Goal: Task Accomplishment & Management: Manage account settings

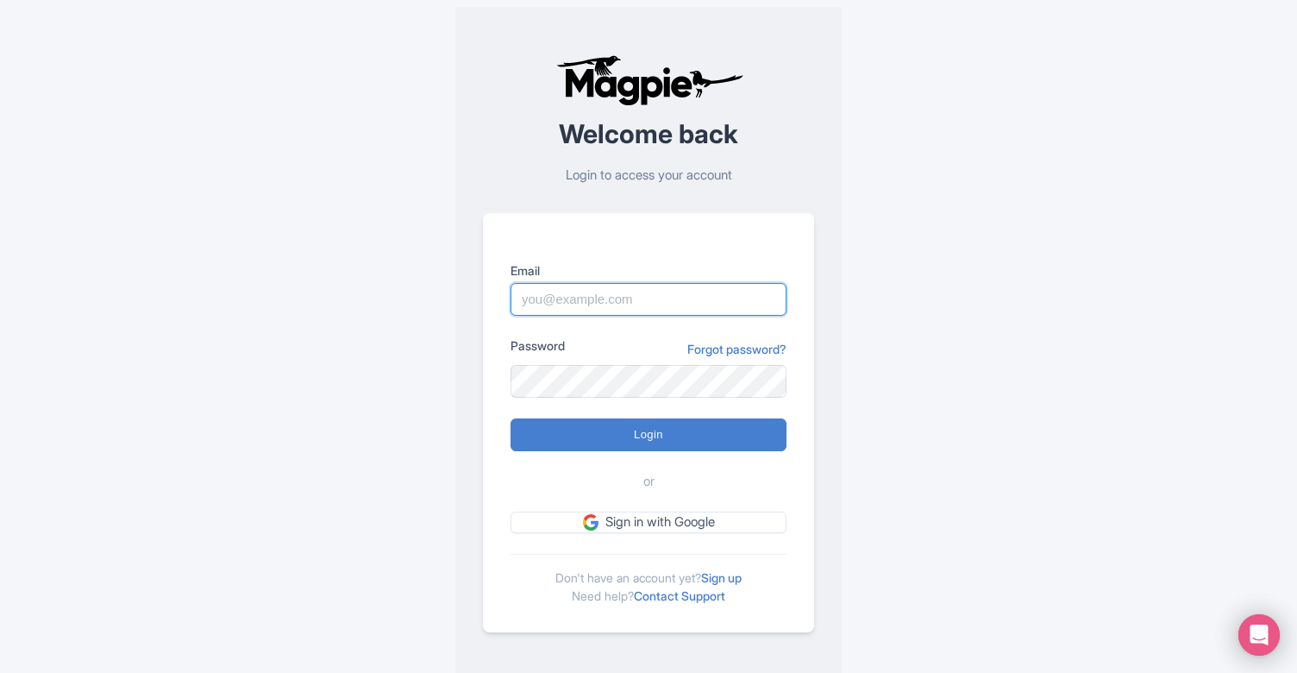
type input "info@miamionthewater.com"
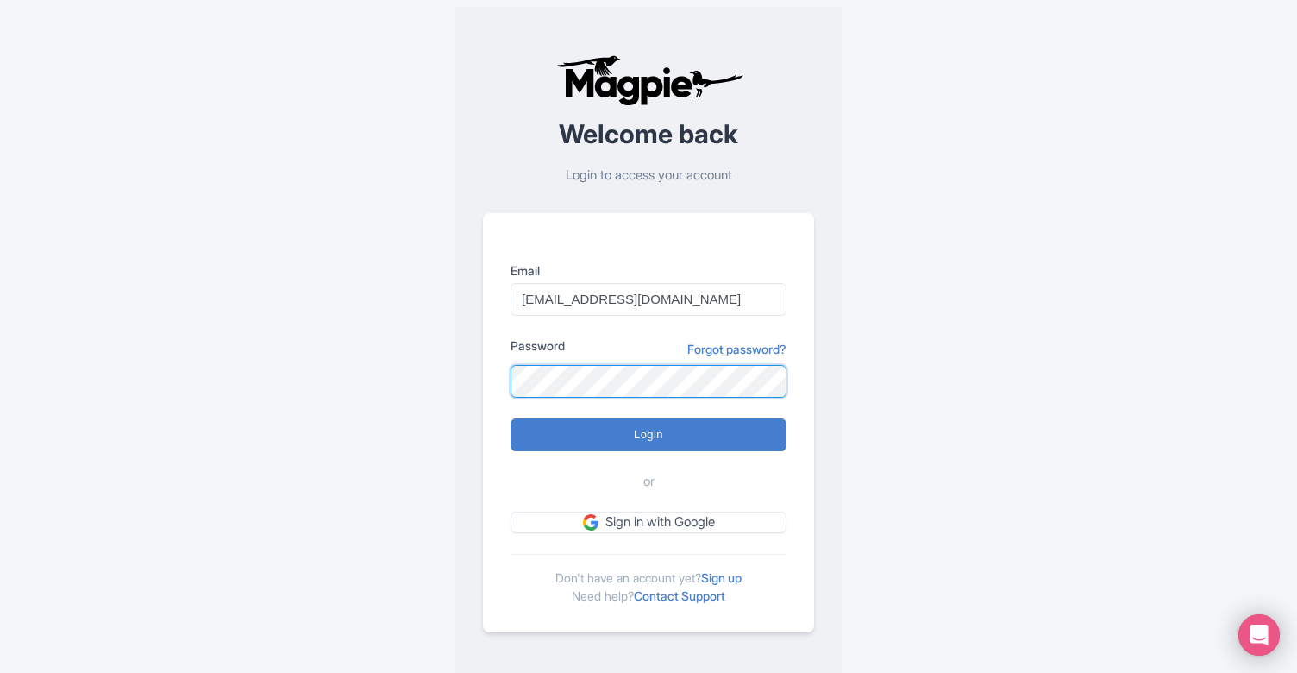
click at [649, 434] on input "Login" at bounding box center [649, 434] width 276 height 33
type input "Logging in..."
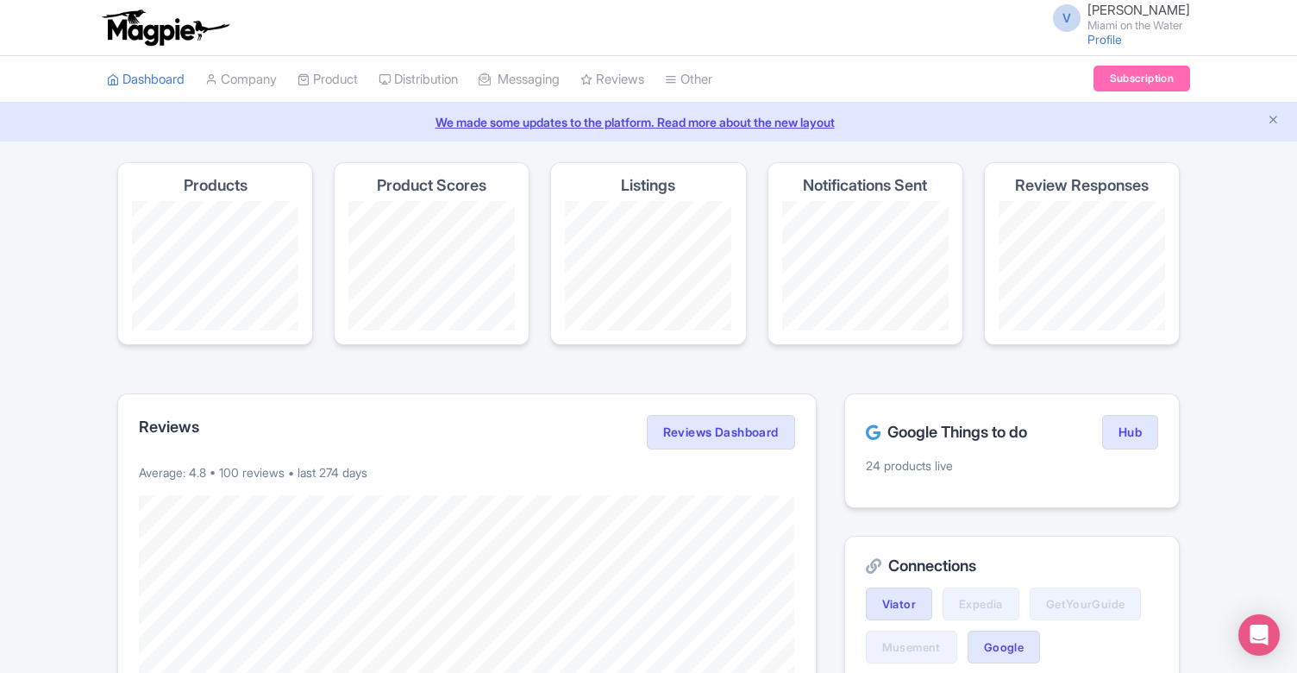
click at [851, 192] on h4 "Notifications Sent" at bounding box center [865, 185] width 124 height 17
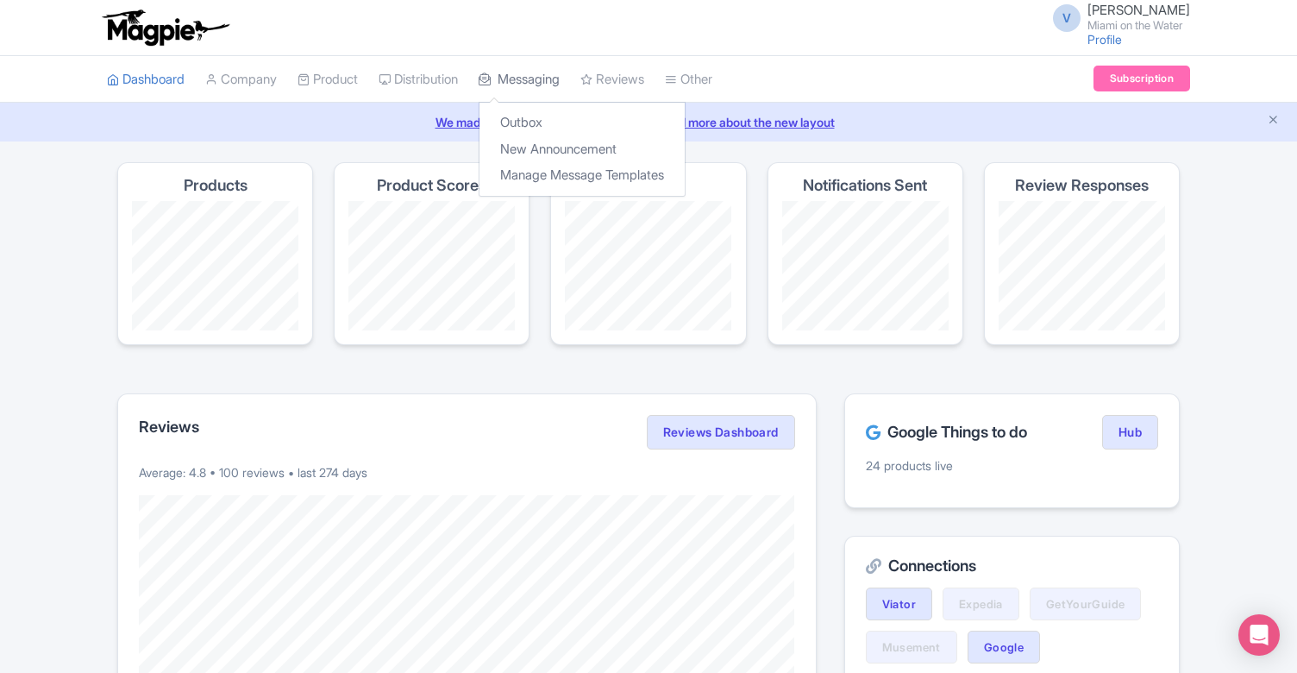
click at [557, 83] on link "Messaging" at bounding box center [519, 79] width 81 height 47
click at [537, 146] on link "New Announcement" at bounding box center [582, 149] width 205 height 27
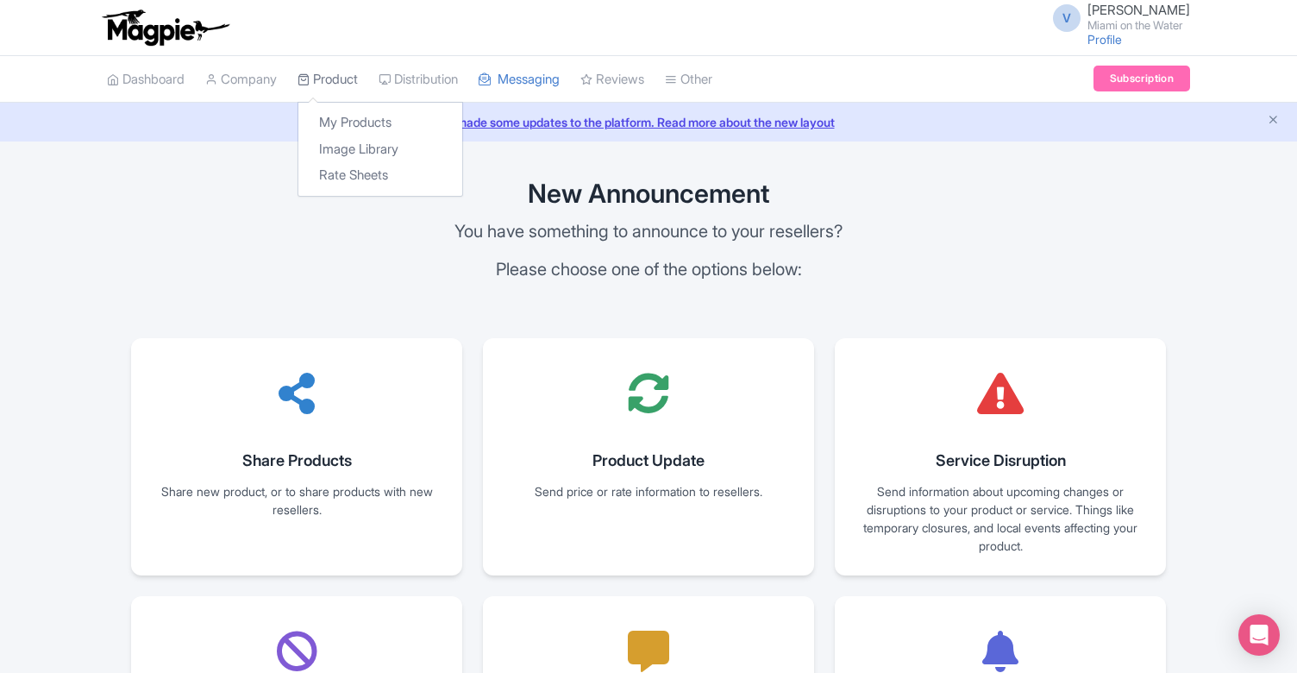
click at [331, 85] on link "Product" at bounding box center [328, 79] width 60 height 47
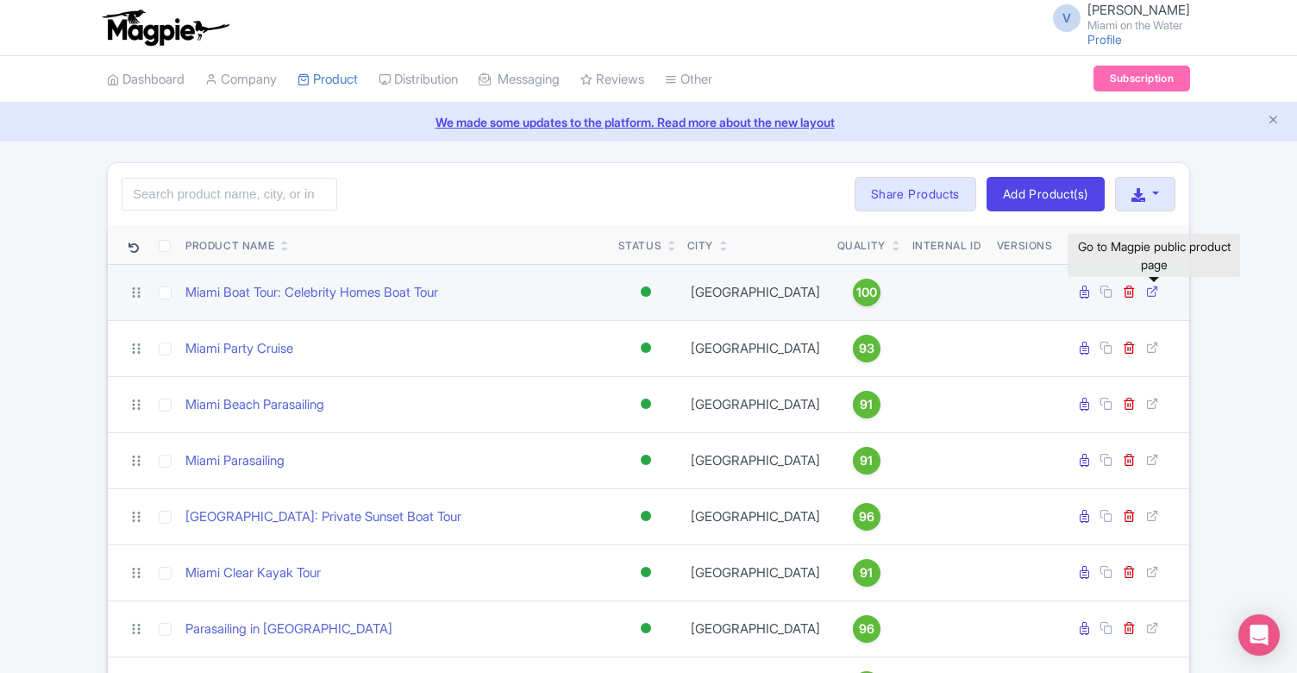
click at [1153, 289] on icon at bounding box center [1152, 291] width 13 height 13
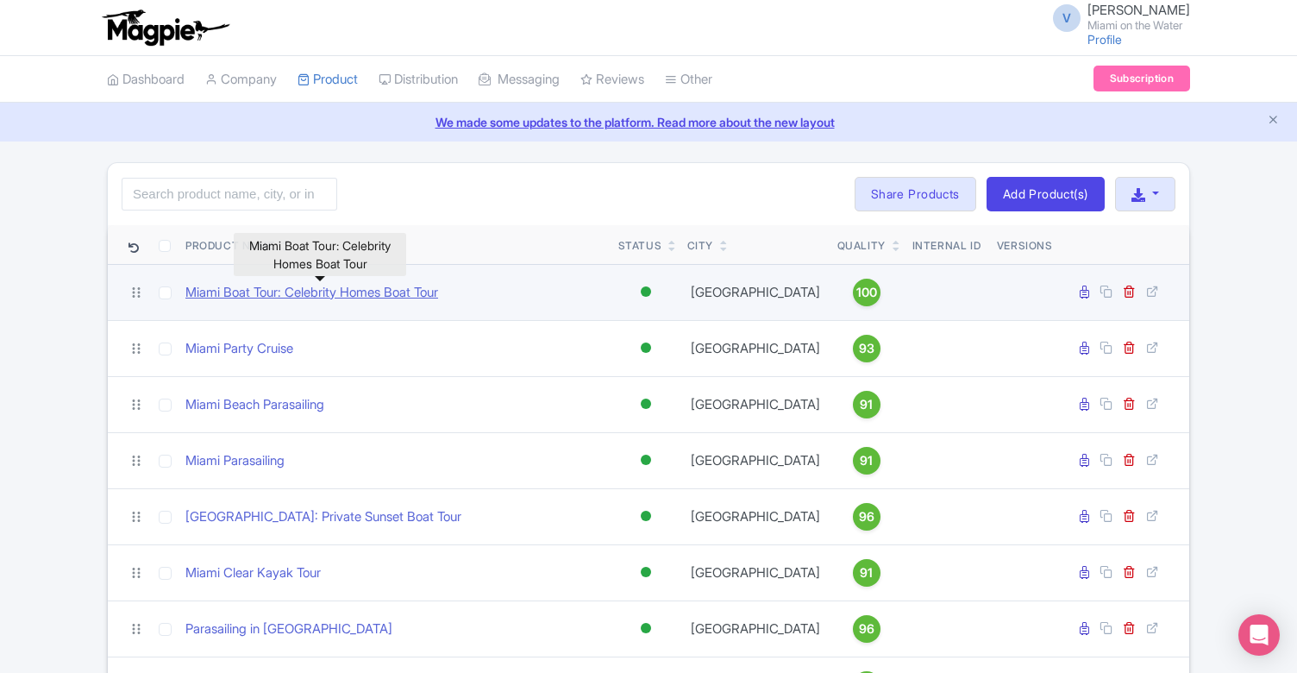
click at [288, 293] on link "Miami Boat Tour: Celebrity Homes Boat Tour" at bounding box center [311, 293] width 253 height 20
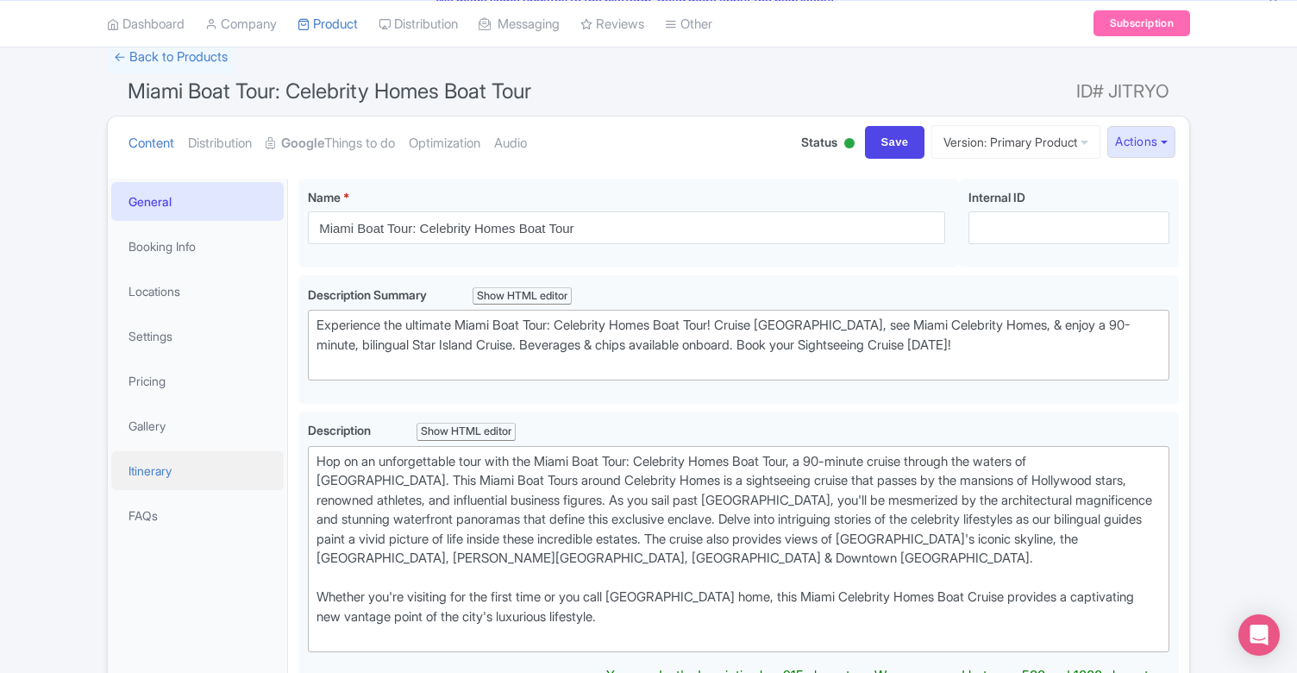
scroll to position [122, 0]
click at [198, 336] on link "Settings" at bounding box center [197, 335] width 173 height 39
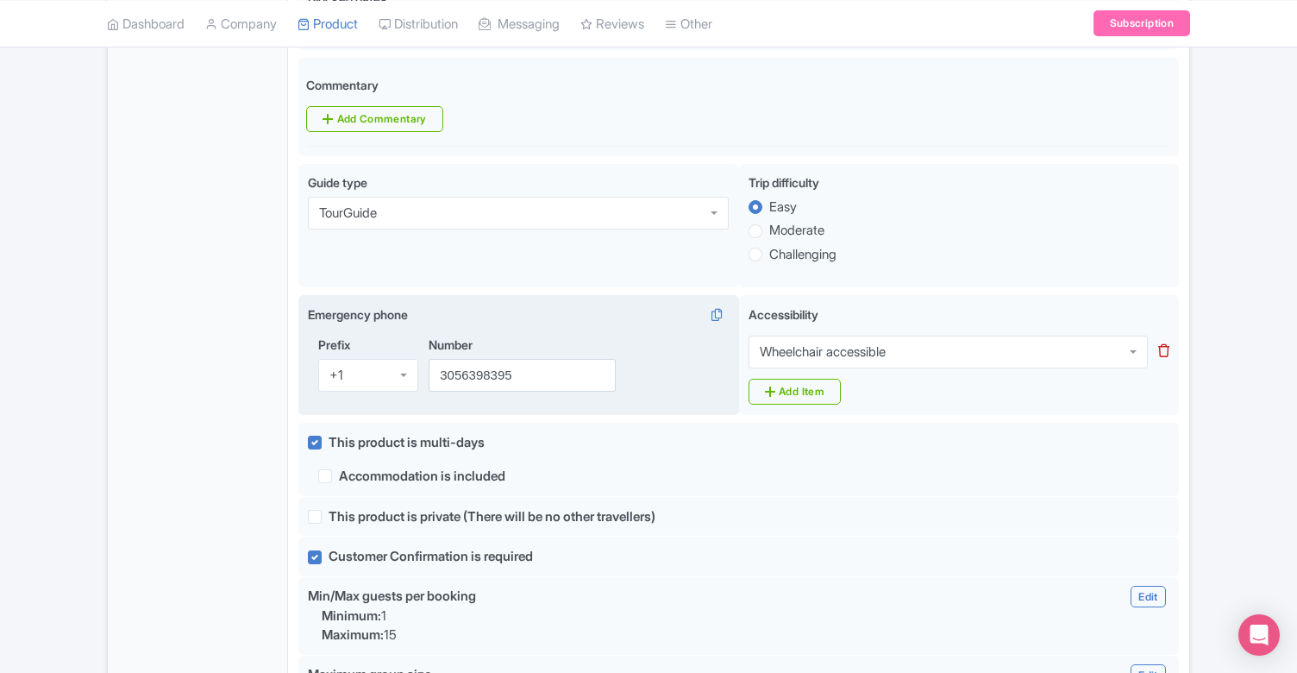
scroll to position [894, 0]
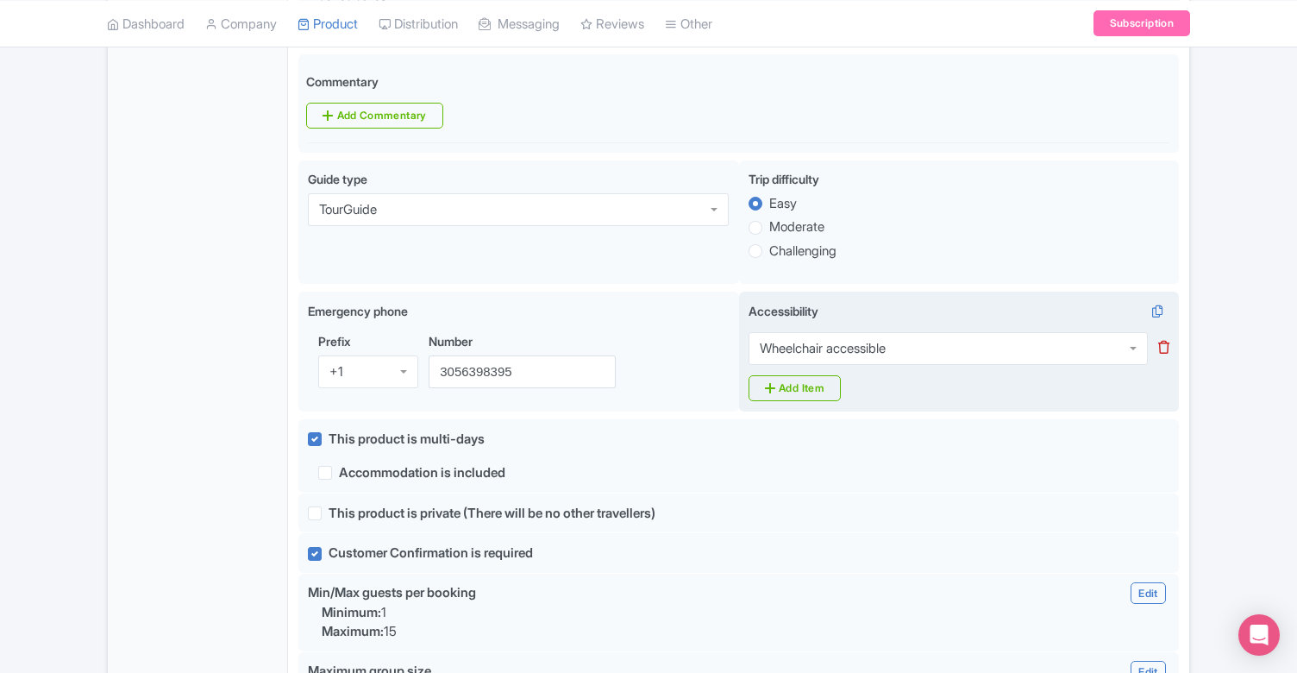
click at [1169, 341] on icon at bounding box center [1164, 347] width 11 height 13
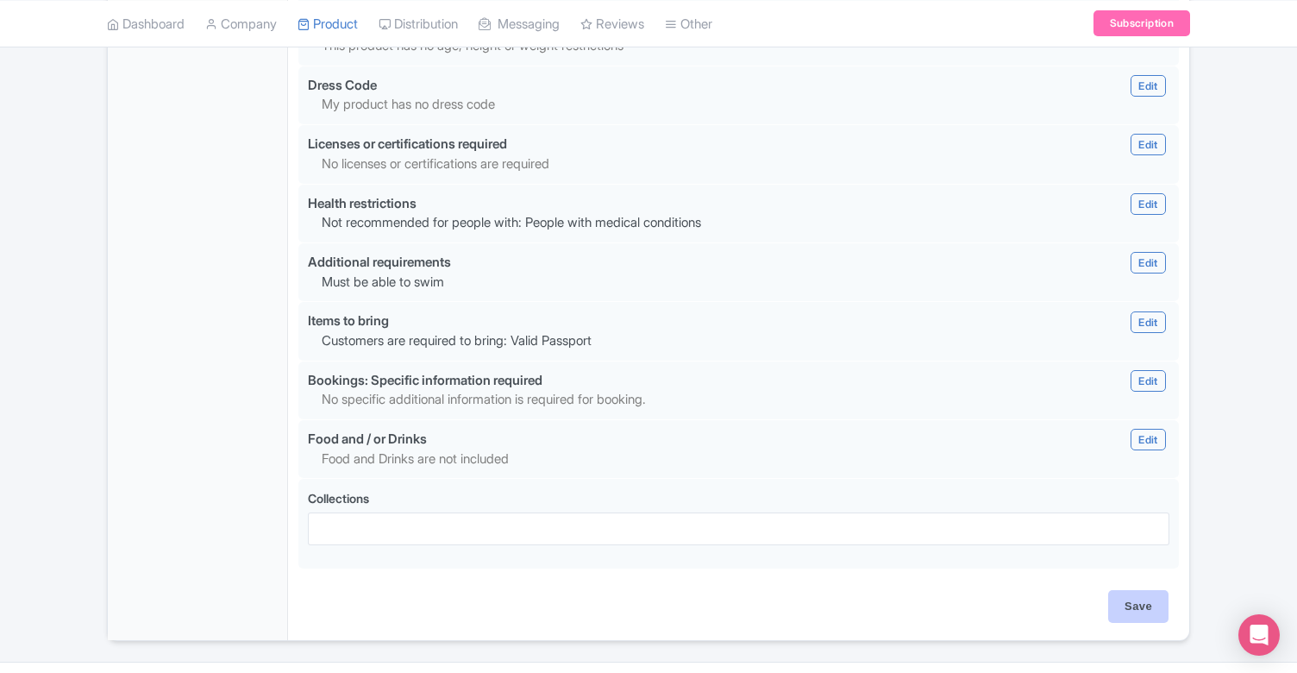
scroll to position [1597, 0]
click at [1130, 591] on input "Save" at bounding box center [1139, 607] width 60 height 33
type input "Saving..."
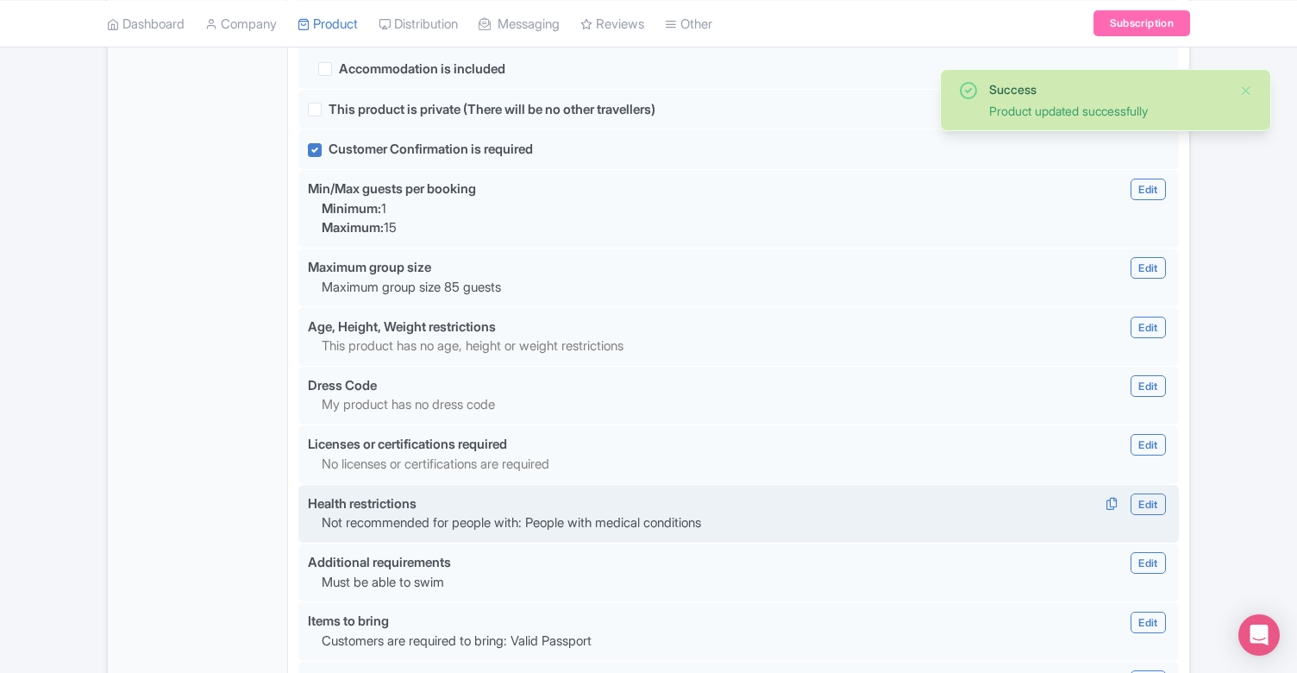
scroll to position [1333, 0]
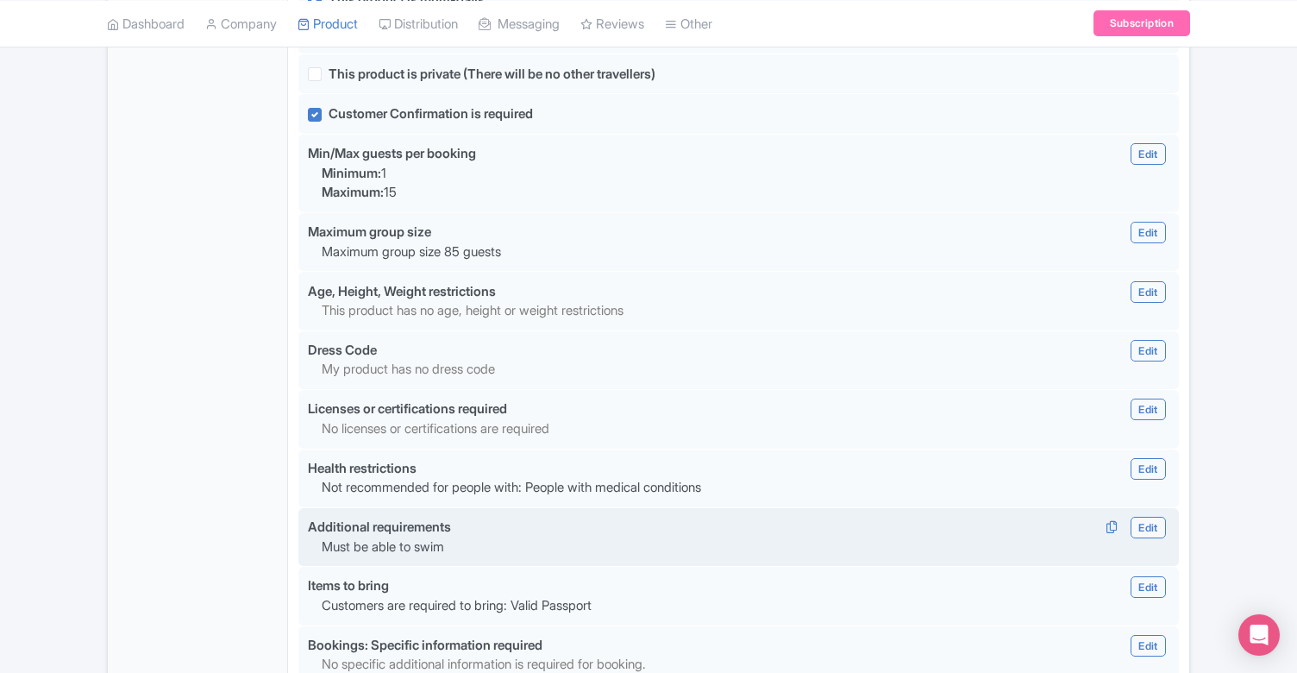
click at [1151, 517] on link "Edit" at bounding box center [1148, 528] width 35 height 22
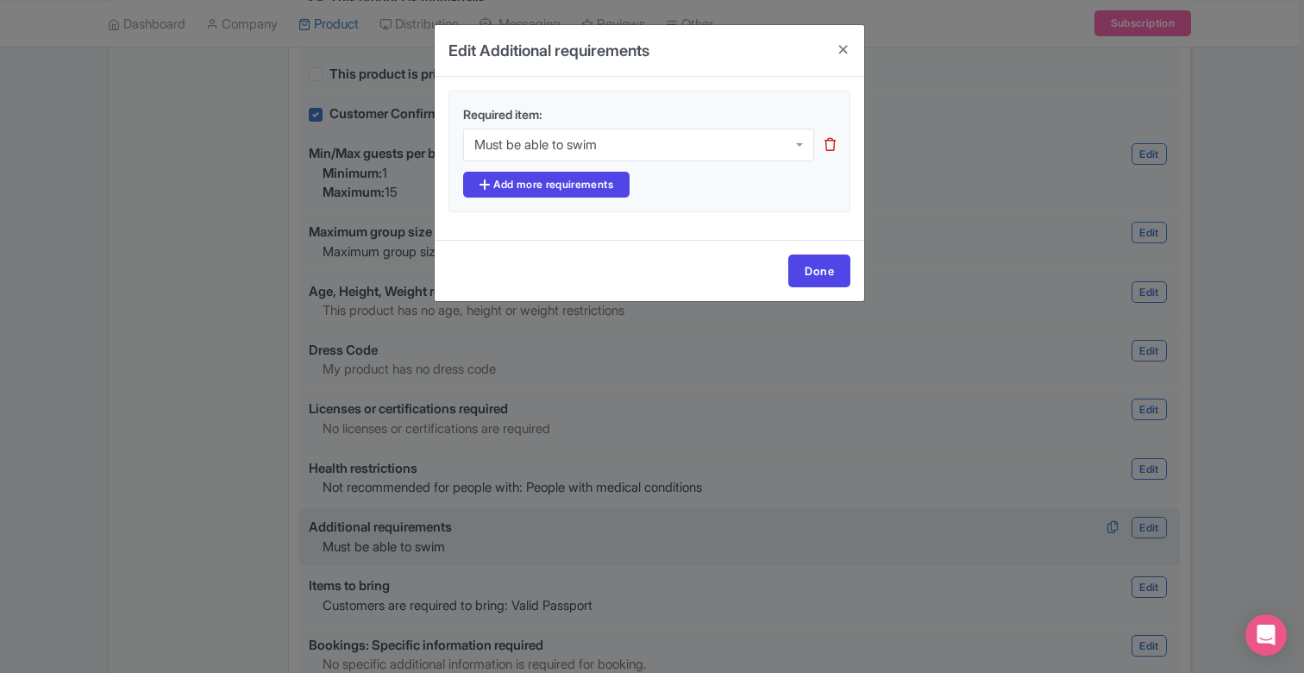
click at [826, 146] on icon at bounding box center [830, 144] width 11 height 13
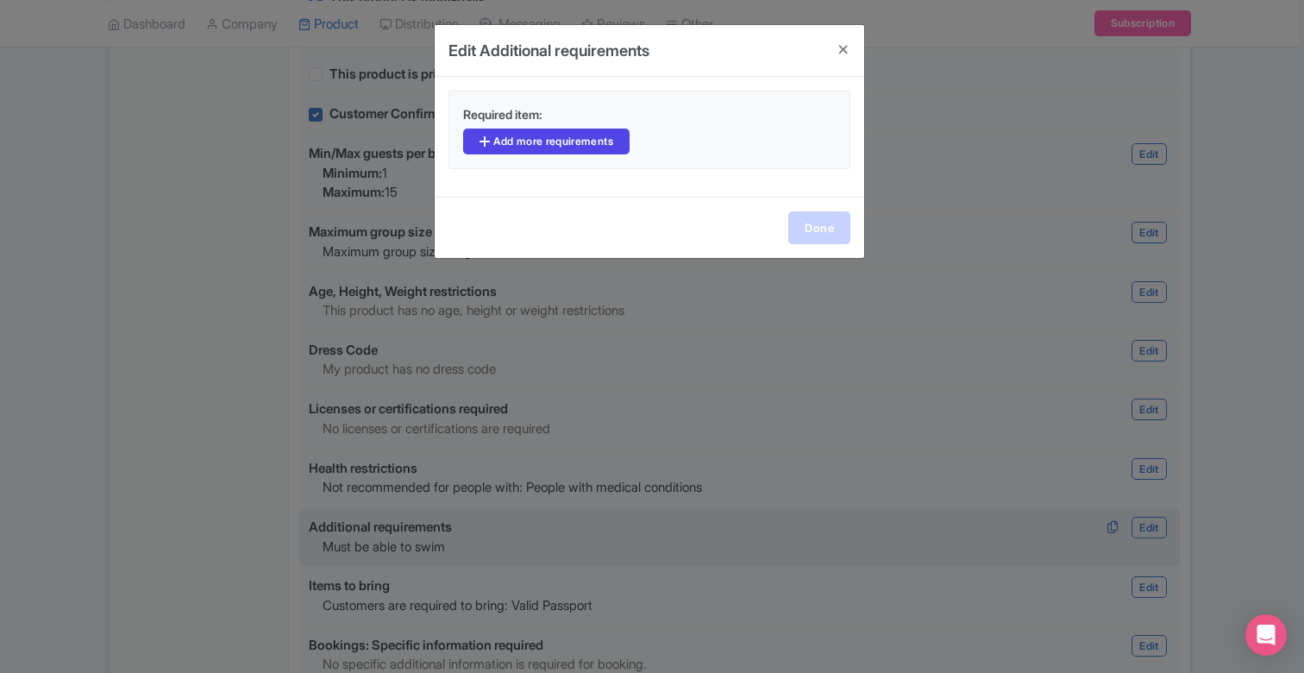
click at [833, 225] on link "Done" at bounding box center [819, 227] width 62 height 33
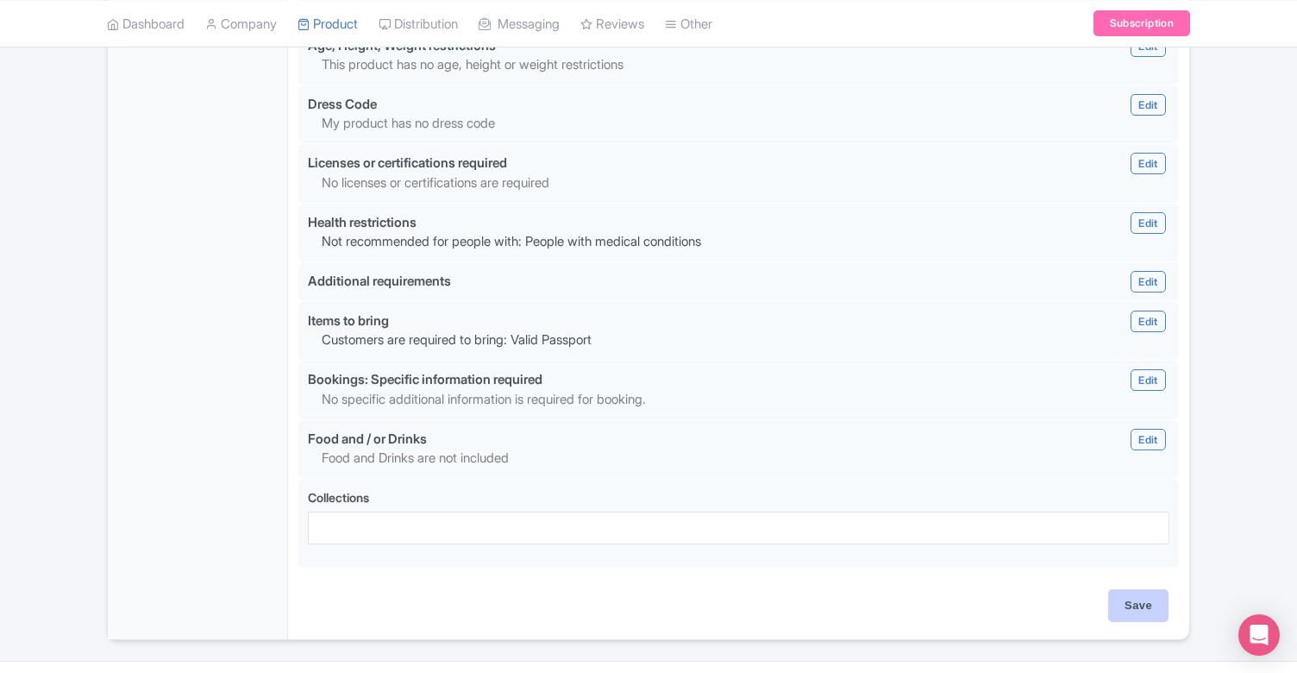
scroll to position [1578, 0]
click at [1132, 590] on input "Save" at bounding box center [1139, 606] width 60 height 33
type input "Saving..."
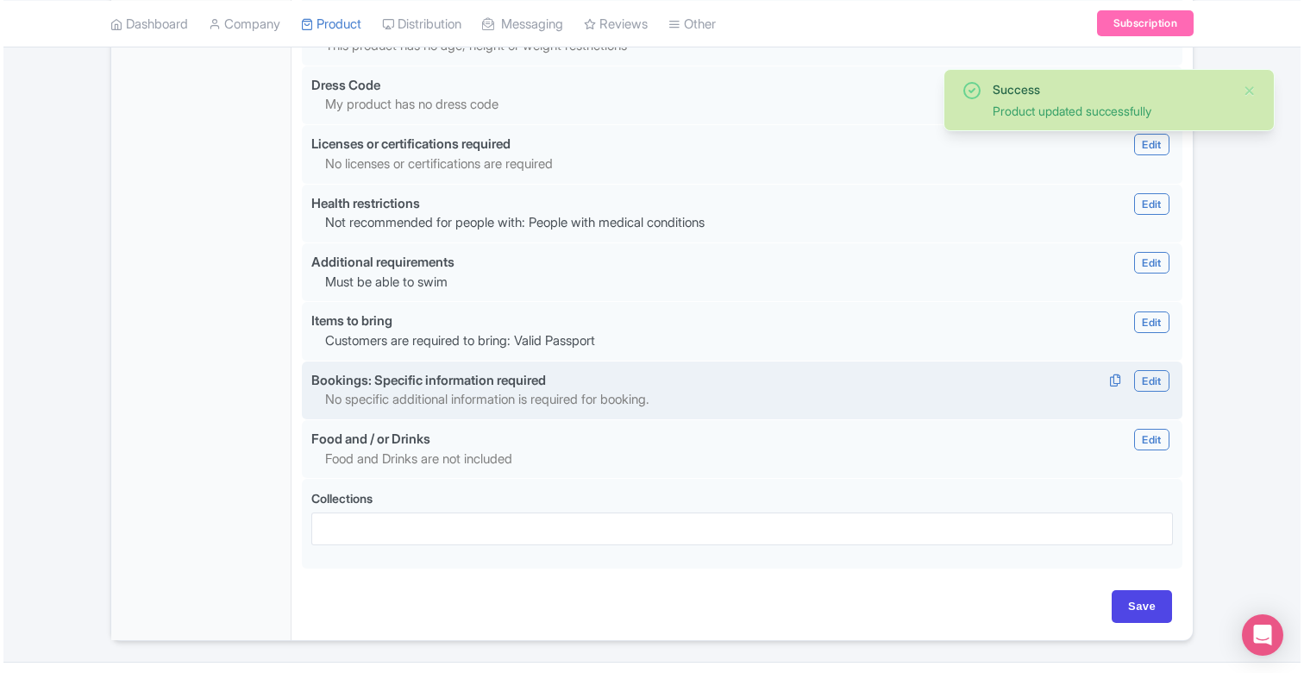
scroll to position [1597, 0]
click at [1140, 371] on link "Edit" at bounding box center [1148, 382] width 35 height 22
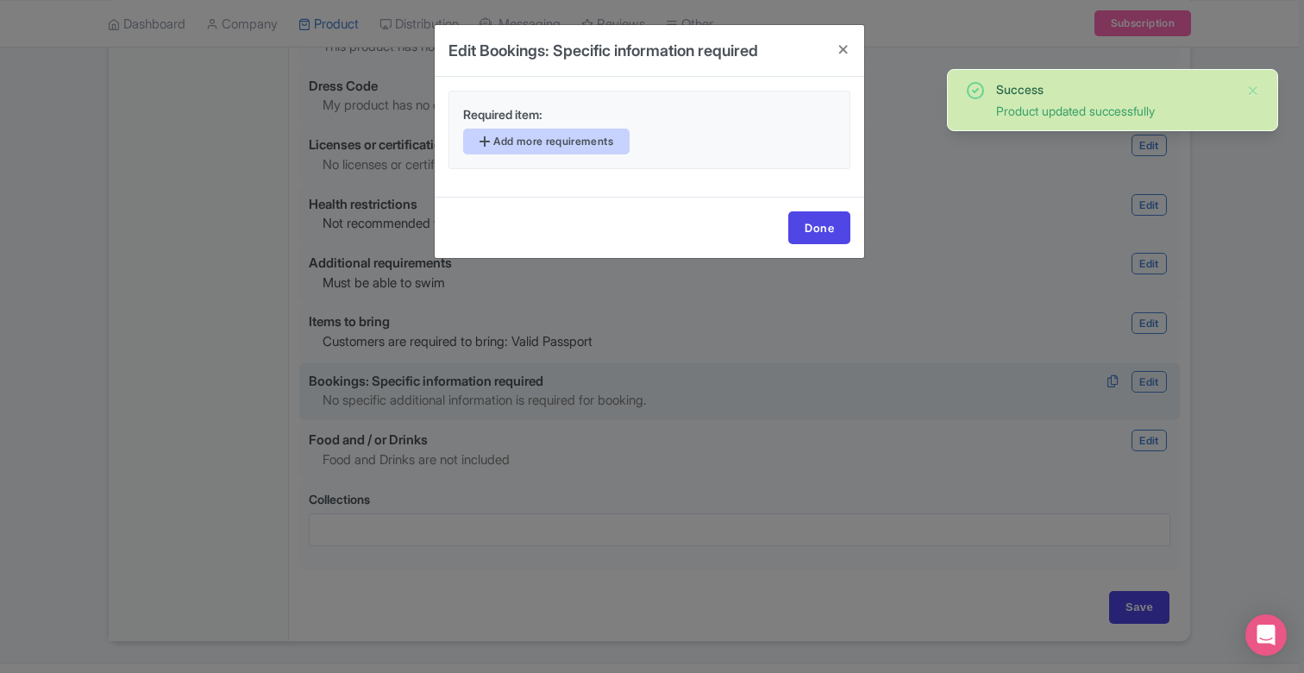
click at [597, 139] on link "Add more requirements" at bounding box center [546, 142] width 166 height 26
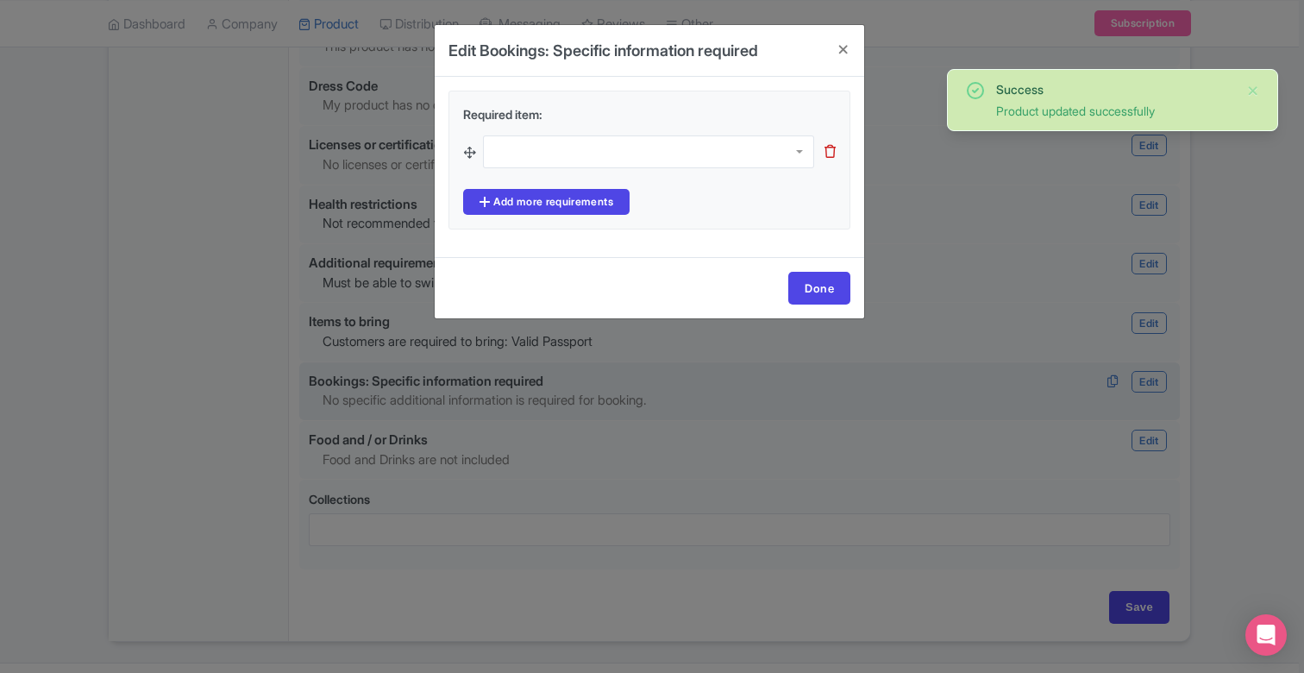
click at [594, 162] on div at bounding box center [648, 151] width 331 height 33
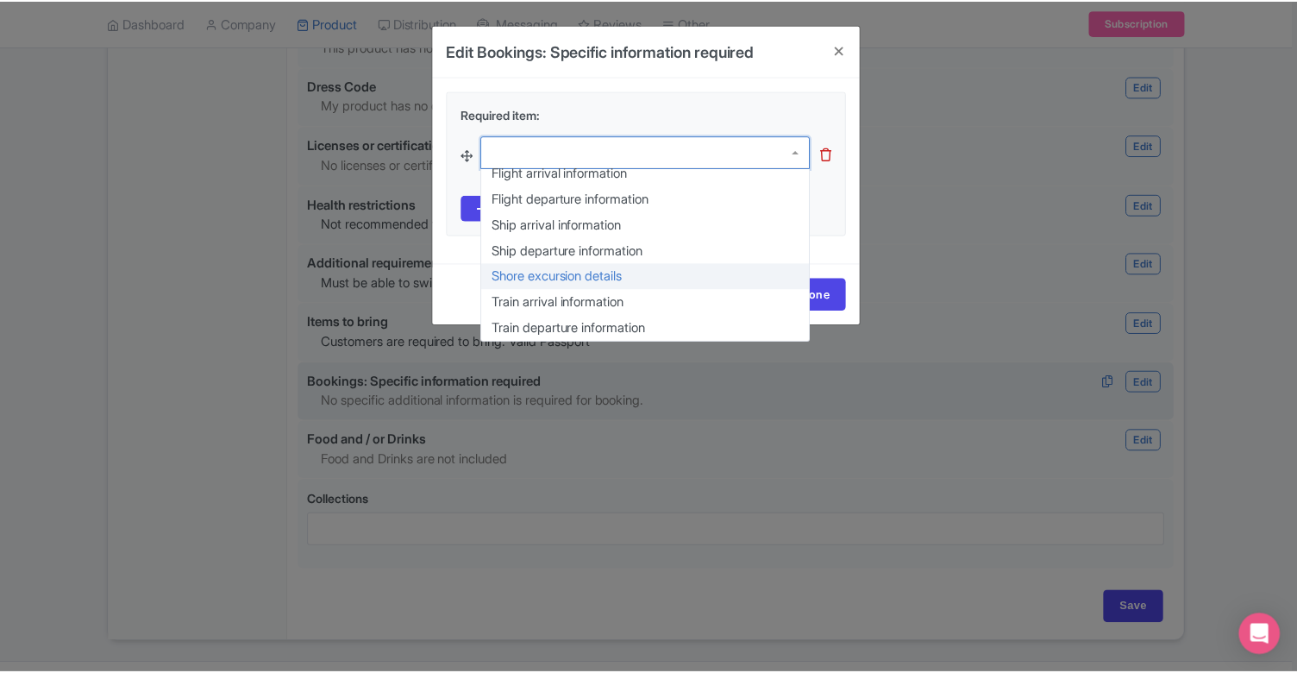
scroll to position [138, 0]
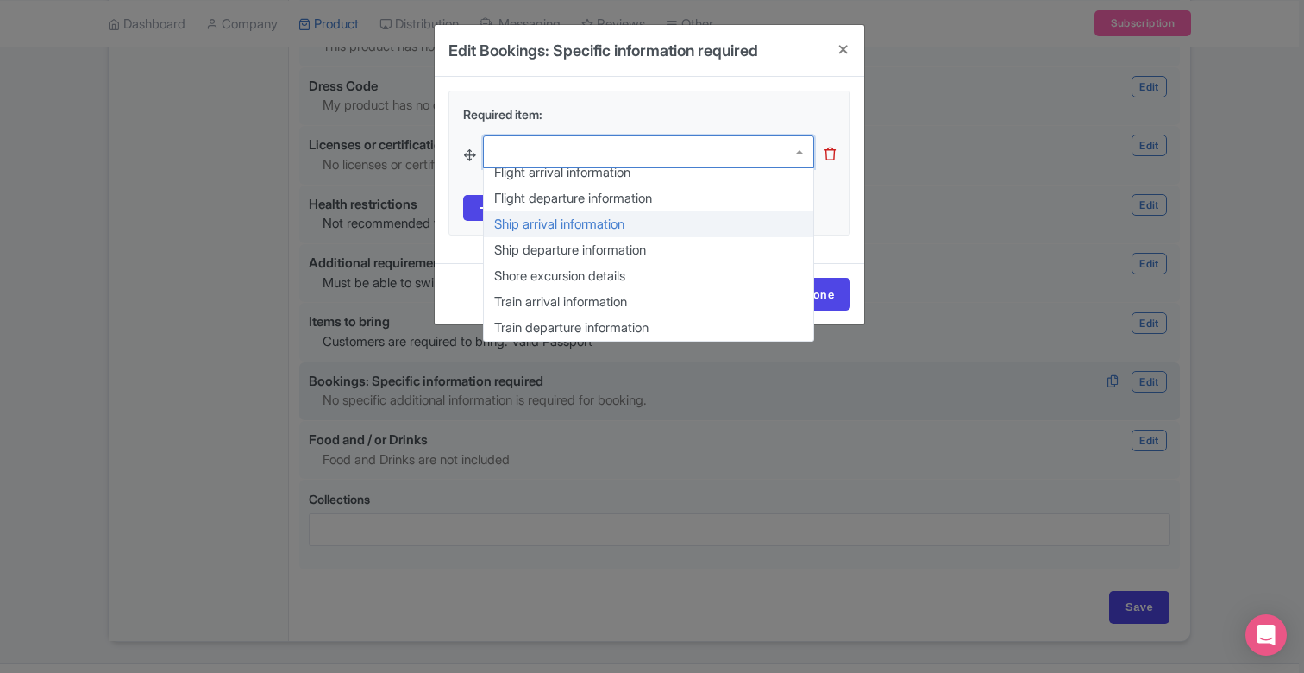
click at [836, 220] on div "Required item: Full Names of each traveler Weights Heights Dates of Birth Passp…" at bounding box center [650, 163] width 402 height 145
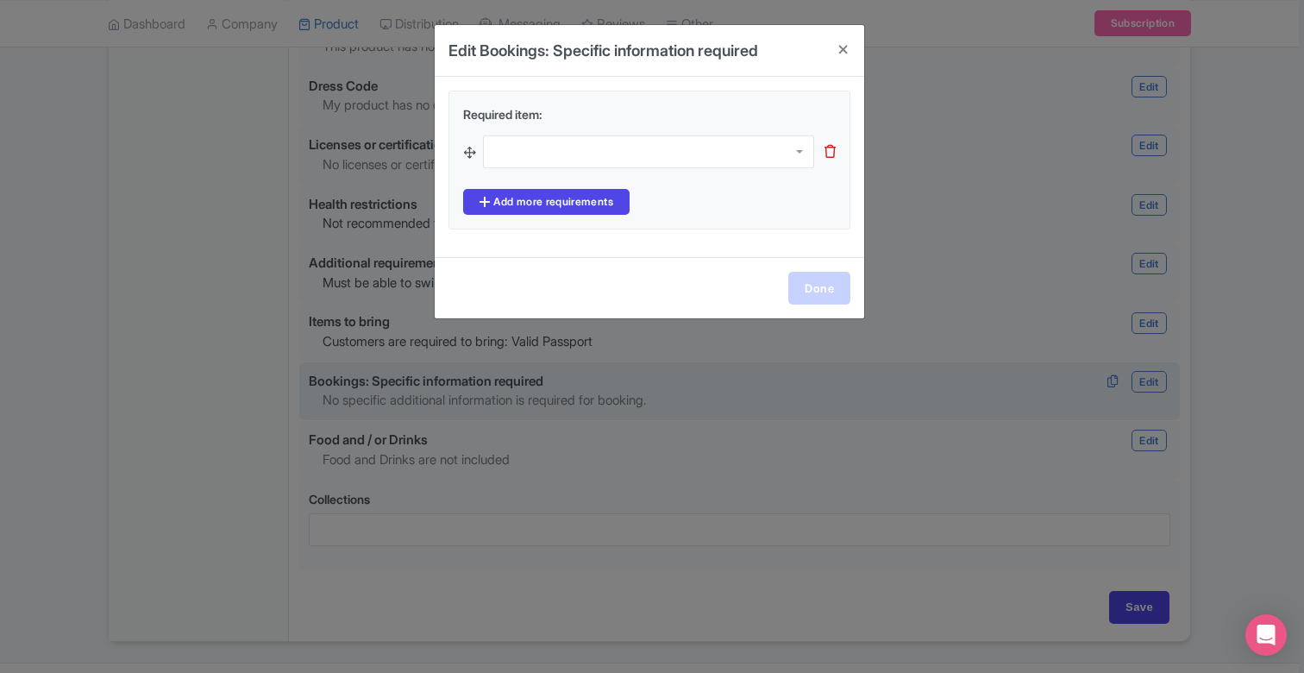
click at [830, 275] on link "Done" at bounding box center [819, 288] width 62 height 33
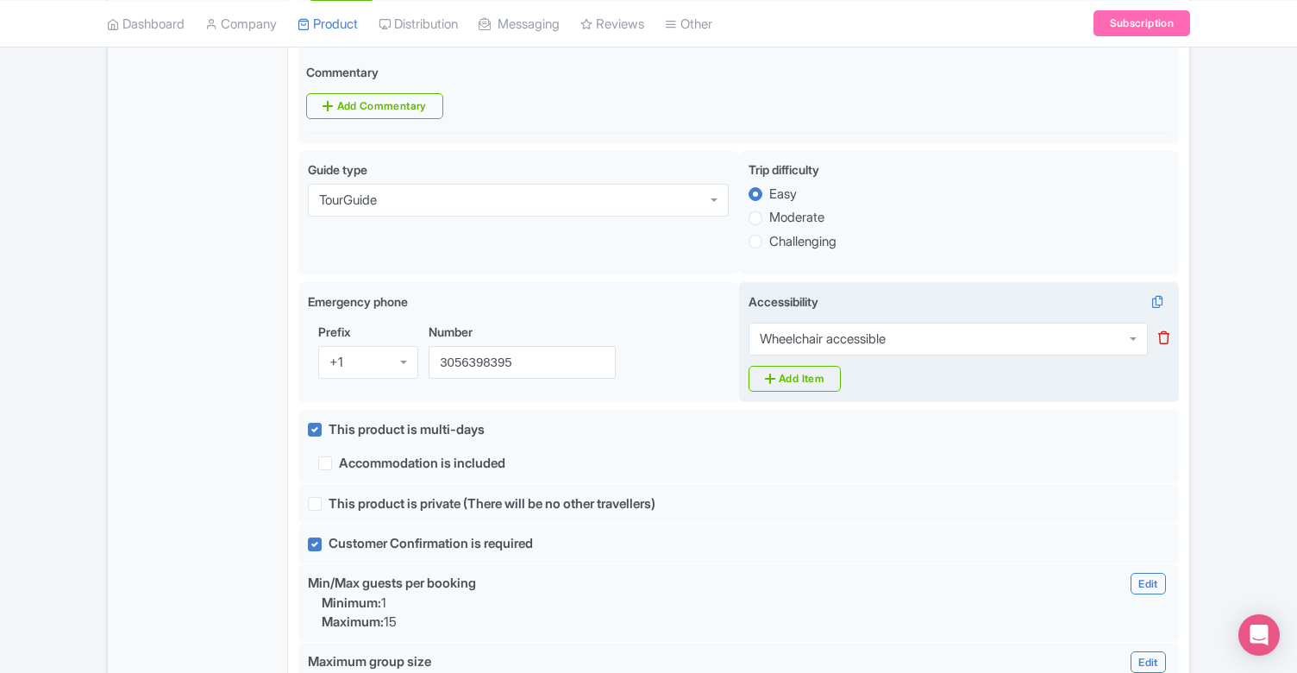
scroll to position [940, 0]
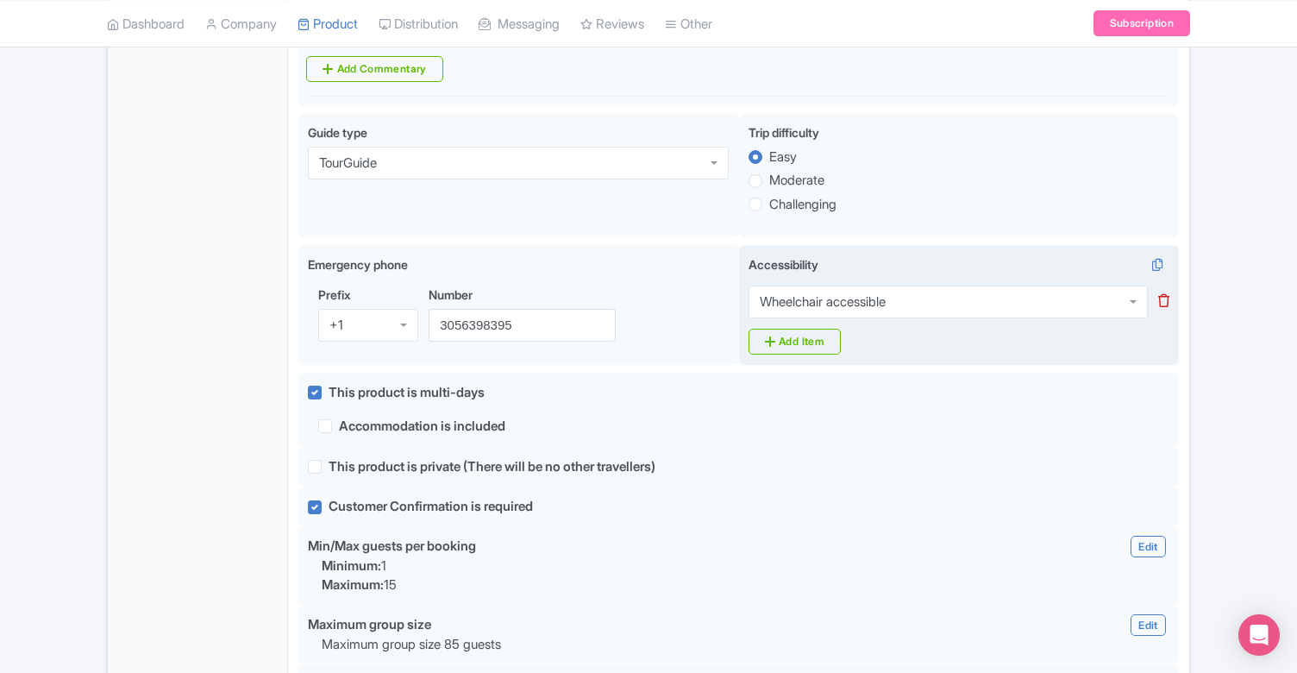
click at [1165, 294] on icon at bounding box center [1164, 300] width 11 height 13
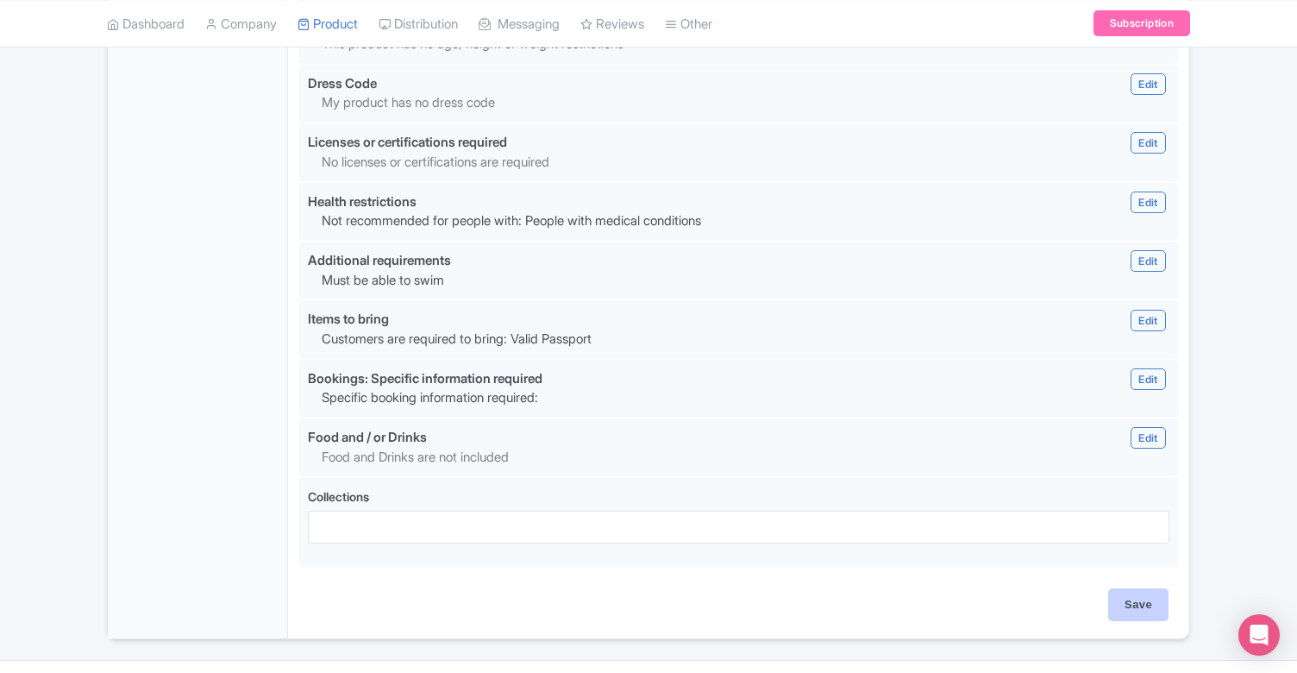
scroll to position [1598, 0]
click at [1128, 590] on input "Save" at bounding box center [1139, 606] width 60 height 33
type input "Saving..."
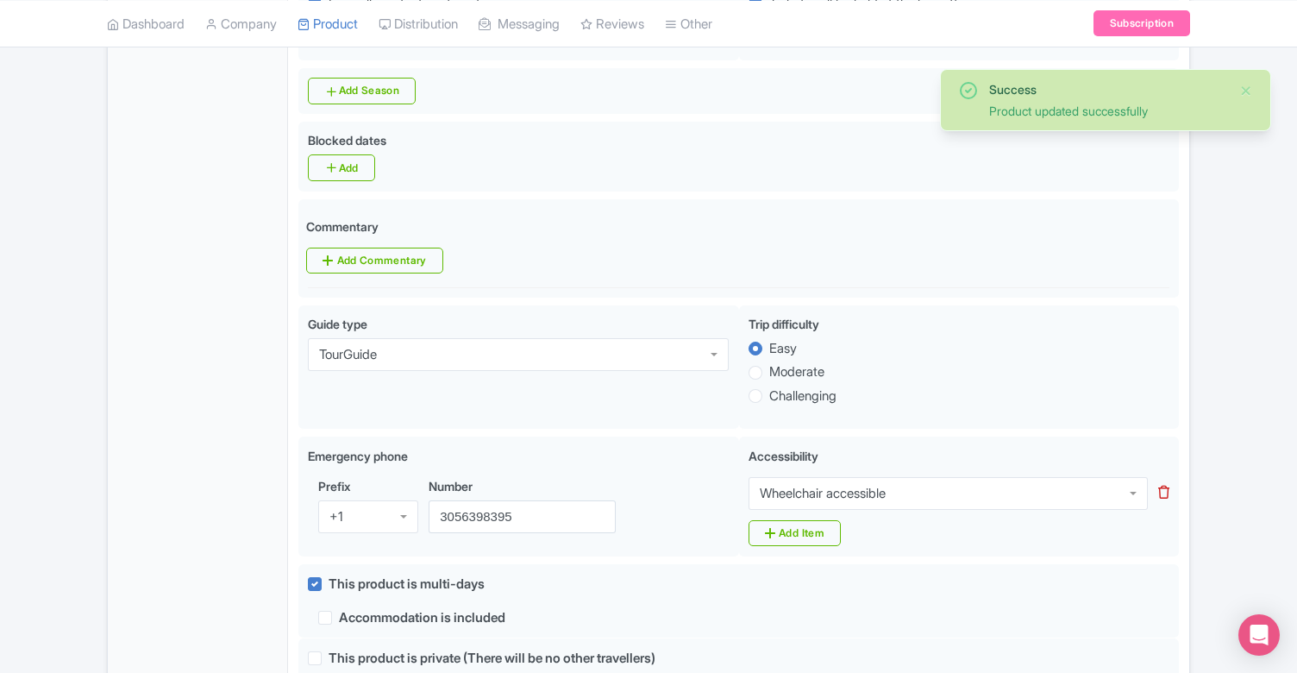
scroll to position [819, 0]
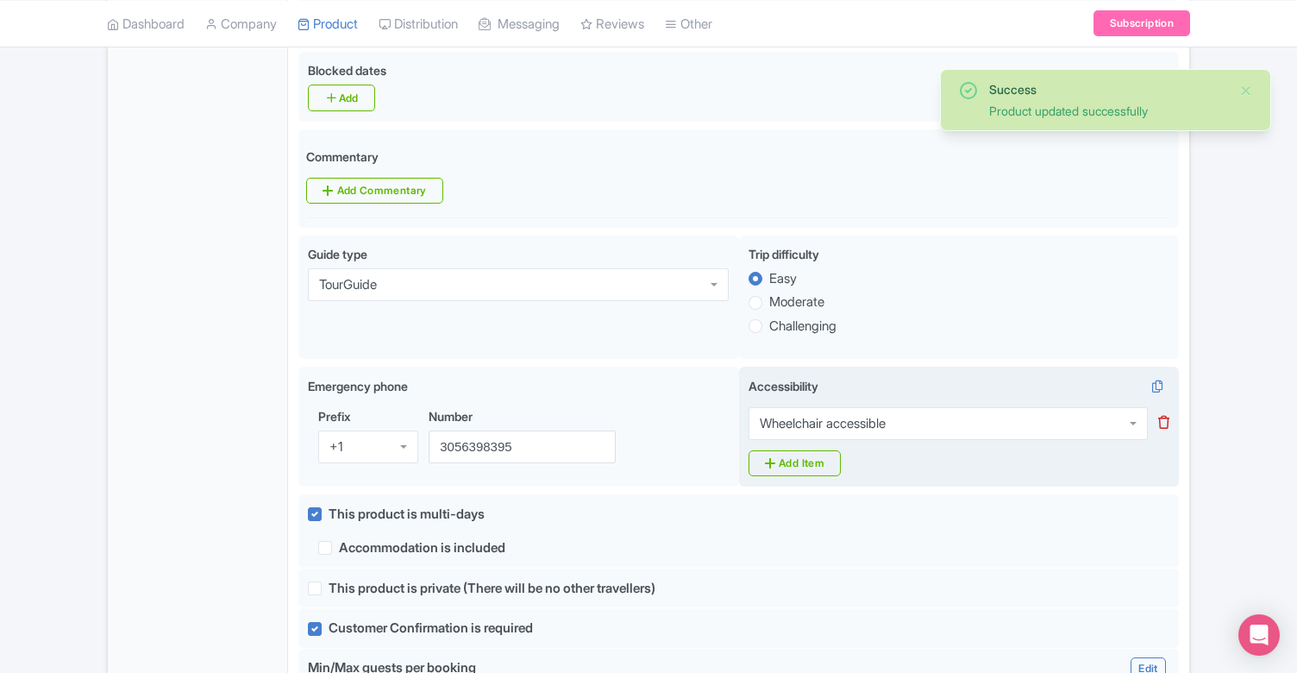
click at [1086, 407] on div "Wheelchair accessible" at bounding box center [948, 423] width 399 height 33
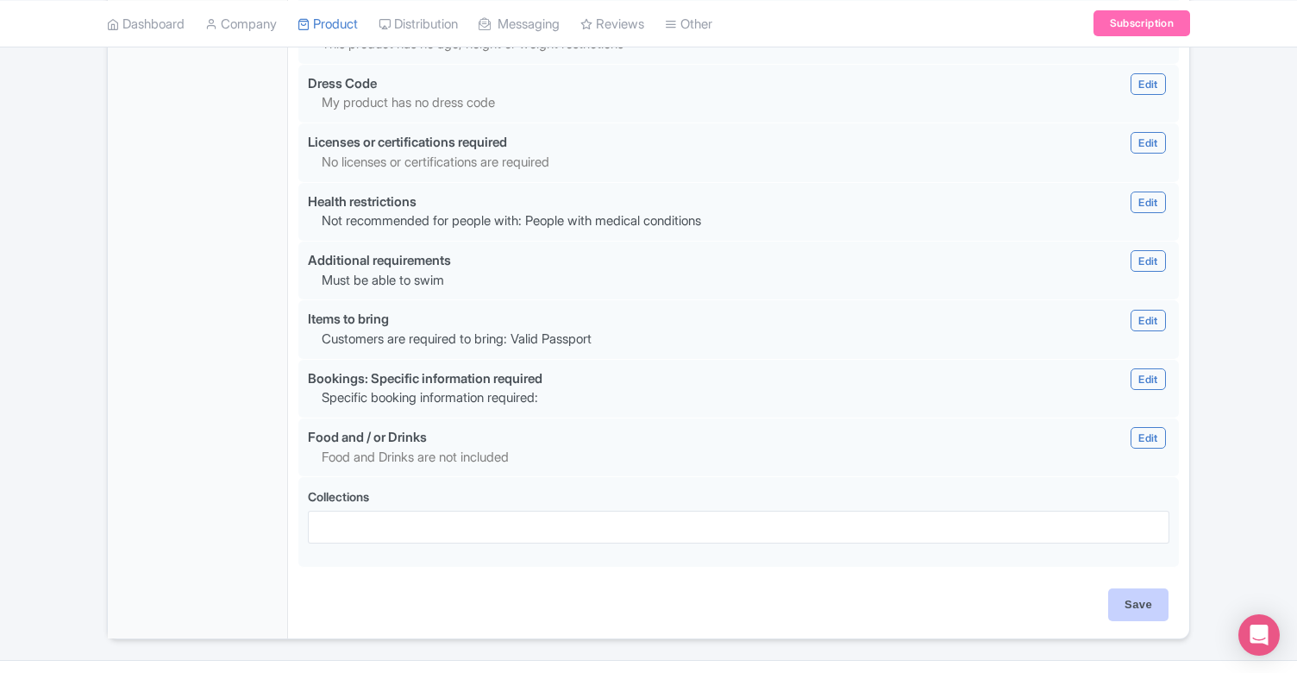
scroll to position [1598, 0]
click at [1126, 590] on input "Save" at bounding box center [1139, 606] width 60 height 33
type input "Saving..."
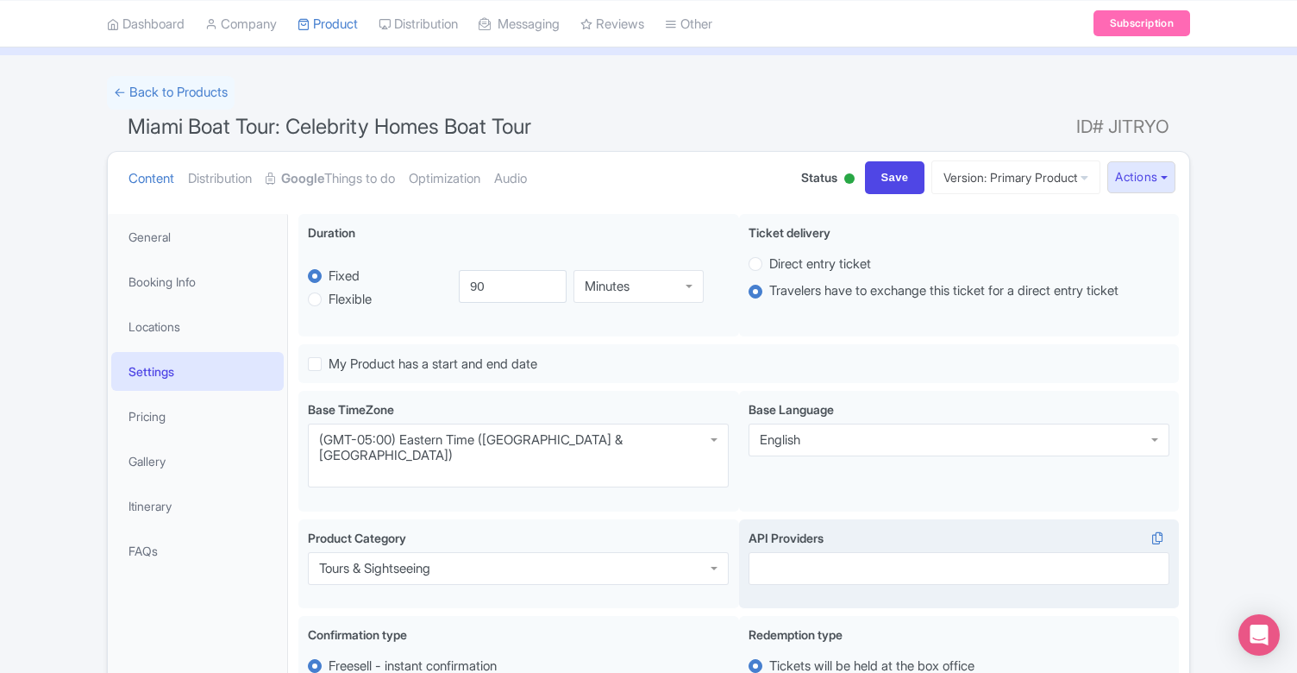
scroll to position [79, 0]
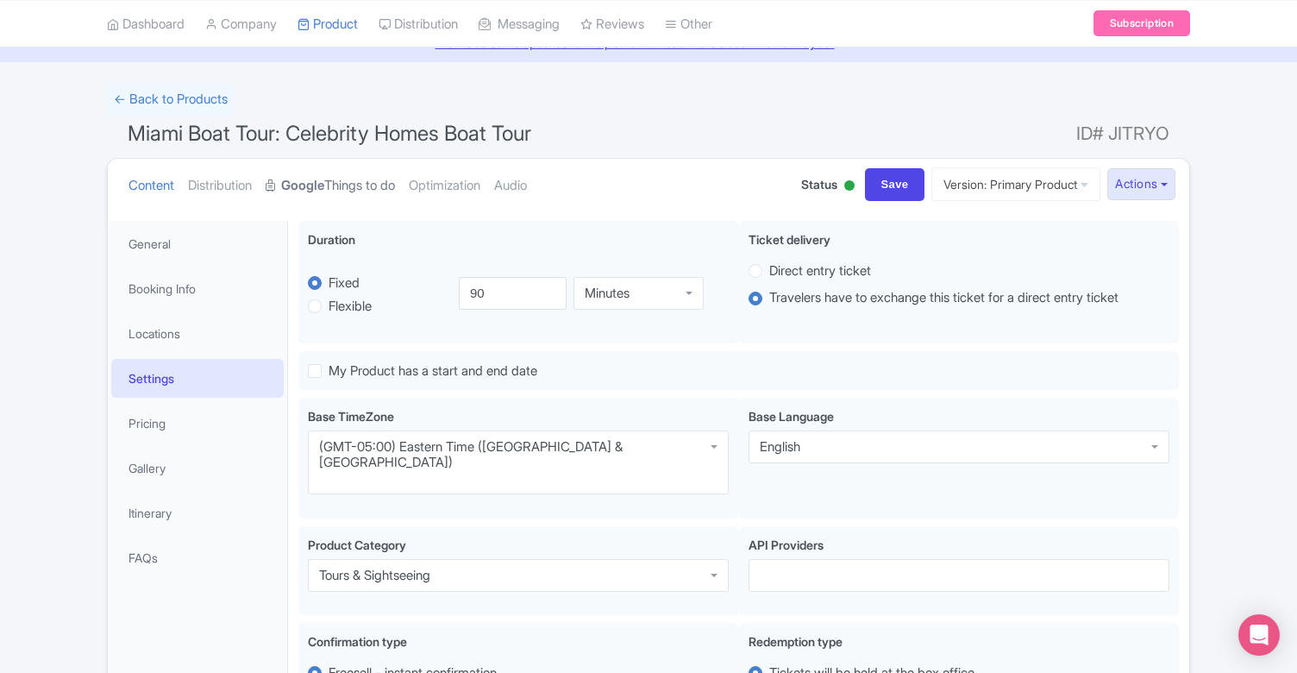
click at [387, 185] on link "Google Things to do" at bounding box center [330, 186] width 129 height 54
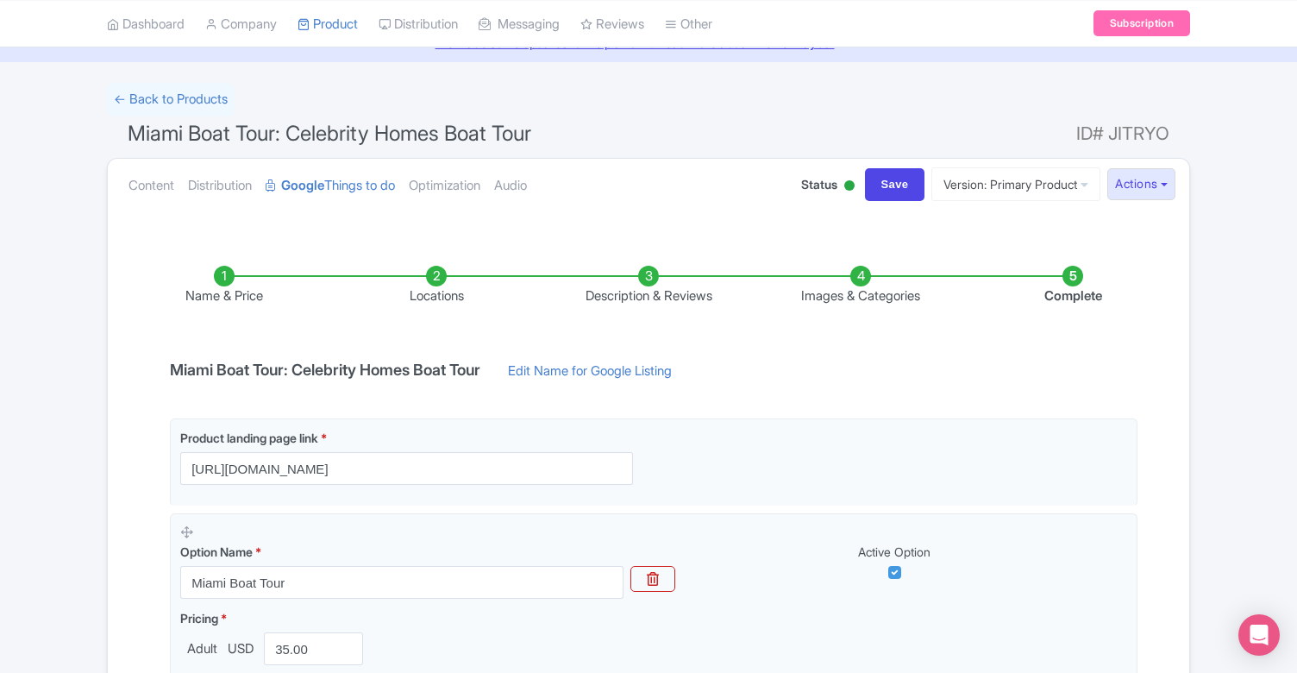
click at [859, 293] on li "Images & Categories" at bounding box center [861, 286] width 212 height 41
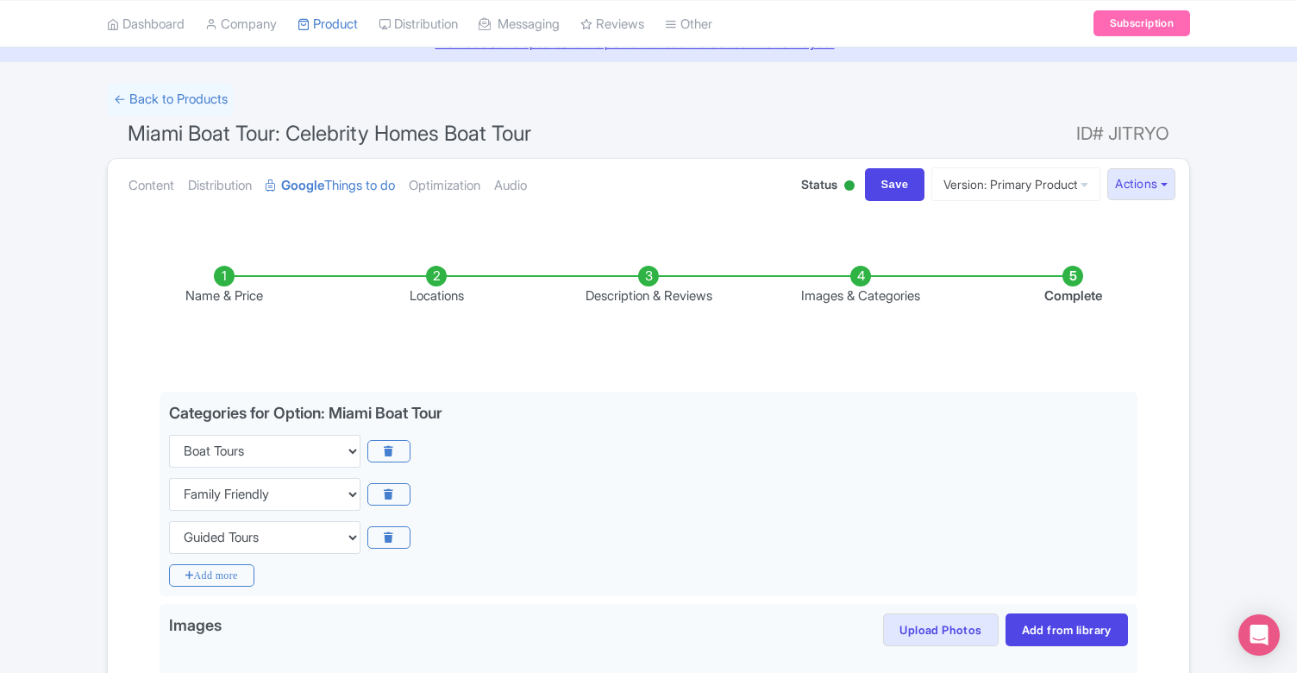
click at [223, 297] on li "Name & Price" at bounding box center [224, 286] width 212 height 41
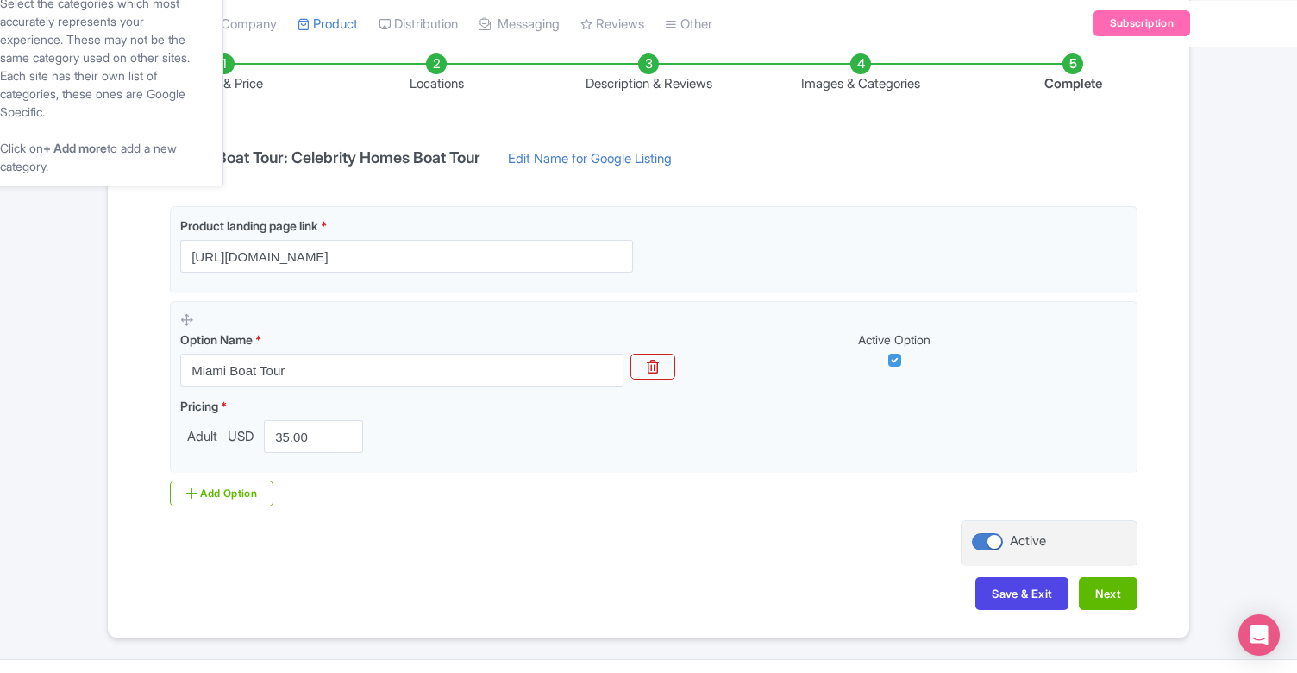
scroll to position [293, 0]
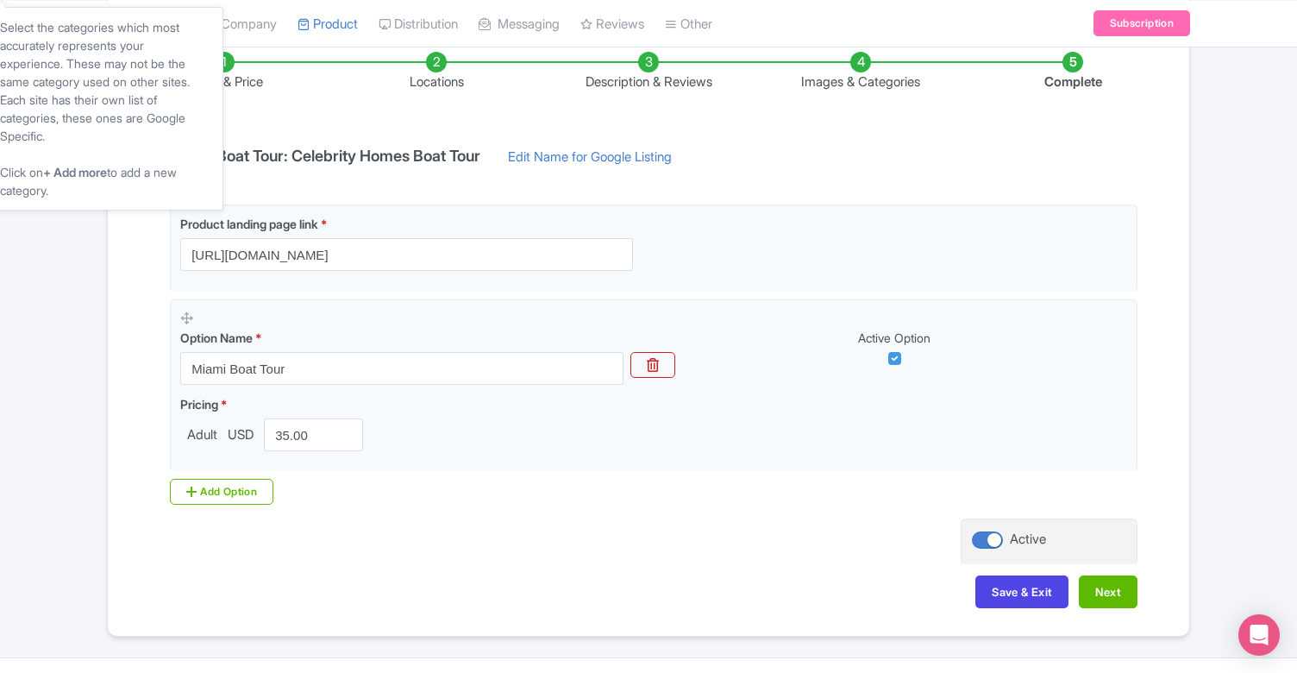
click at [425, 74] on li "Locations" at bounding box center [436, 72] width 212 height 41
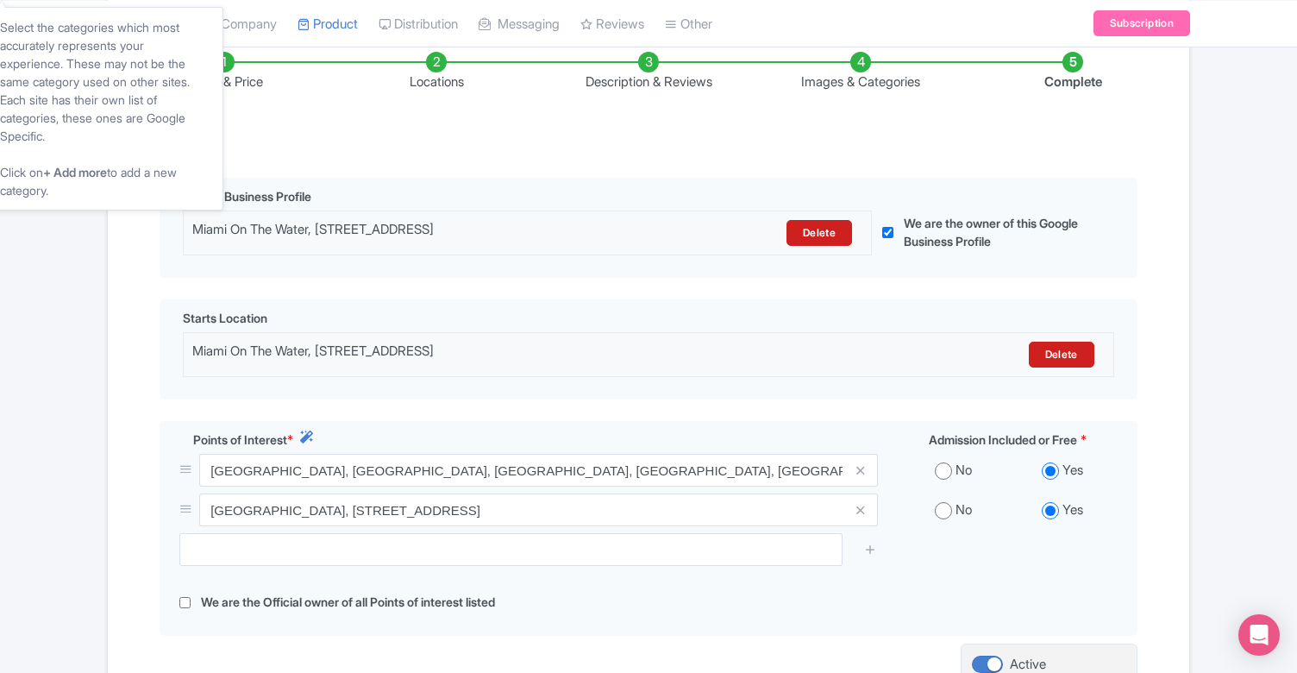
click at [654, 85] on li "Description & Reviews" at bounding box center [649, 72] width 212 height 41
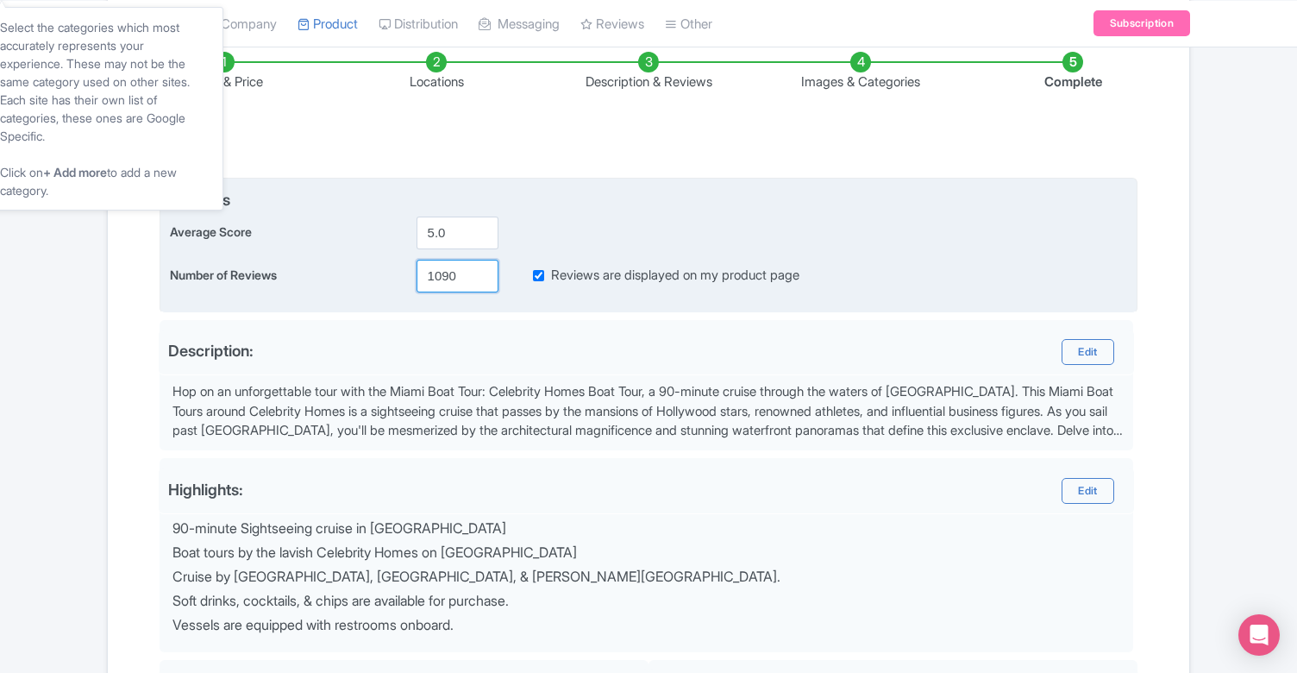
drag, startPoint x: 455, startPoint y: 275, endPoint x: 437, endPoint y: 275, distance: 18.1
click at [437, 275] on input "1090" at bounding box center [458, 276] width 82 height 33
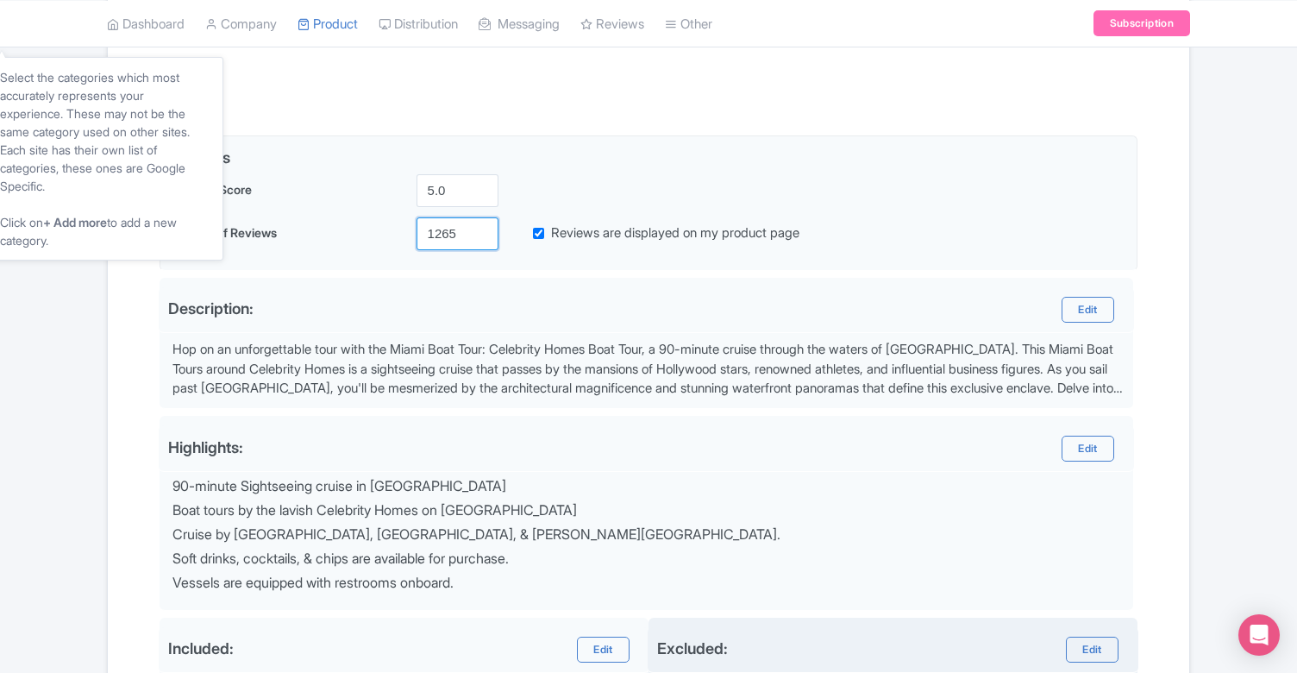
scroll to position [254, 0]
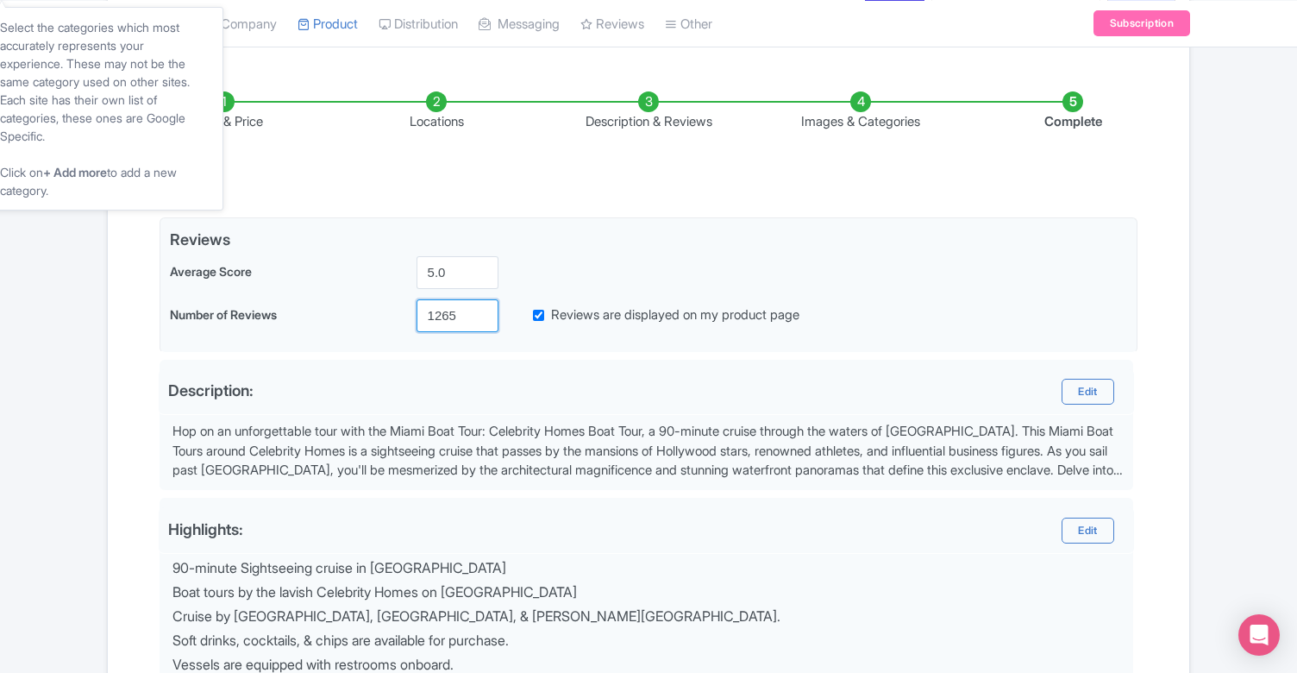
type input "1265"
click at [819, 123] on li "Images & Categories" at bounding box center [861, 111] width 212 height 41
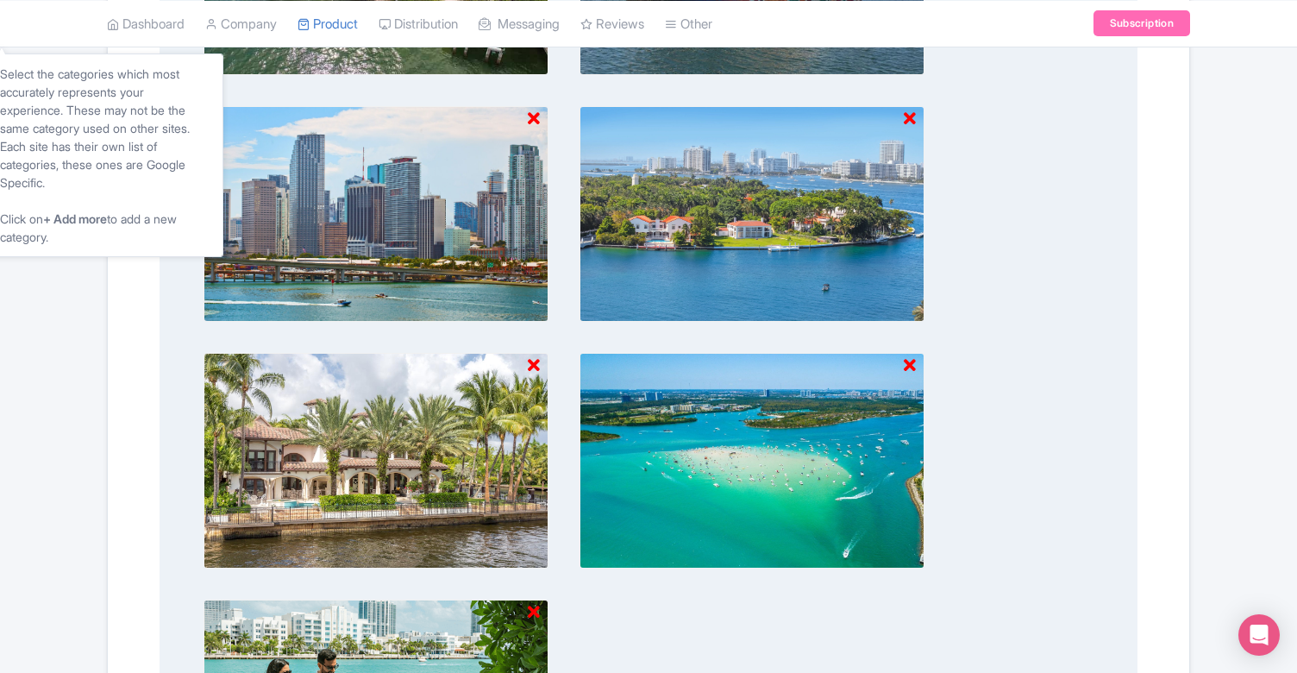
scroll to position [1206, 0]
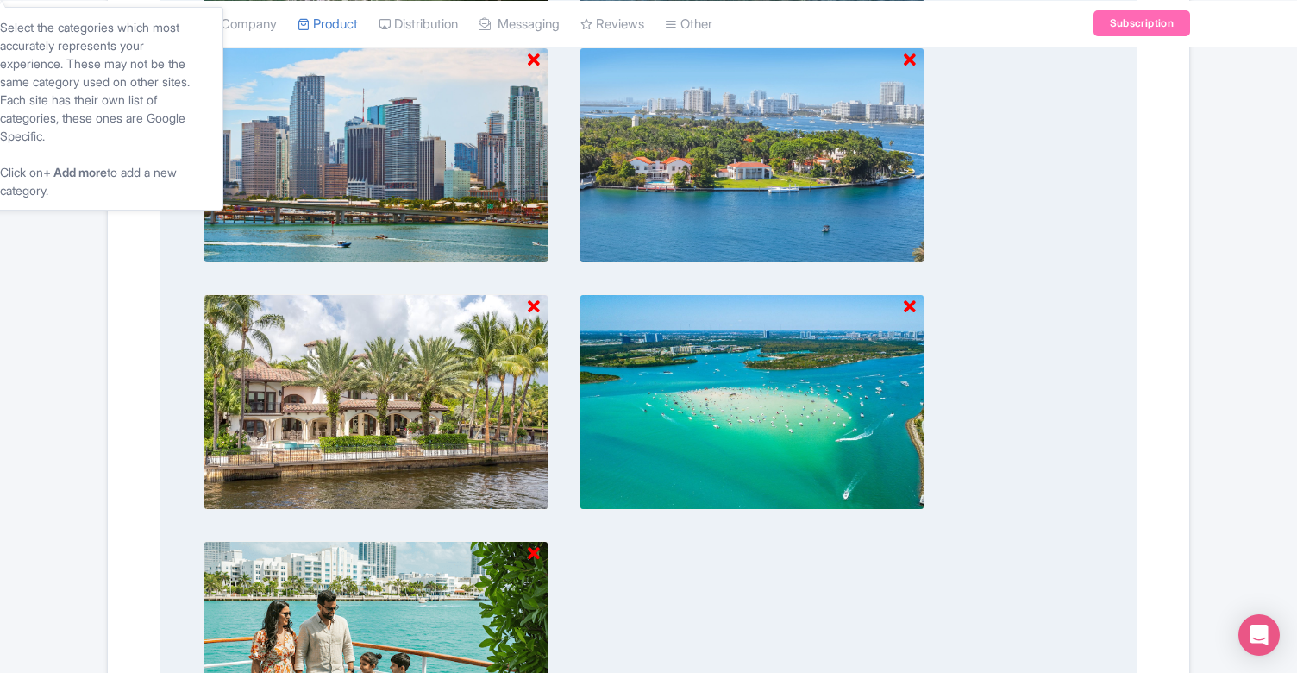
click at [910, 305] on icon at bounding box center [910, 306] width 12 height 17
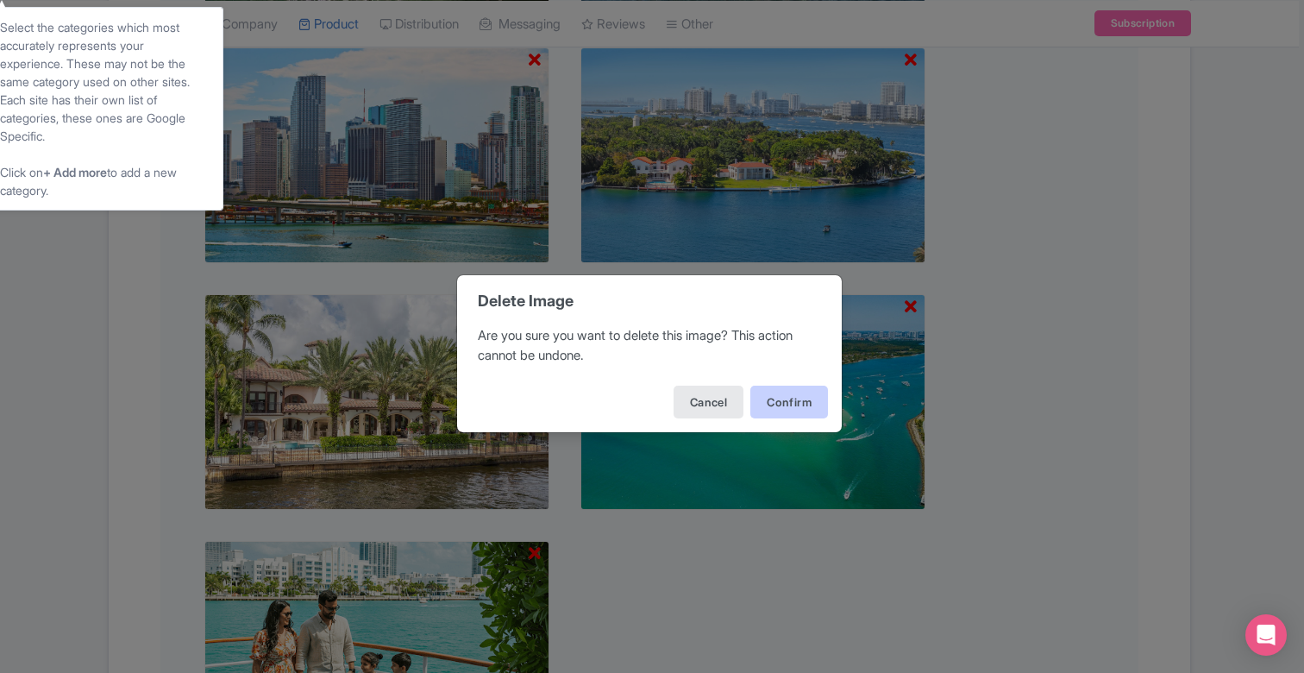
click at [791, 400] on button "Confirm" at bounding box center [790, 402] width 78 height 33
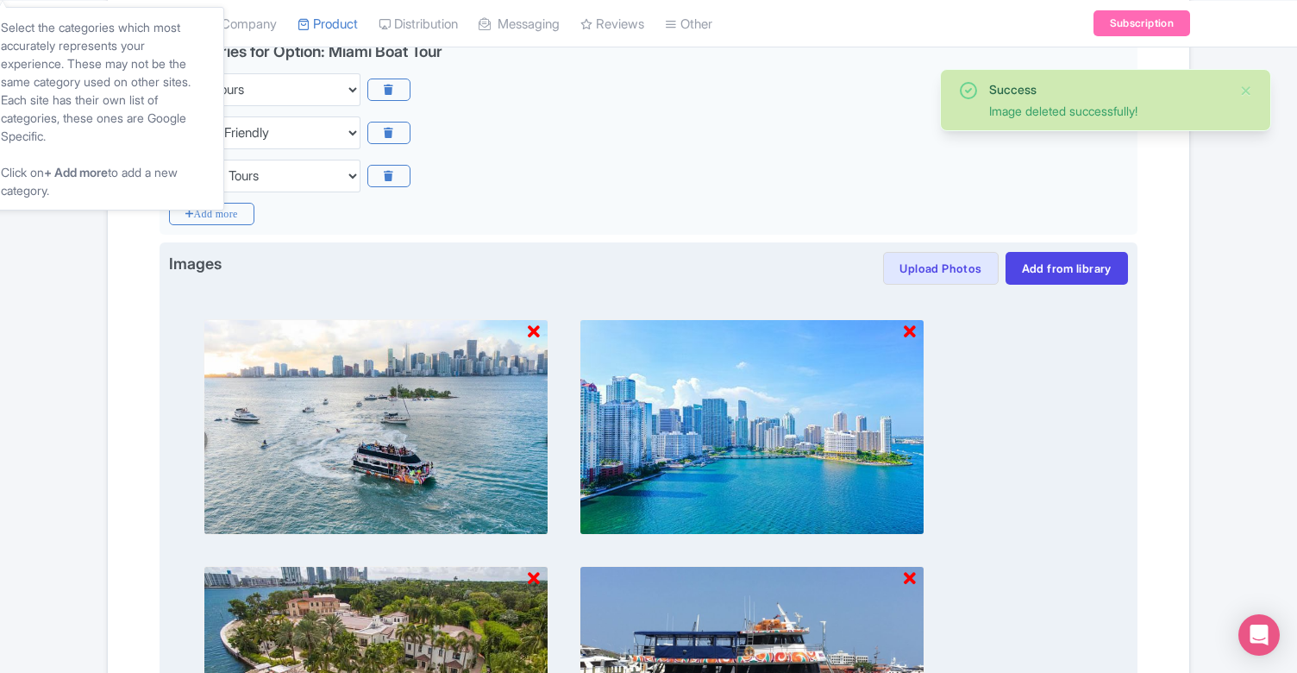
scroll to position [441, 0]
click at [946, 266] on button "Upload Photos" at bounding box center [940, 268] width 115 height 33
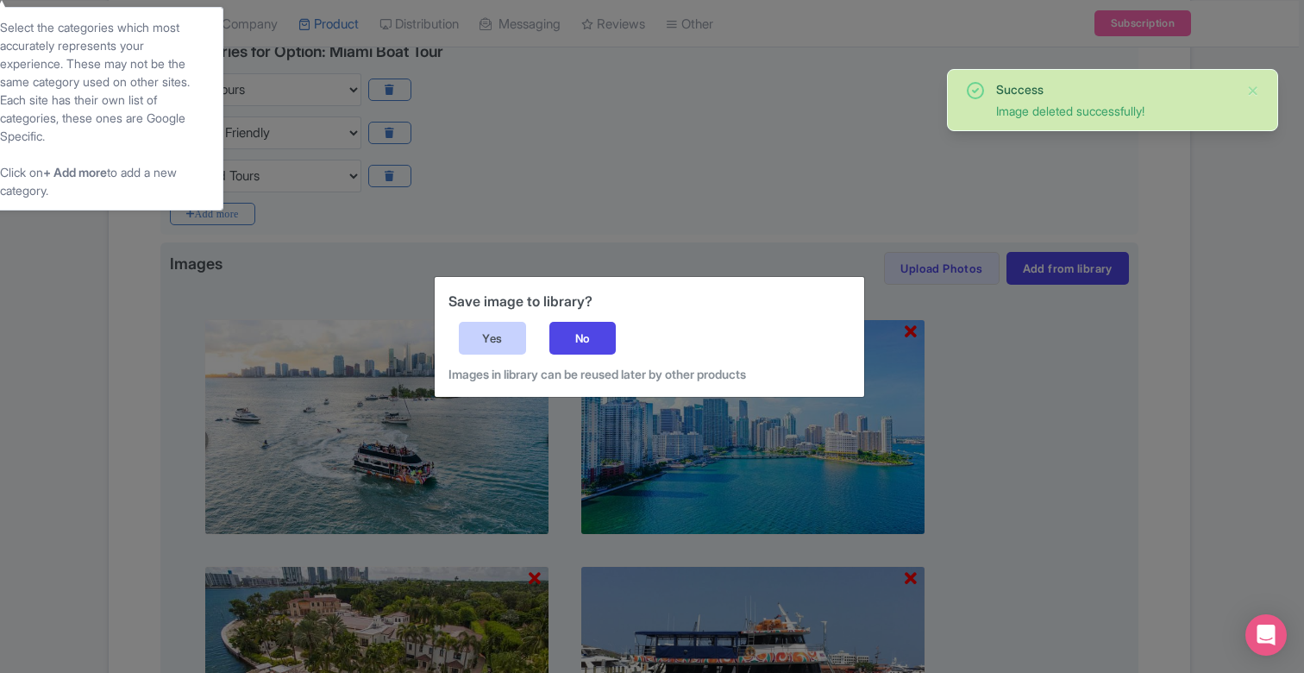
click at [495, 348] on div "Yes" at bounding box center [492, 338] width 67 height 33
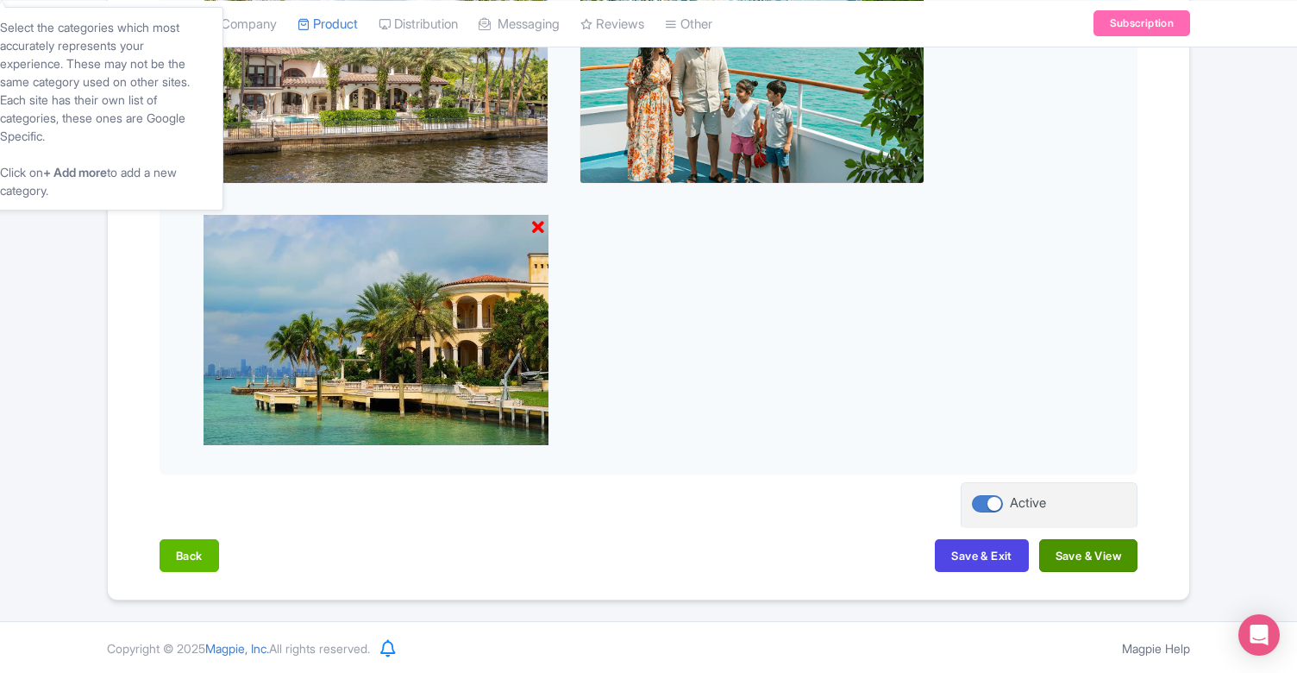
scroll to position [1531, 0]
click at [1089, 544] on button "Save & View" at bounding box center [1089, 556] width 98 height 33
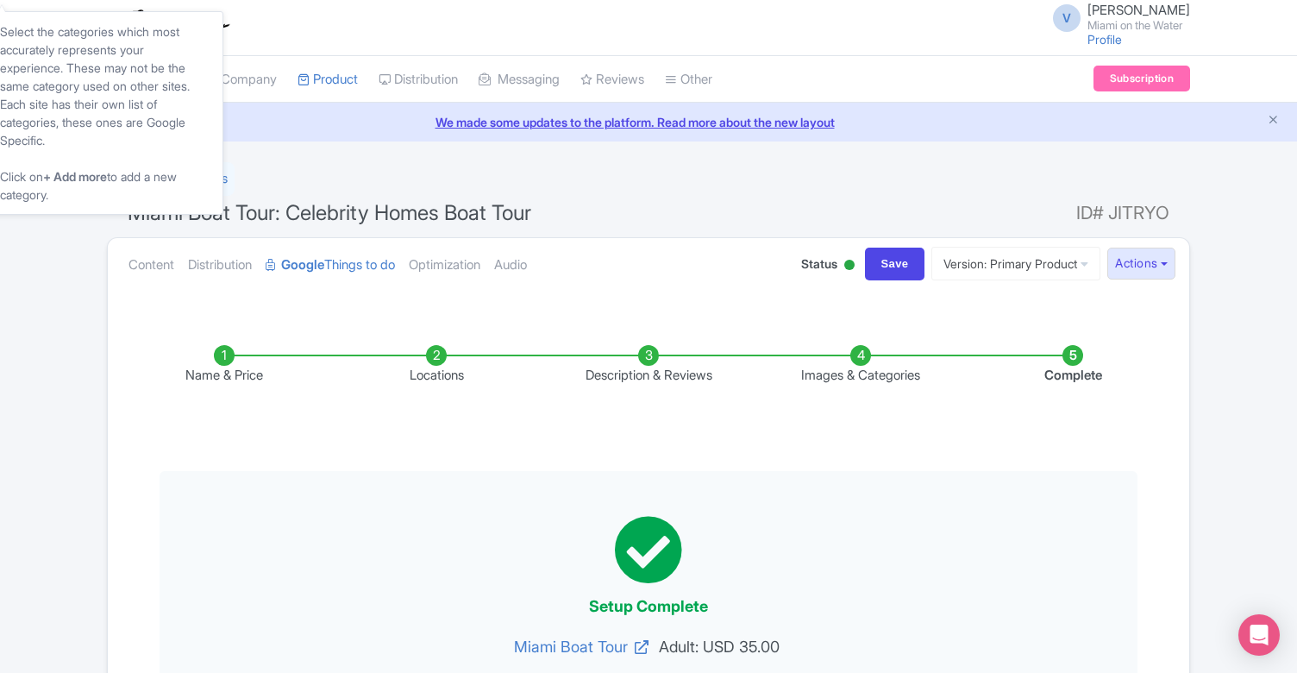
scroll to position [0, 0]
click at [870, 263] on input "Save" at bounding box center [895, 264] width 60 height 33
type input "Saving..."
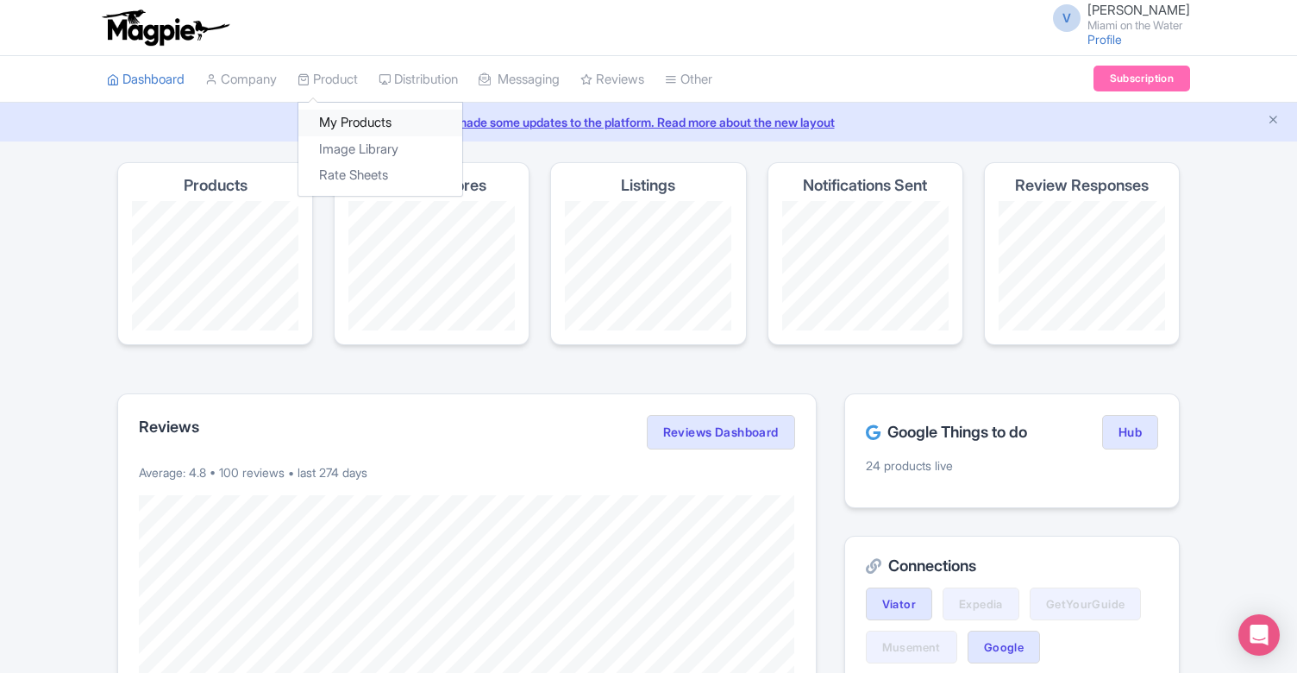
click at [350, 120] on link "My Products" at bounding box center [380, 123] width 164 height 27
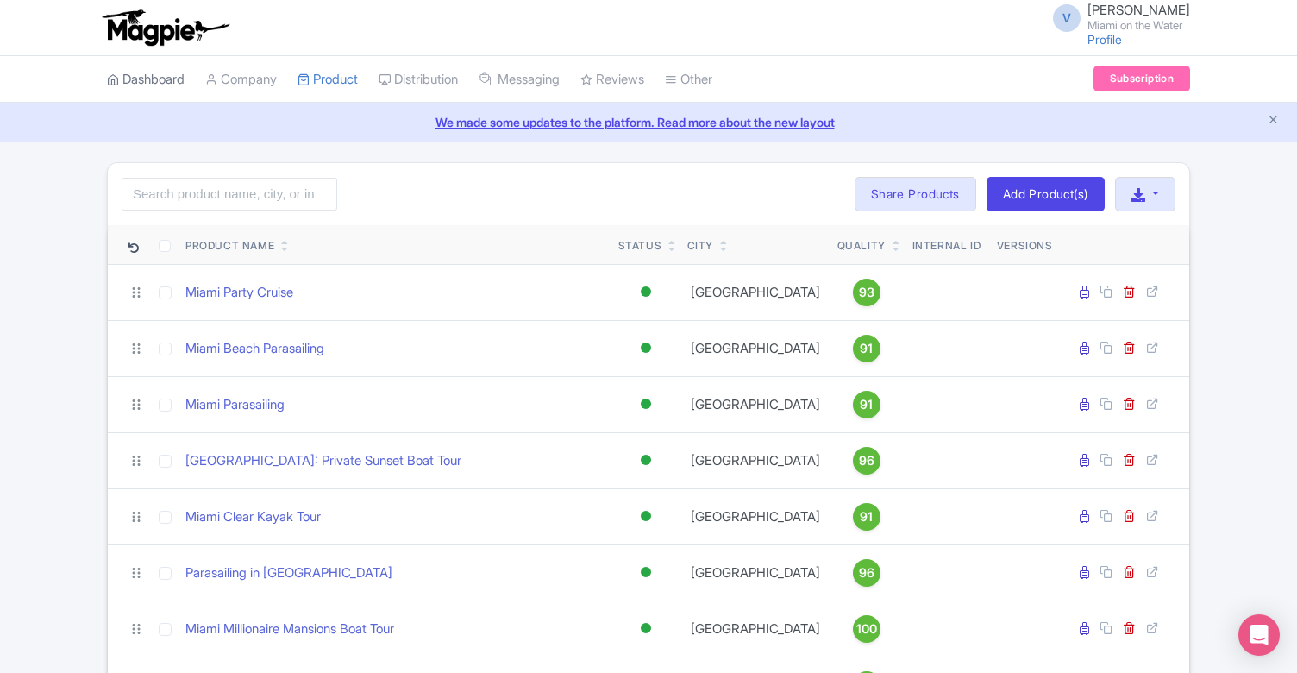
click at [156, 73] on link "Dashboard" at bounding box center [146, 79] width 78 height 47
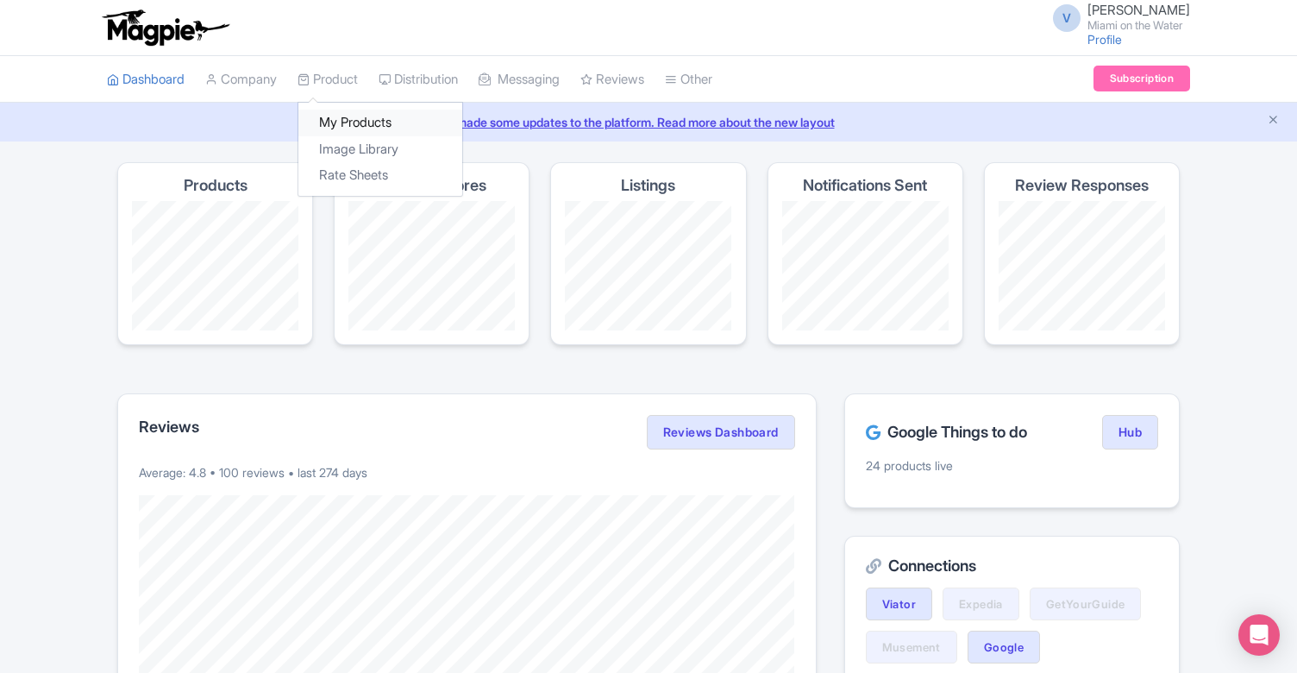
click at [361, 122] on link "My Products" at bounding box center [380, 123] width 164 height 27
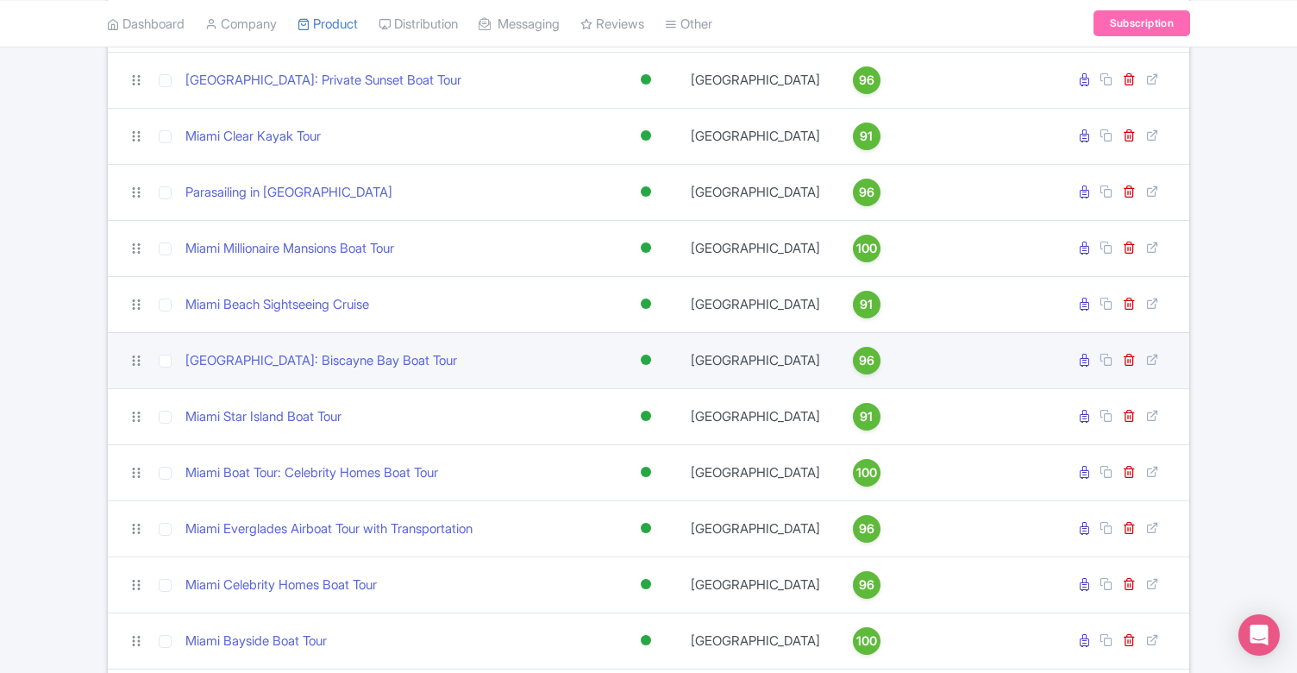
scroll to position [381, 0]
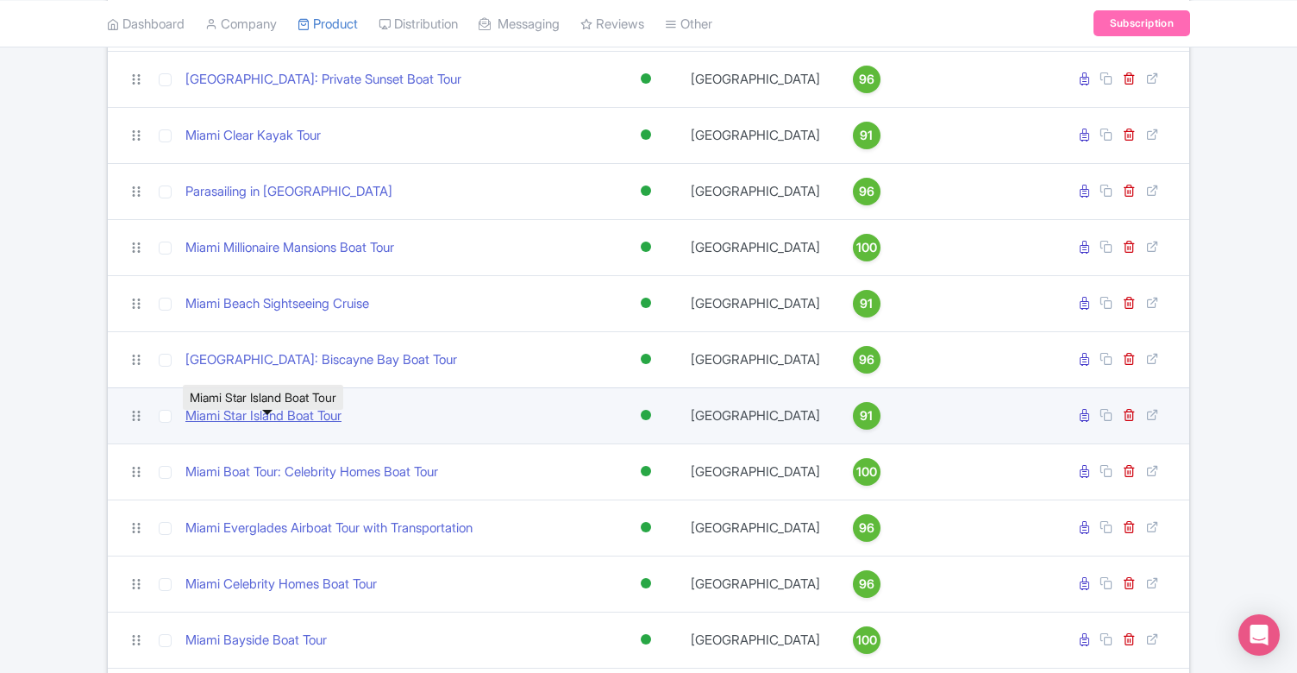
click at [309, 426] on link "Miami Star Island Boat Tour" at bounding box center [263, 416] width 156 height 20
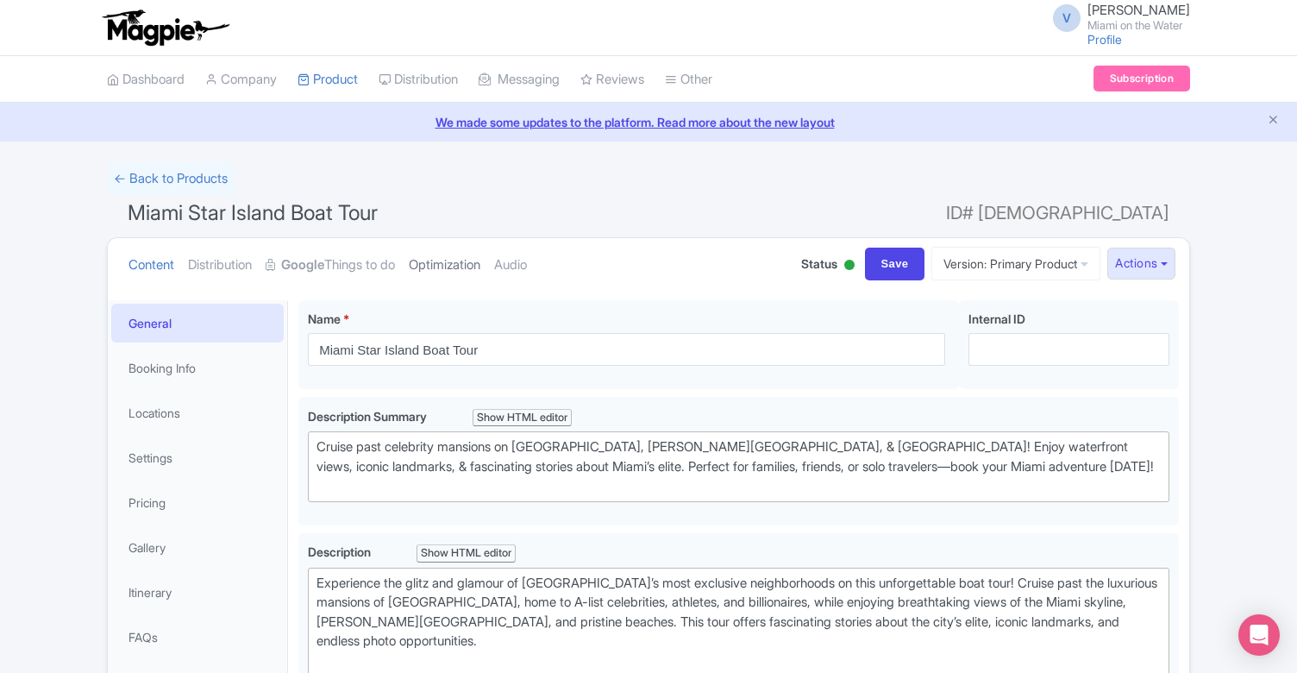
click at [442, 264] on link "Optimization" at bounding box center [445, 265] width 72 height 54
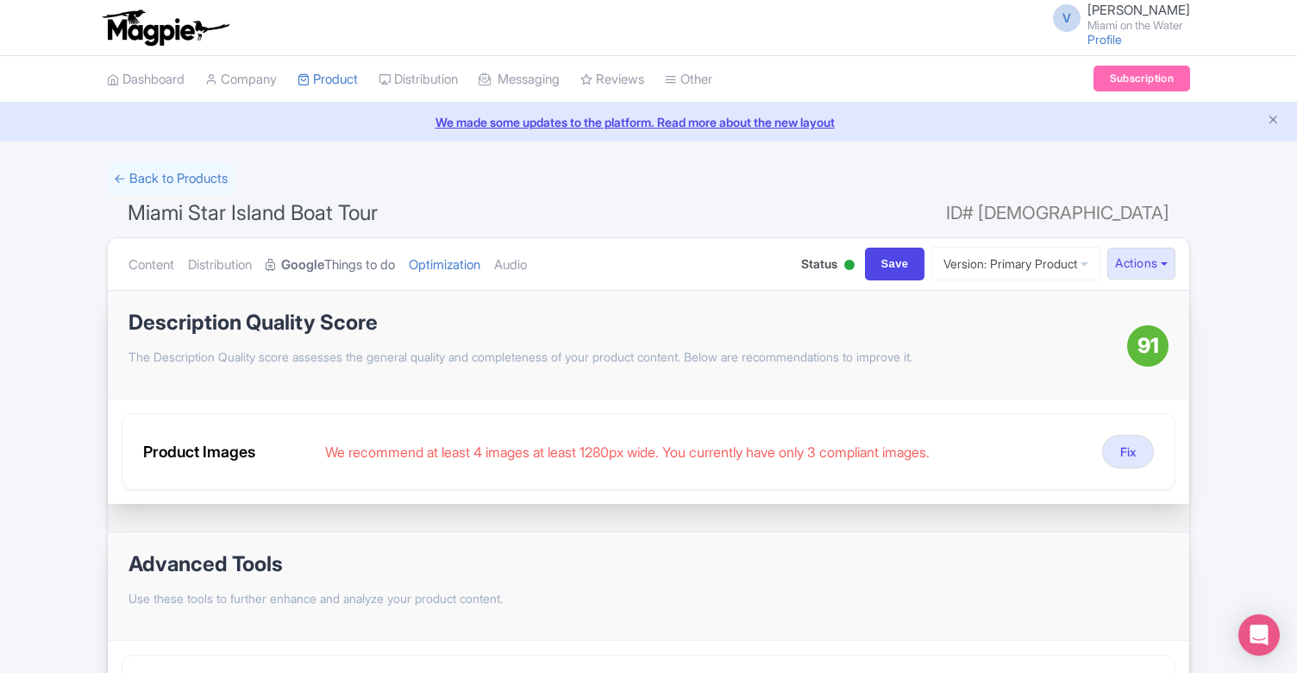
click at [344, 268] on link "Google Things to do" at bounding box center [330, 265] width 129 height 54
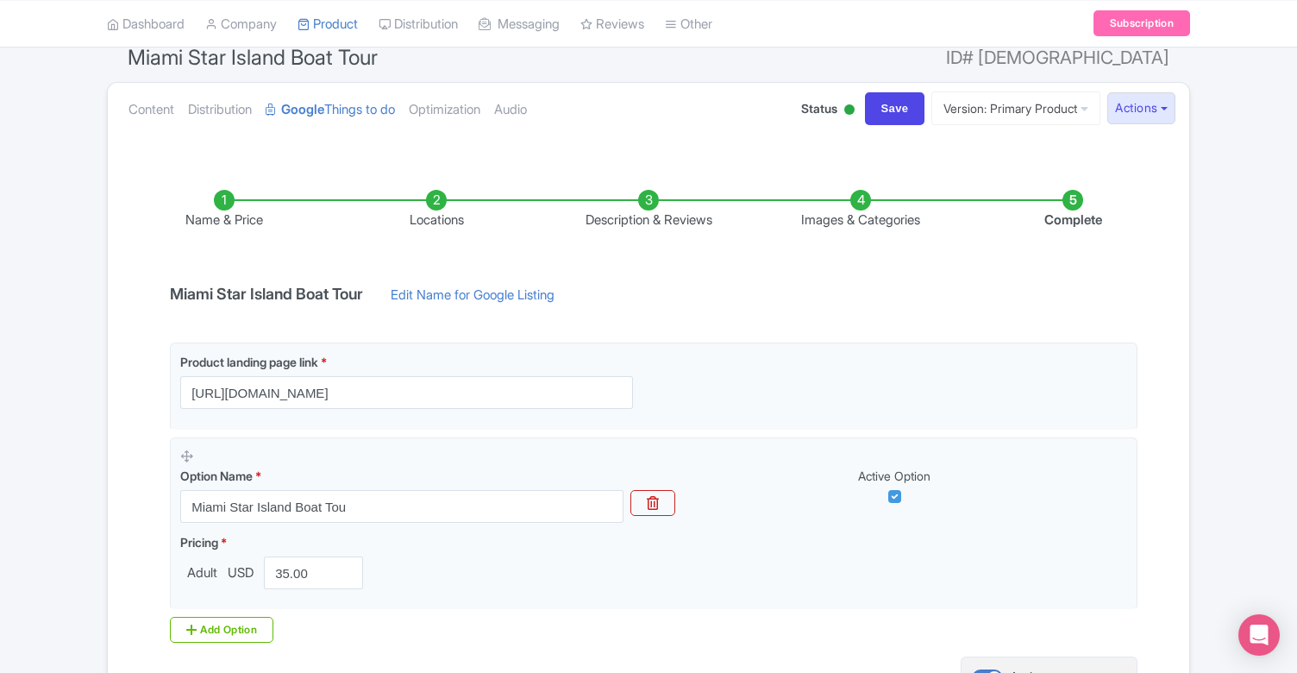
scroll to position [166, 0]
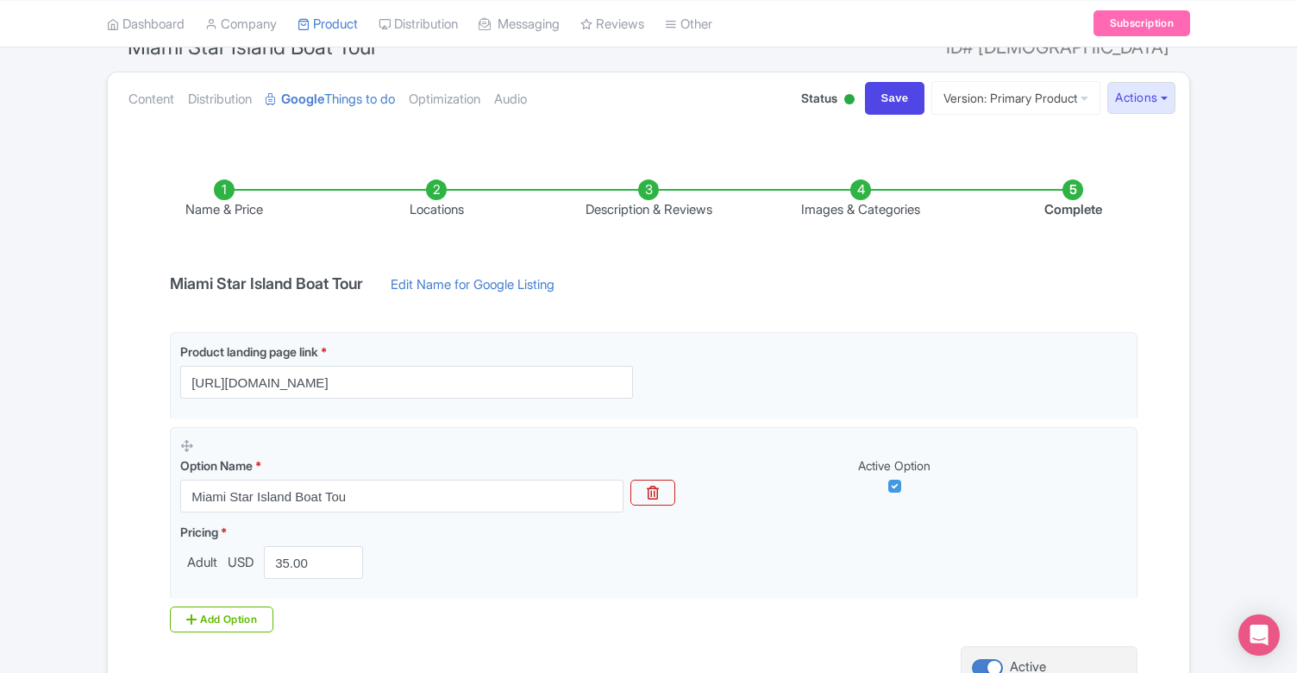
click at [650, 210] on li "Description & Reviews" at bounding box center [649, 199] width 212 height 41
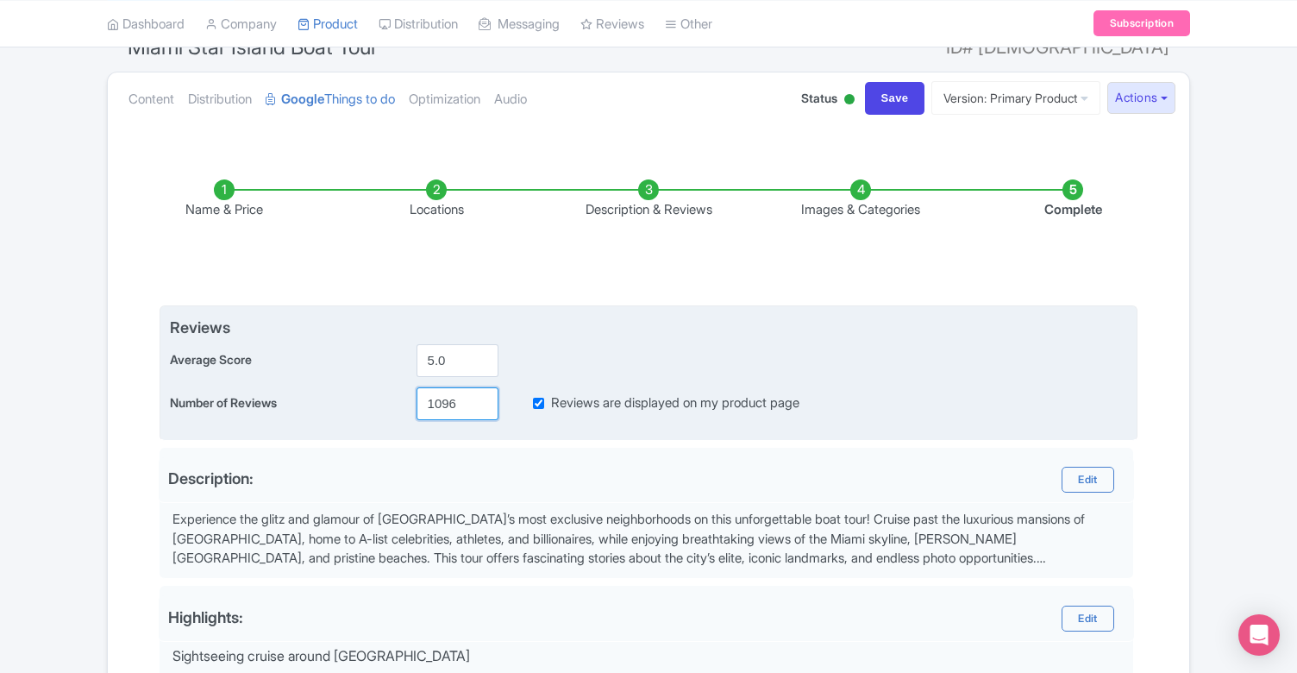
drag, startPoint x: 459, startPoint y: 403, endPoint x: 437, endPoint y: 405, distance: 22.6
click at [437, 405] on input "1096" at bounding box center [458, 403] width 82 height 33
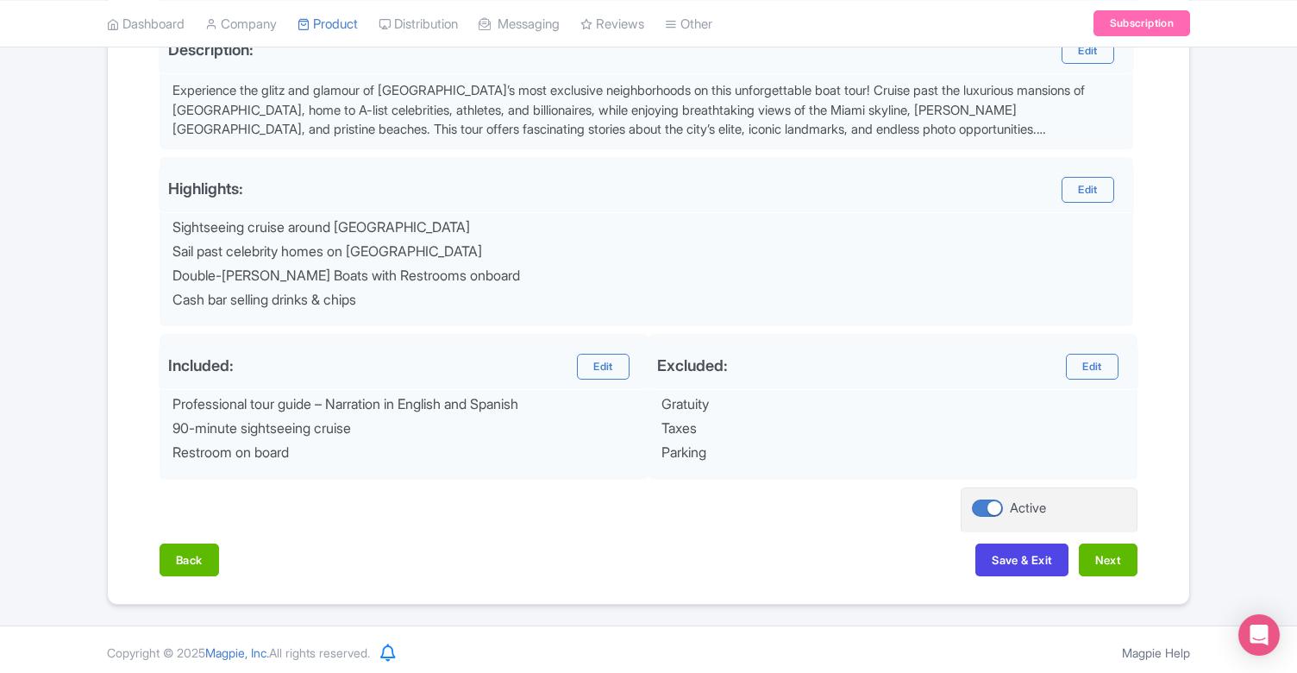
scroll to position [594, 0]
type input "1351"
click at [1128, 557] on button "Next" at bounding box center [1108, 560] width 59 height 33
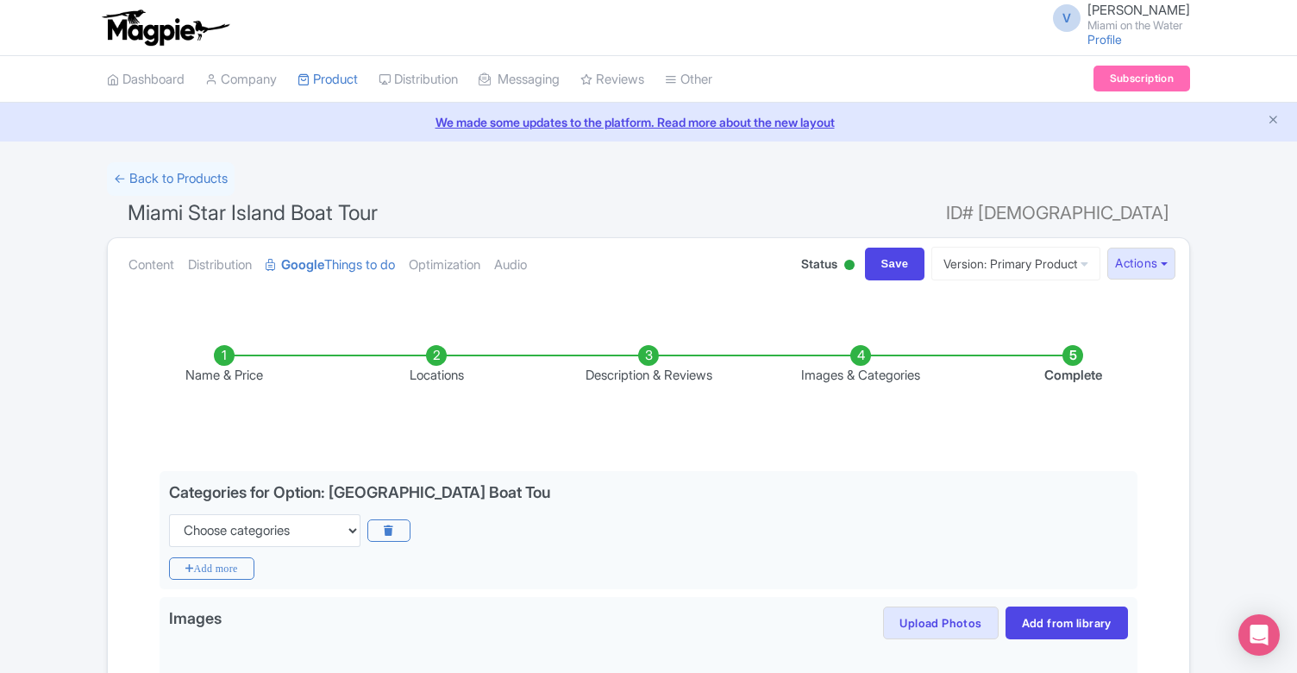
scroll to position [0, 0]
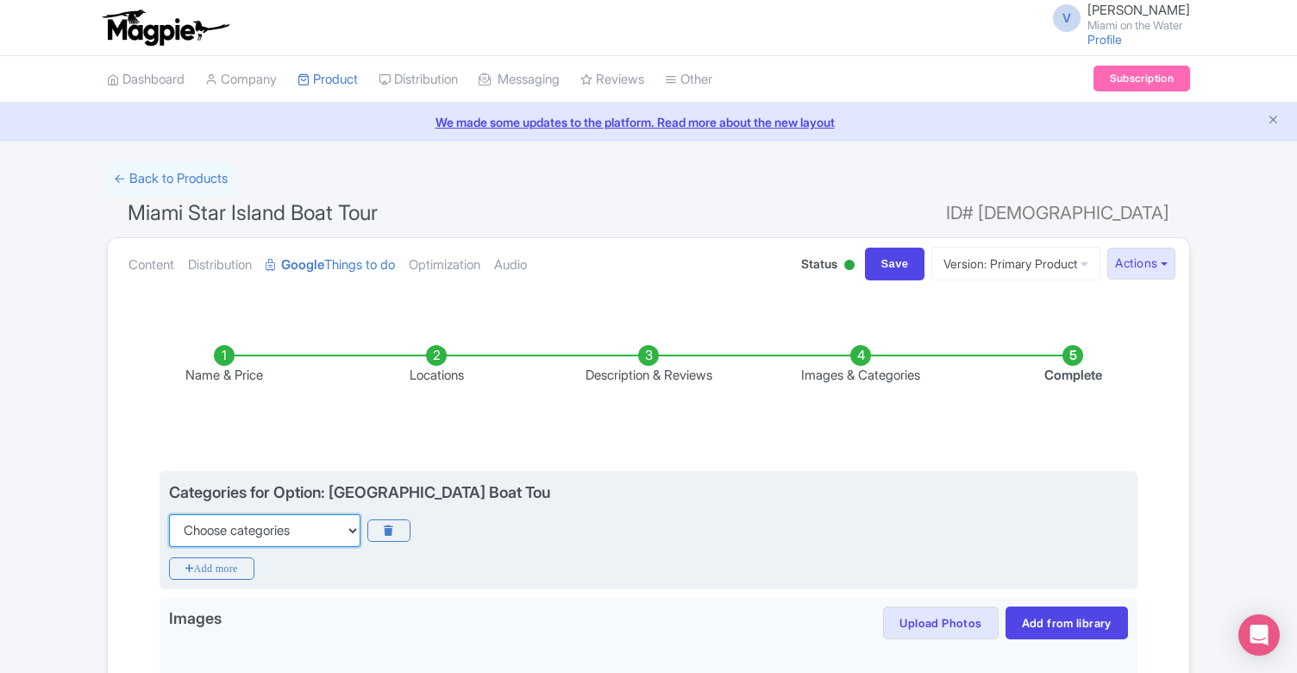
select select "boat-tours"
click at [236, 563] on icon "Add more" at bounding box center [211, 568] width 85 height 22
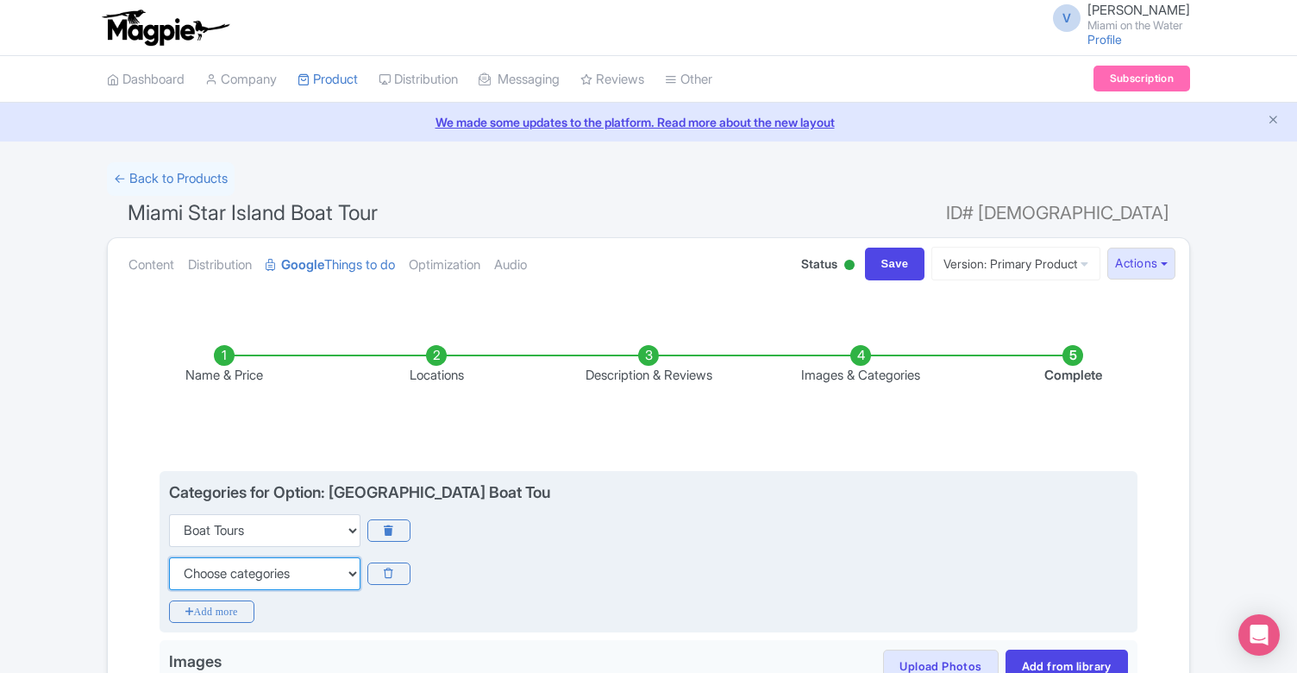
select select "day-trips"
click at [229, 608] on icon "Add more" at bounding box center [211, 611] width 85 height 22
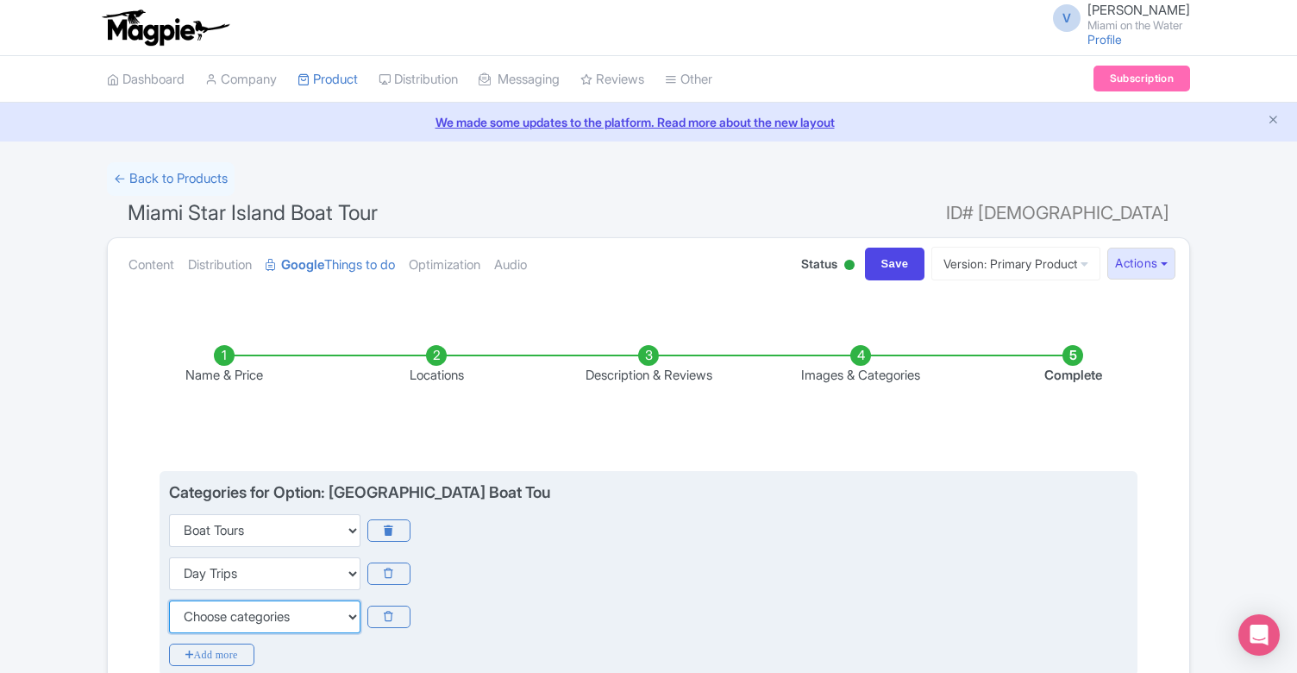
select select "family-friendly"
click at [219, 655] on icon "Add more" at bounding box center [211, 655] width 85 height 22
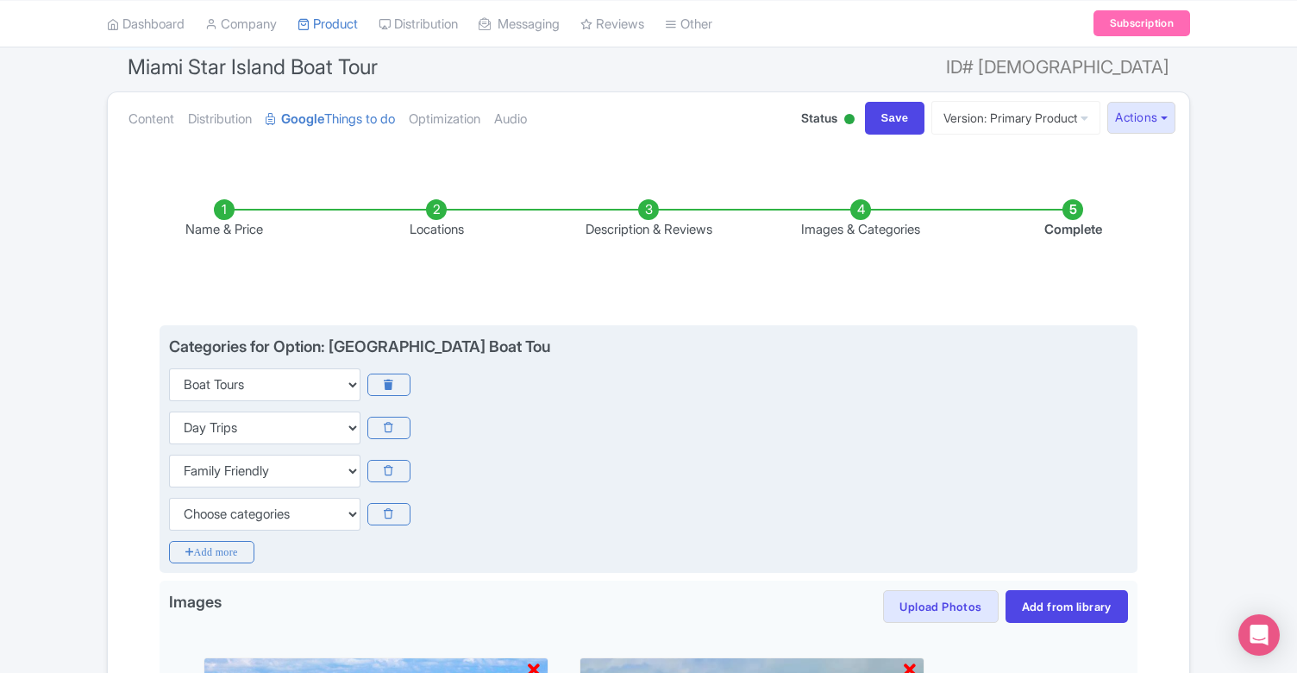
scroll to position [147, 0]
select select "guided-tours"
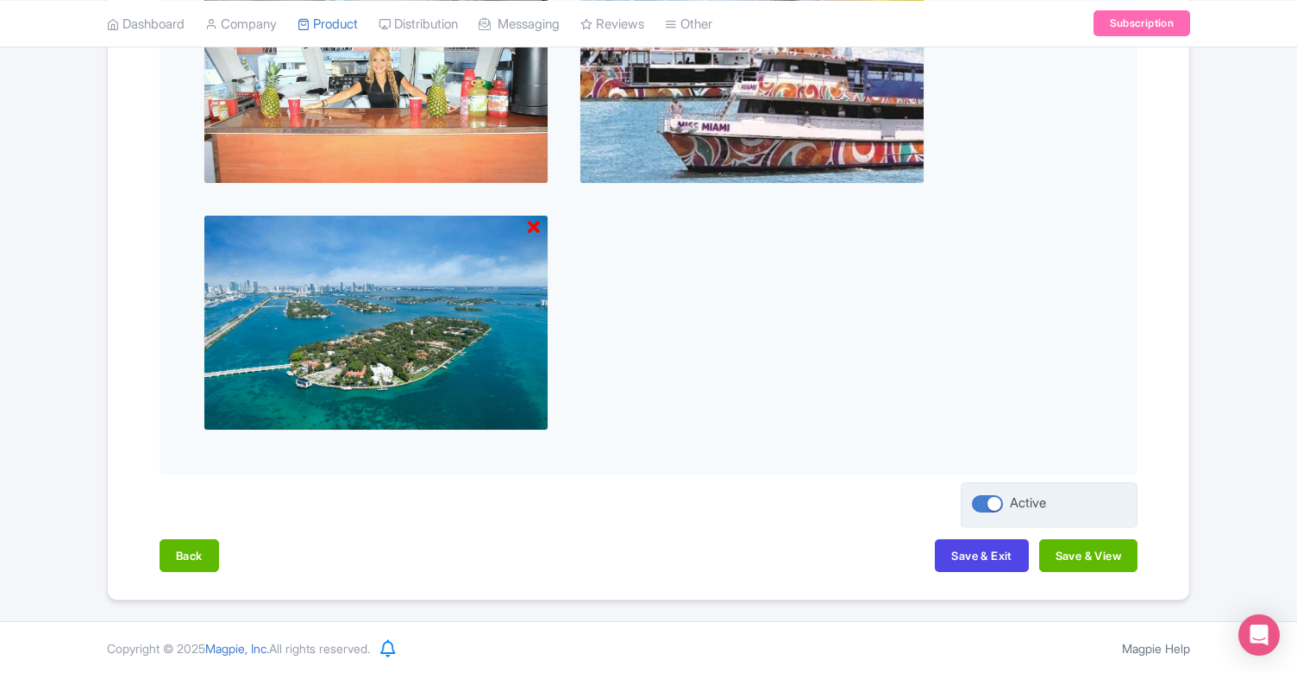
scroll to position [1081, 0]
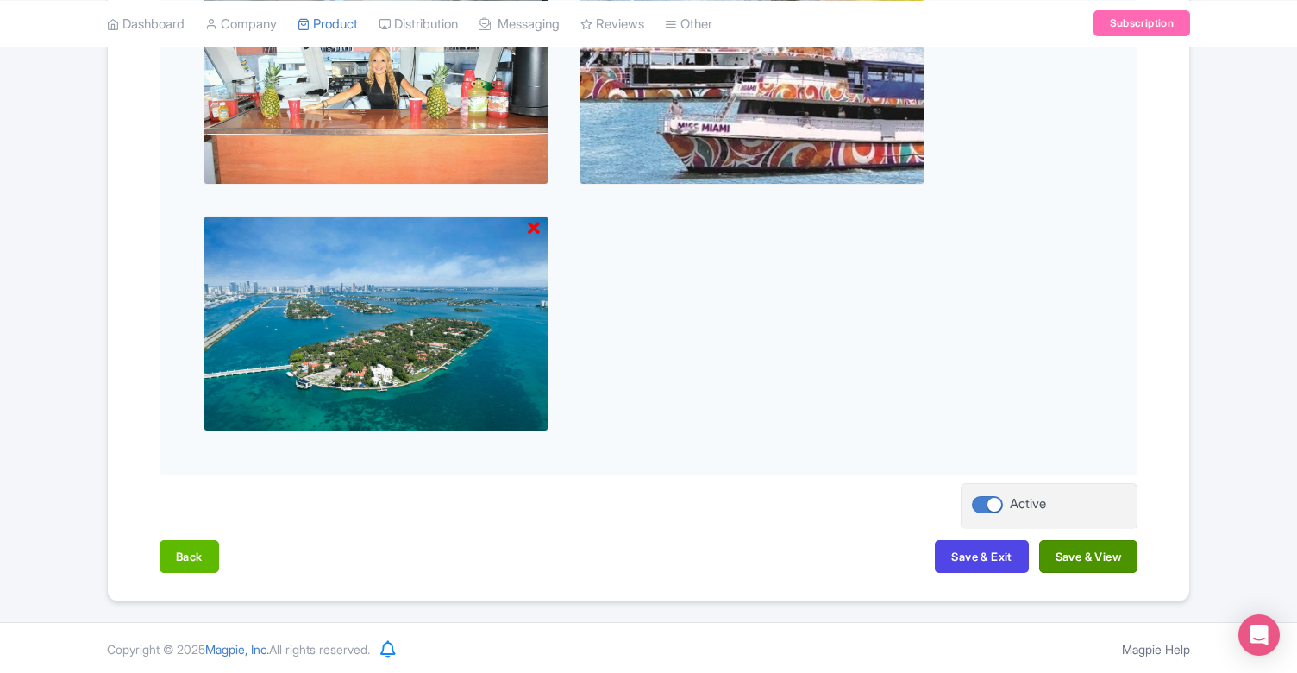
click at [1068, 551] on button "Save & View" at bounding box center [1089, 556] width 98 height 33
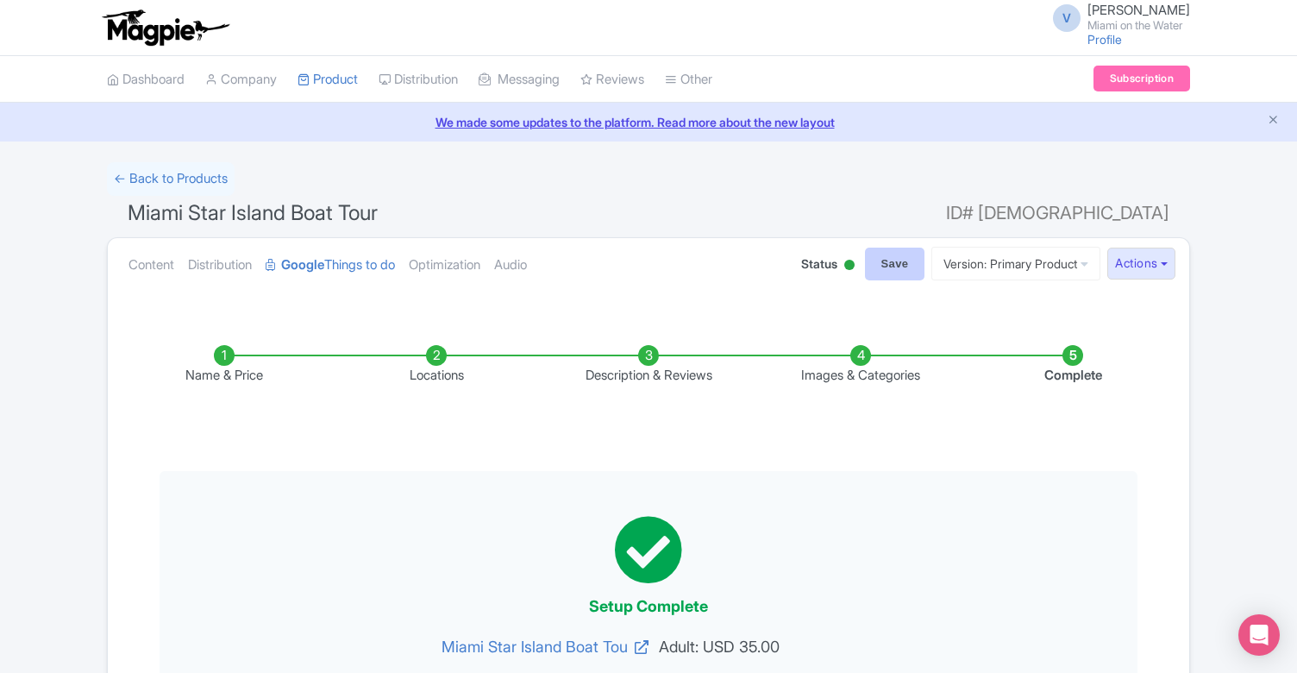
scroll to position [0, 0]
click at [882, 258] on input "Save" at bounding box center [895, 264] width 60 height 33
type input "Saving..."
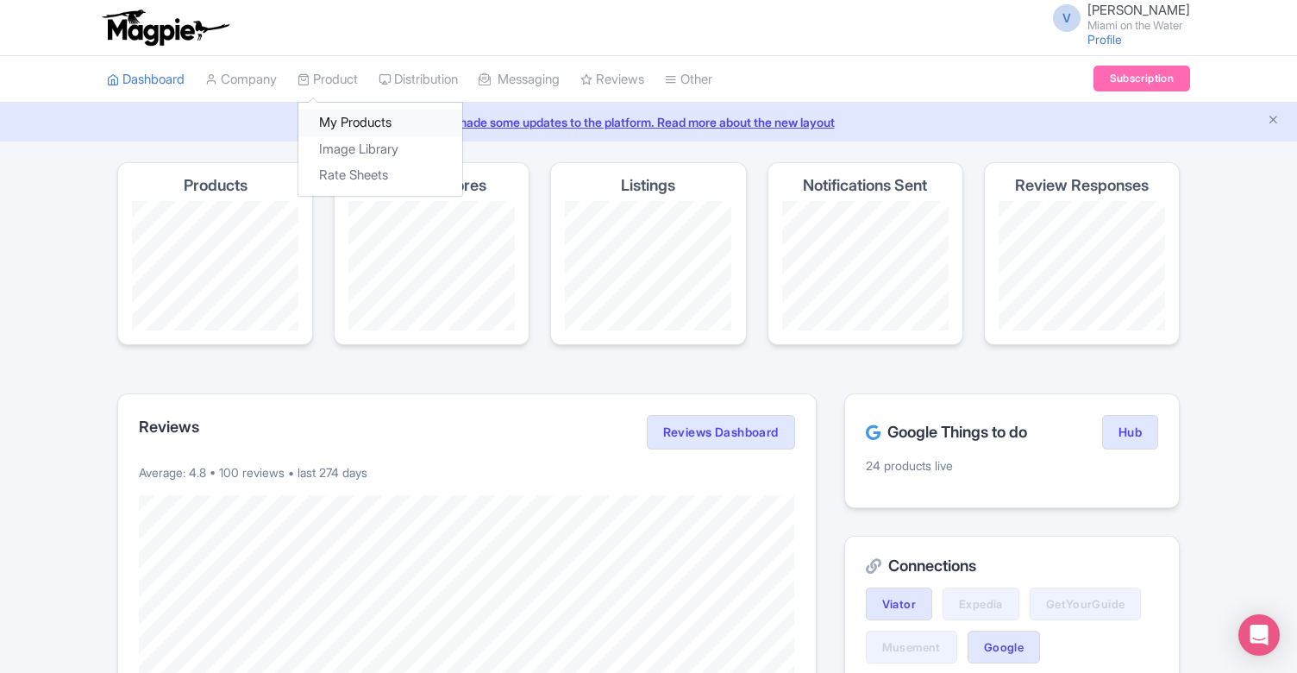
click at [348, 116] on link "My Products" at bounding box center [380, 123] width 164 height 27
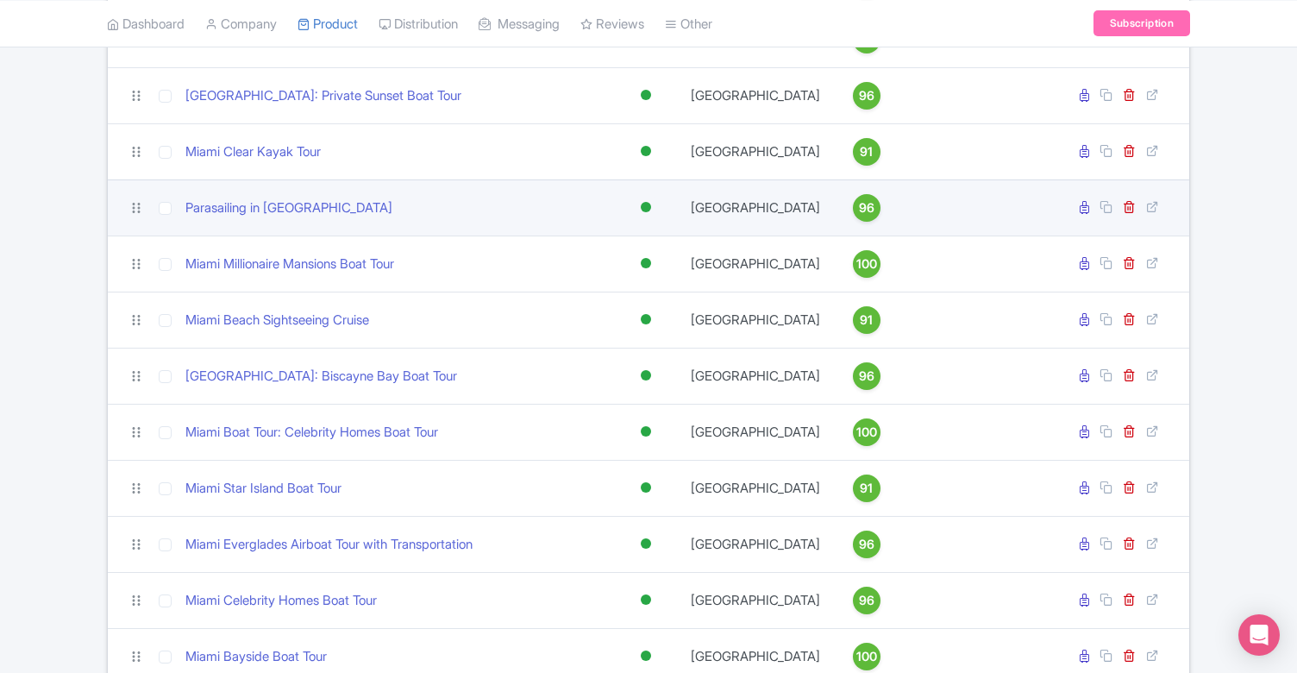
scroll to position [366, 0]
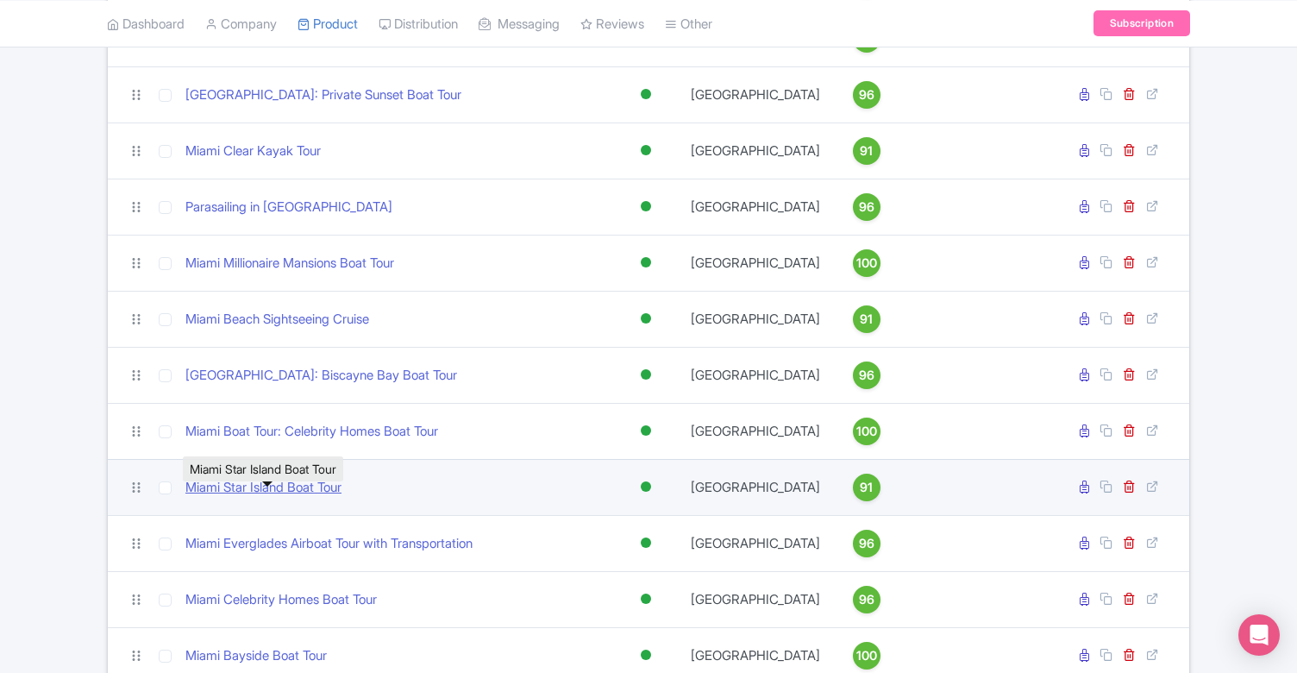
click at [324, 498] on link "Miami Star Island Boat Tour" at bounding box center [263, 488] width 156 height 20
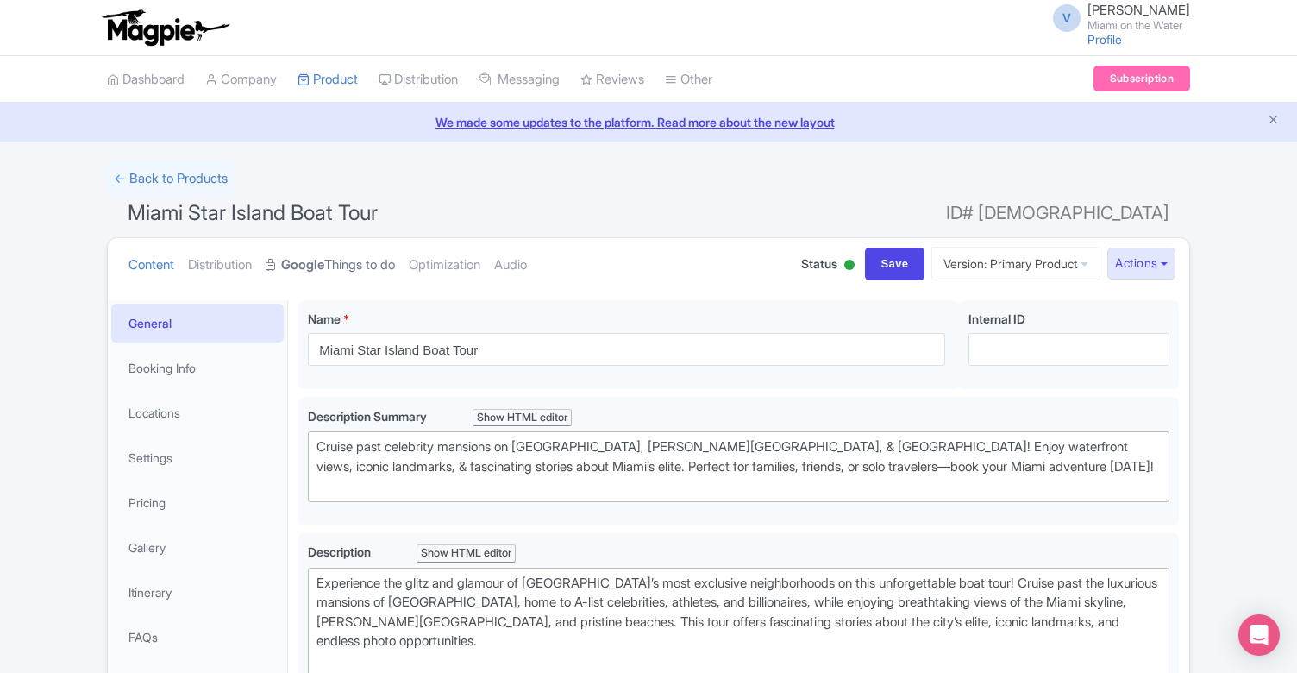
click at [380, 270] on link "Google Things to do" at bounding box center [330, 265] width 129 height 54
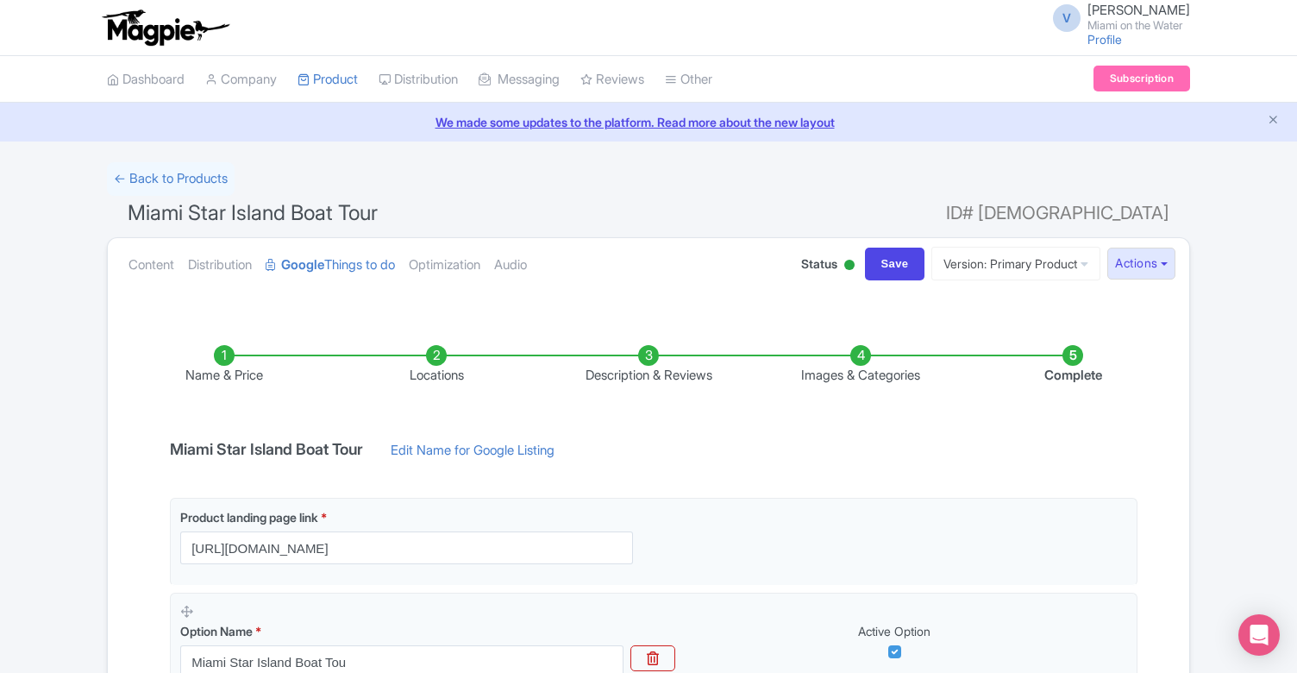
click at [824, 374] on li "Images & Categories" at bounding box center [861, 365] width 212 height 41
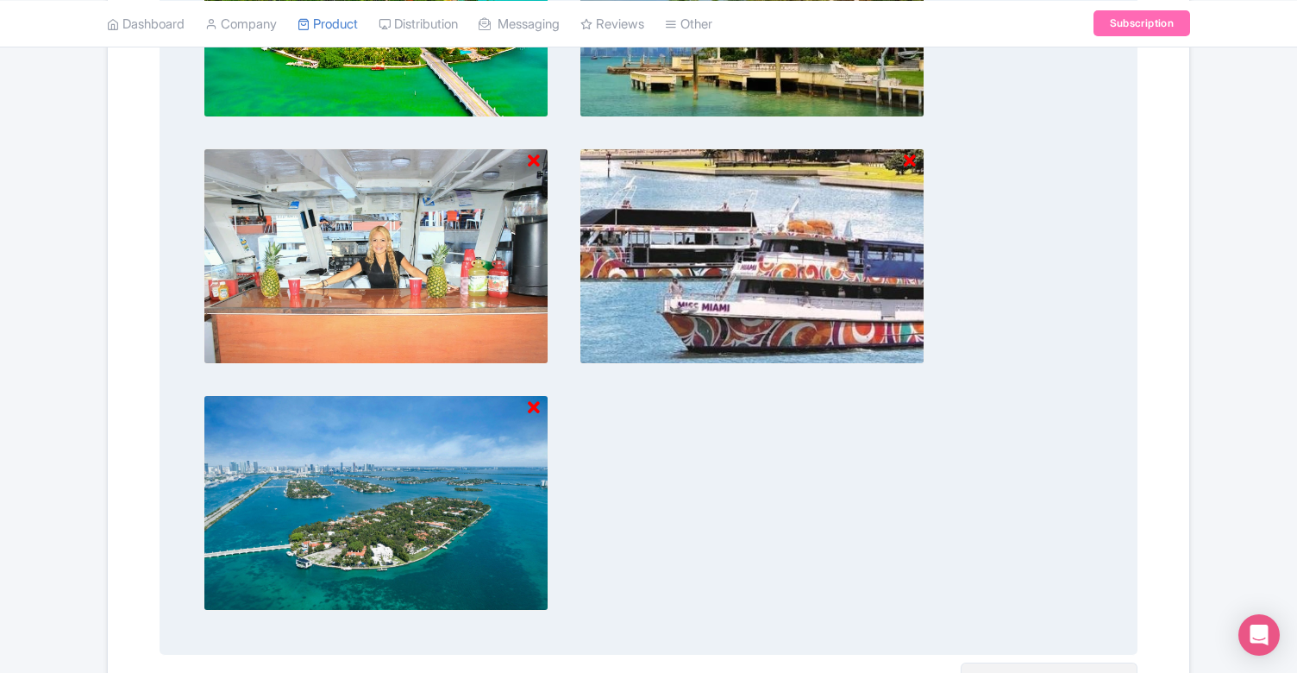
scroll to position [917, 0]
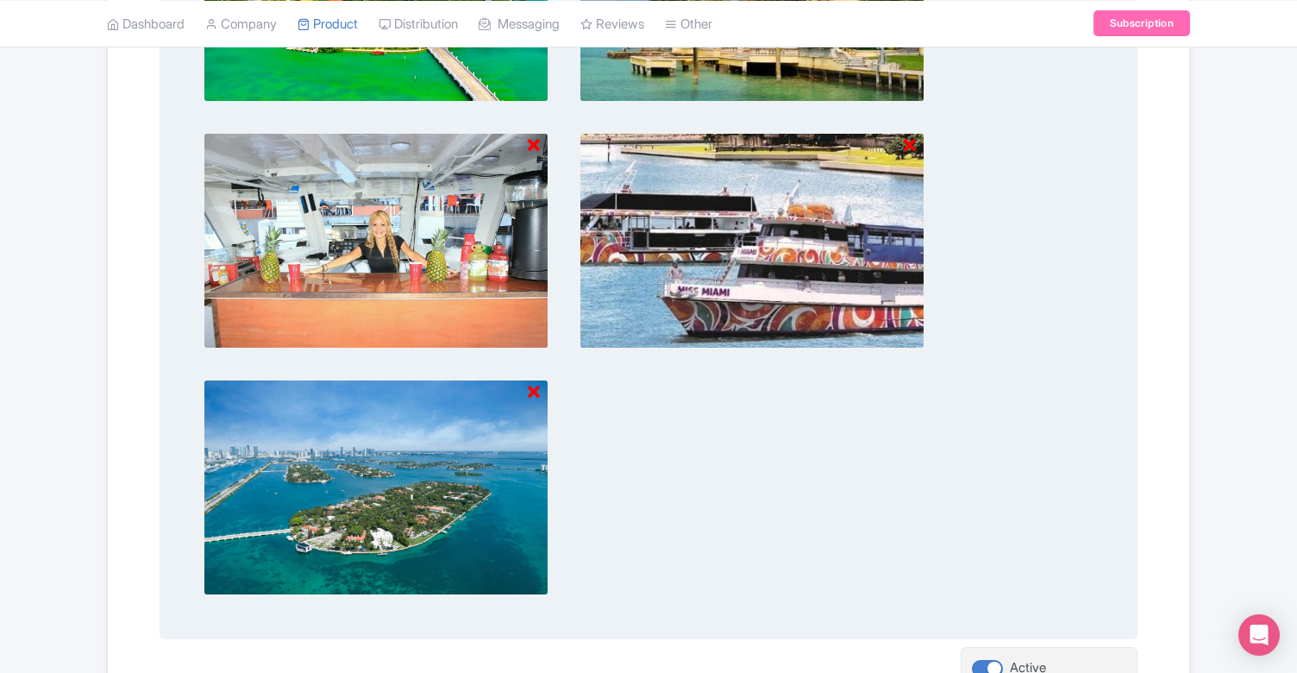
click at [451, 474] on img at bounding box center [376, 488] width 345 height 216
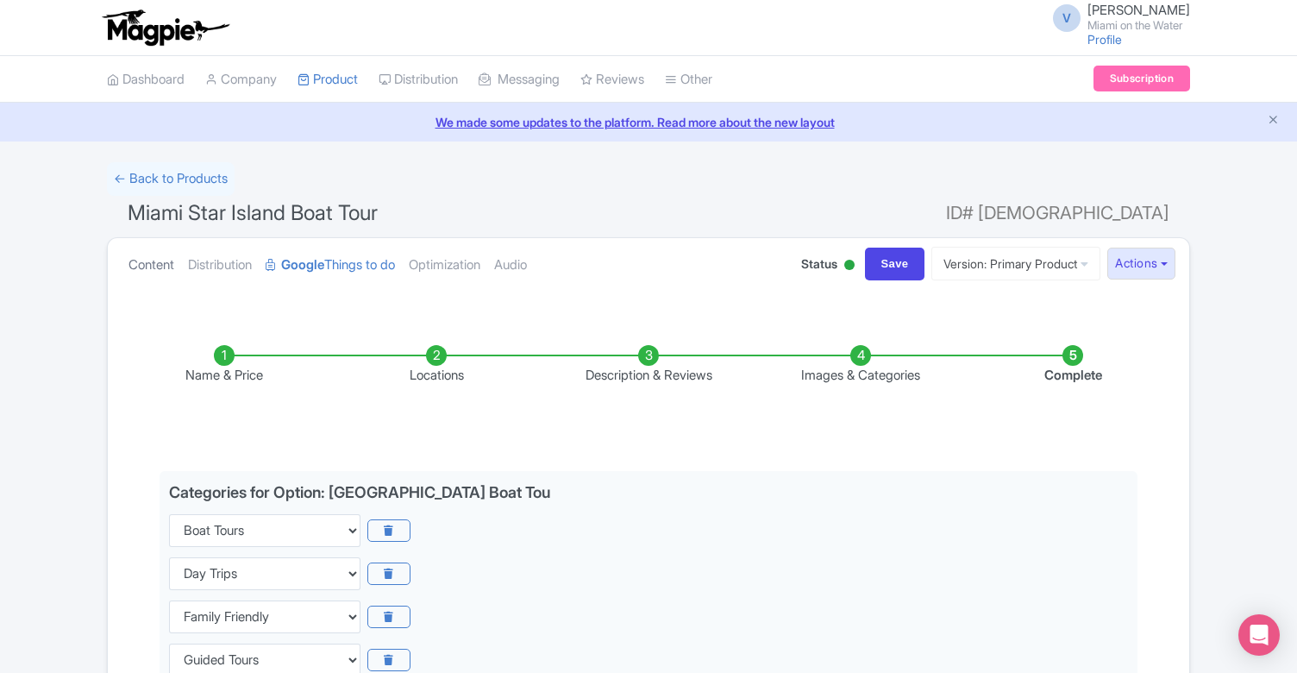
scroll to position [0, 0]
click at [167, 266] on link "Content" at bounding box center [152, 265] width 46 height 54
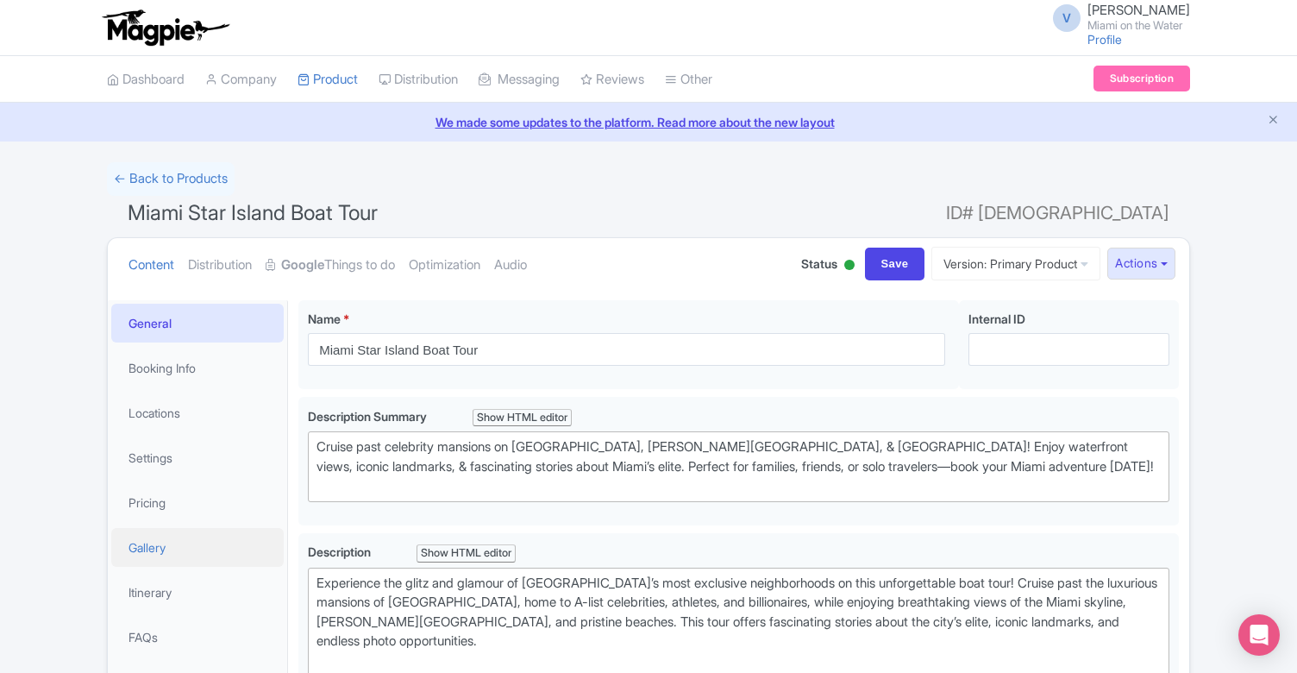
click at [181, 543] on link "Gallery" at bounding box center [197, 547] width 173 height 39
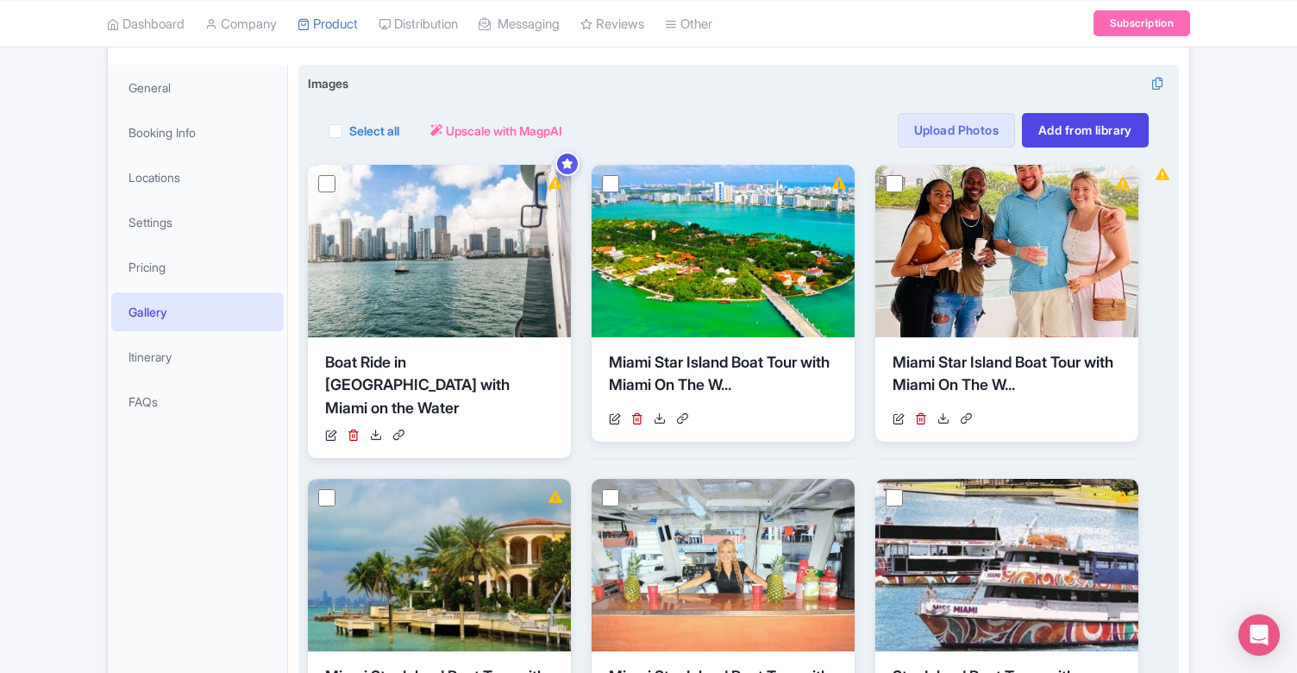
scroll to position [229, 0]
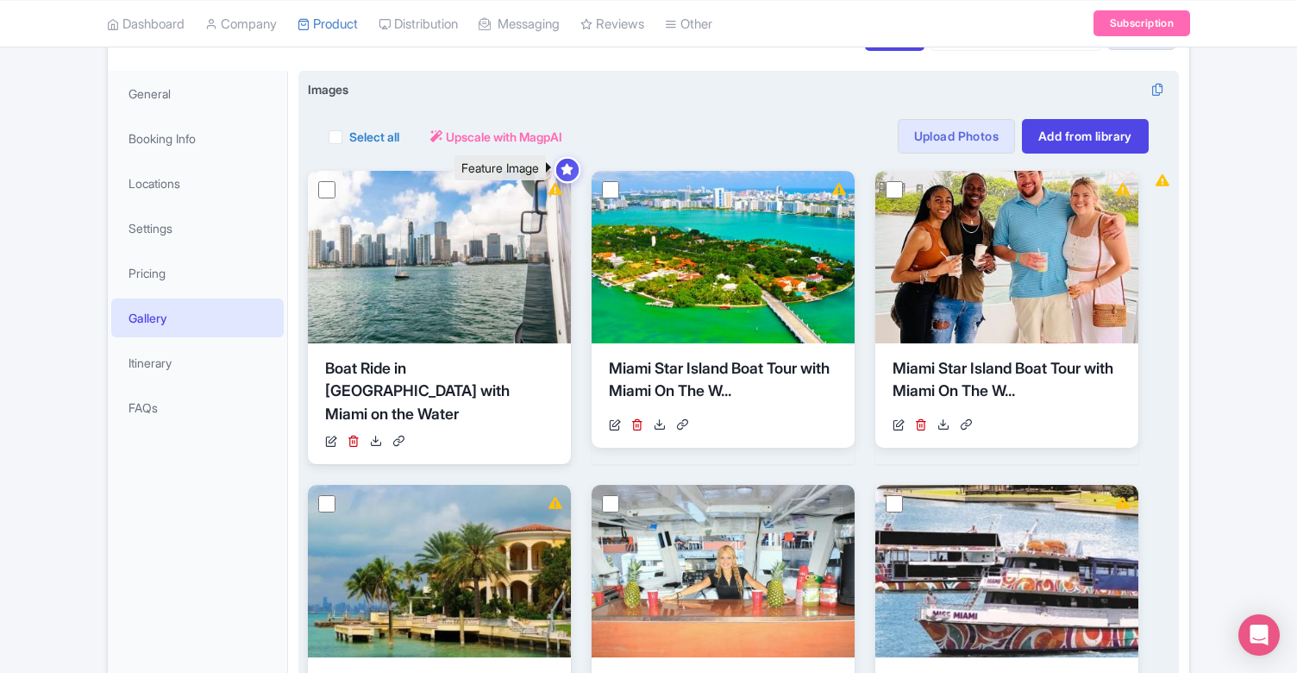
click at [568, 172] on icon at bounding box center [567, 169] width 13 height 11
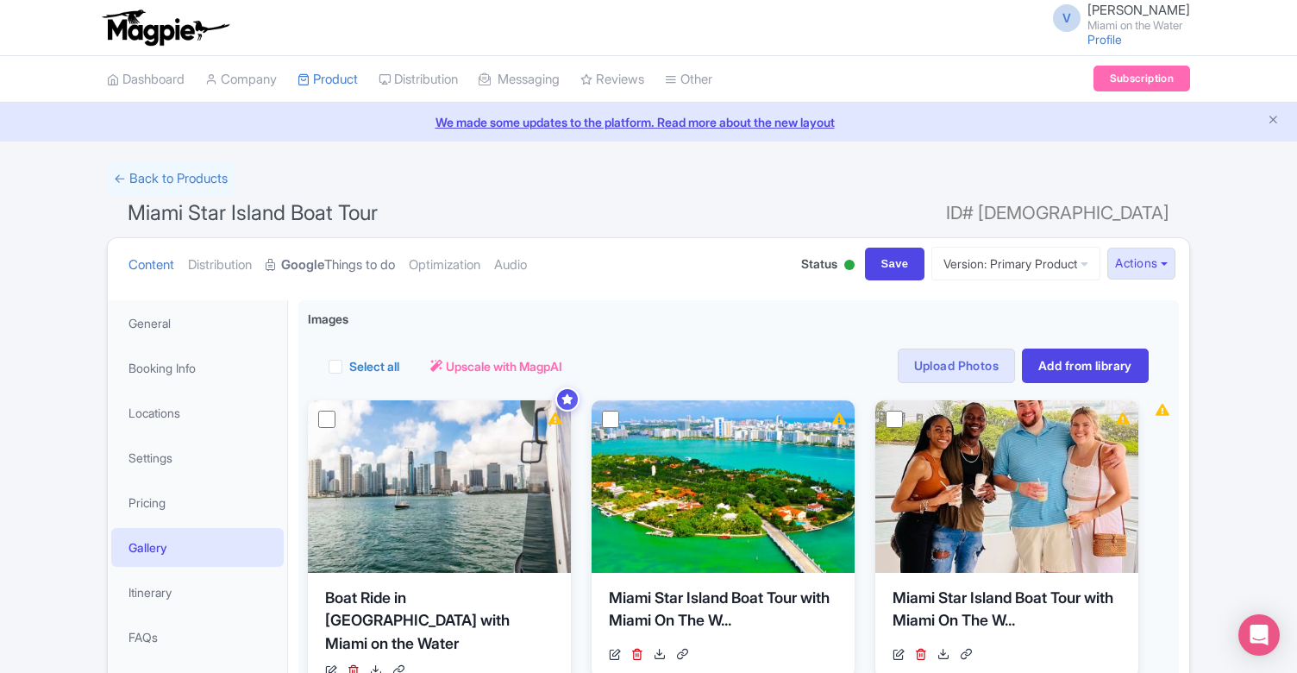
scroll to position [0, 0]
click at [348, 253] on link "Google Things to do" at bounding box center [330, 265] width 129 height 54
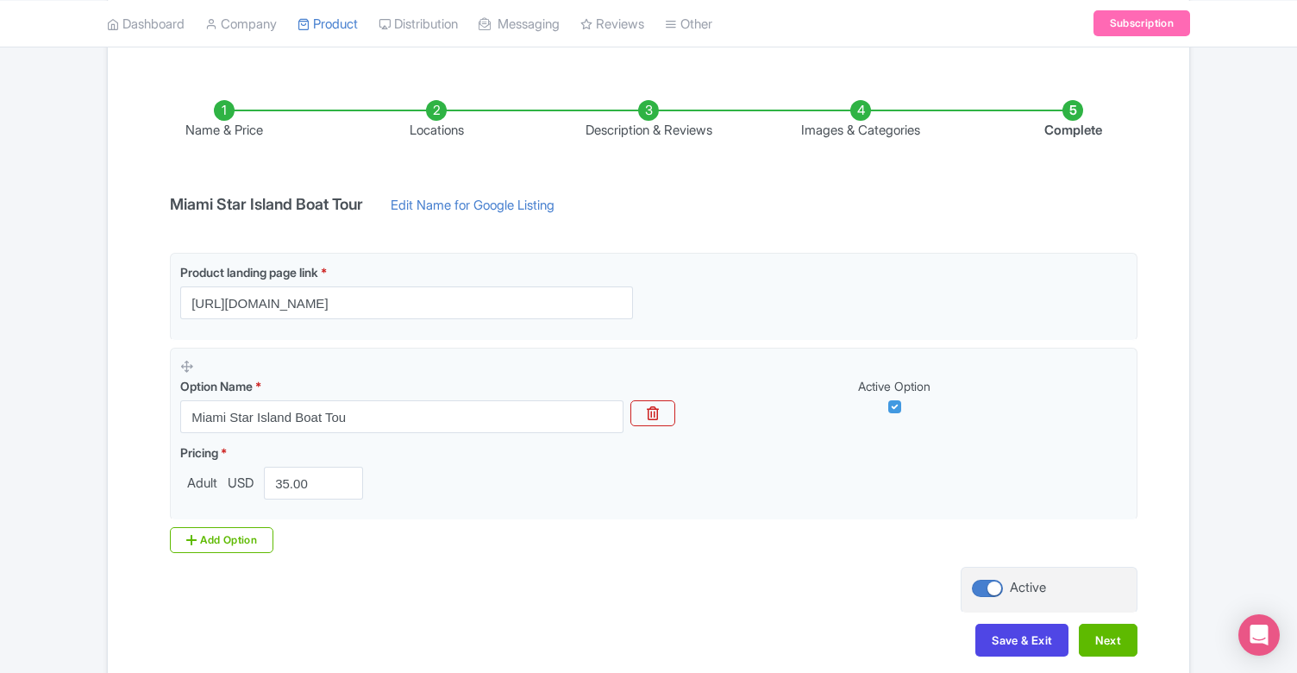
scroll to position [248, 0]
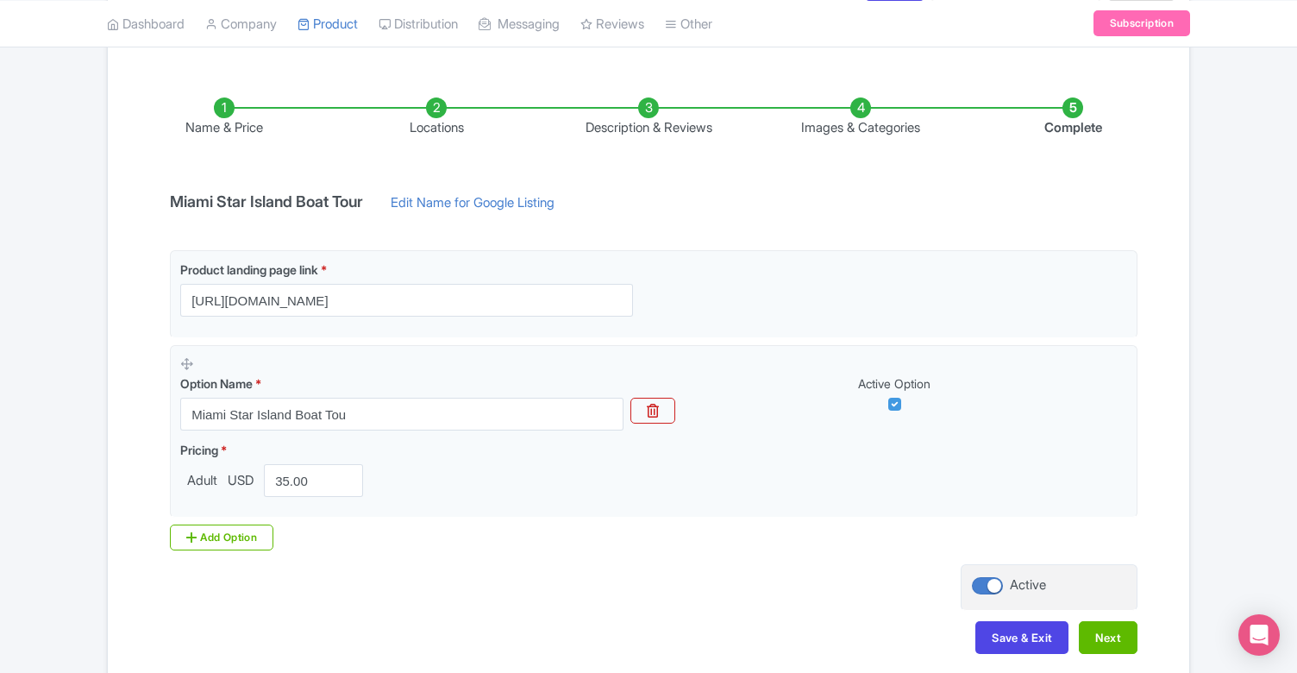
click at [857, 125] on li "Images & Categories" at bounding box center [861, 117] width 212 height 41
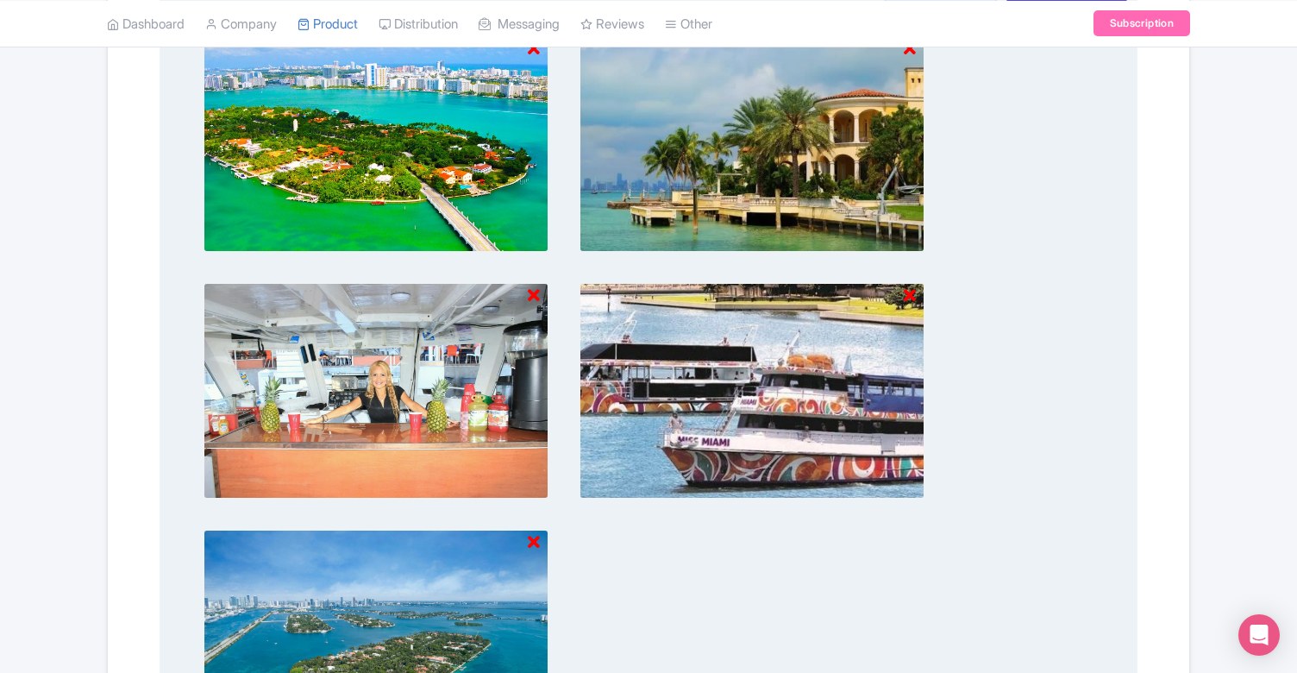
scroll to position [798, 0]
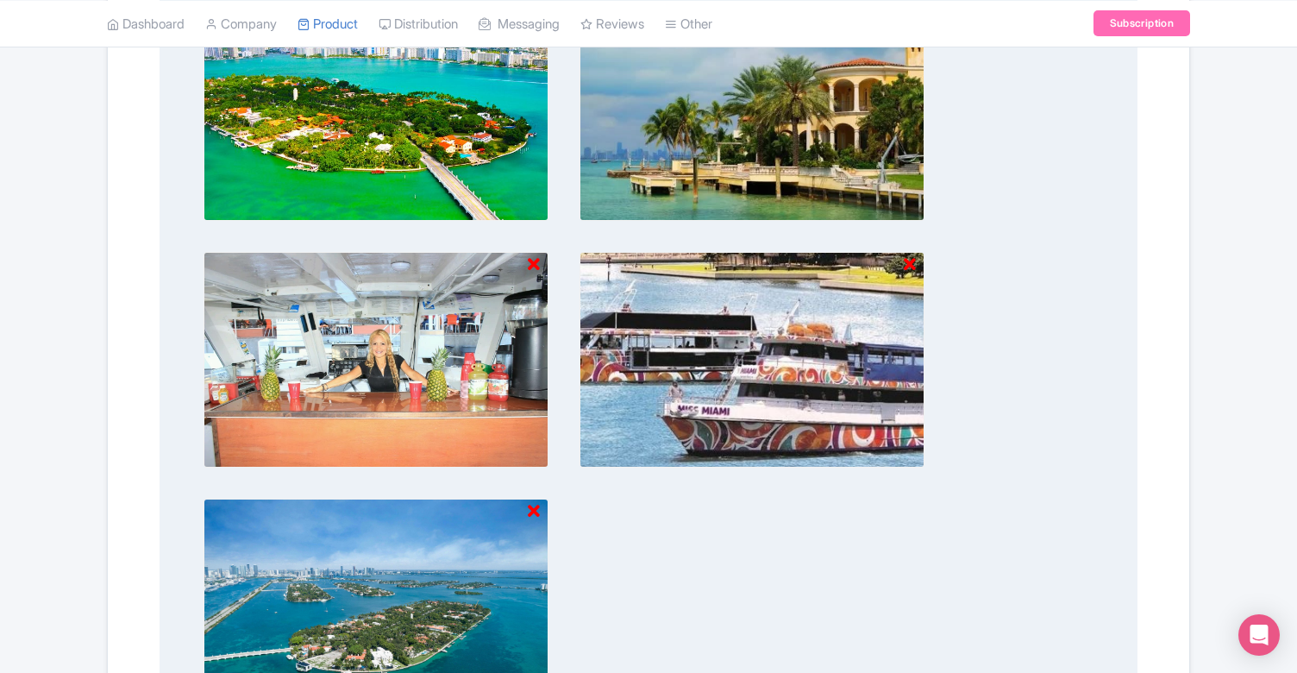
click at [536, 511] on icon at bounding box center [534, 511] width 12 height 17
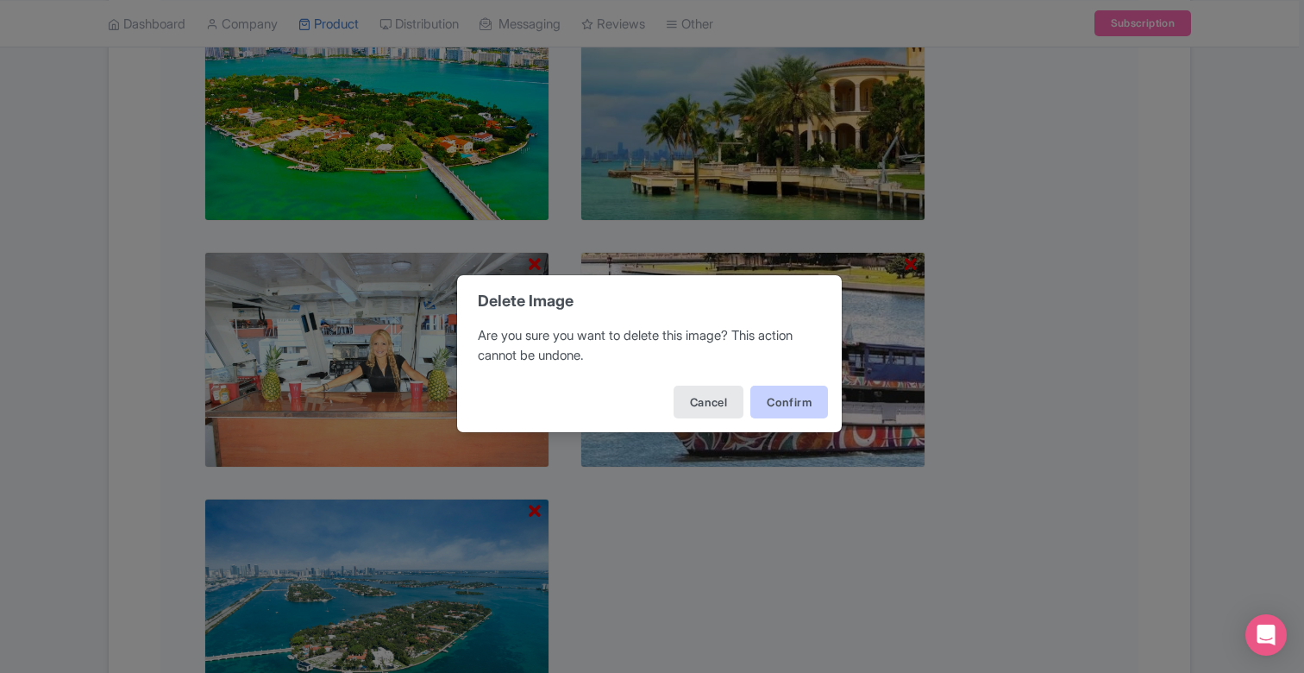
click at [788, 407] on button "Confirm" at bounding box center [790, 402] width 78 height 33
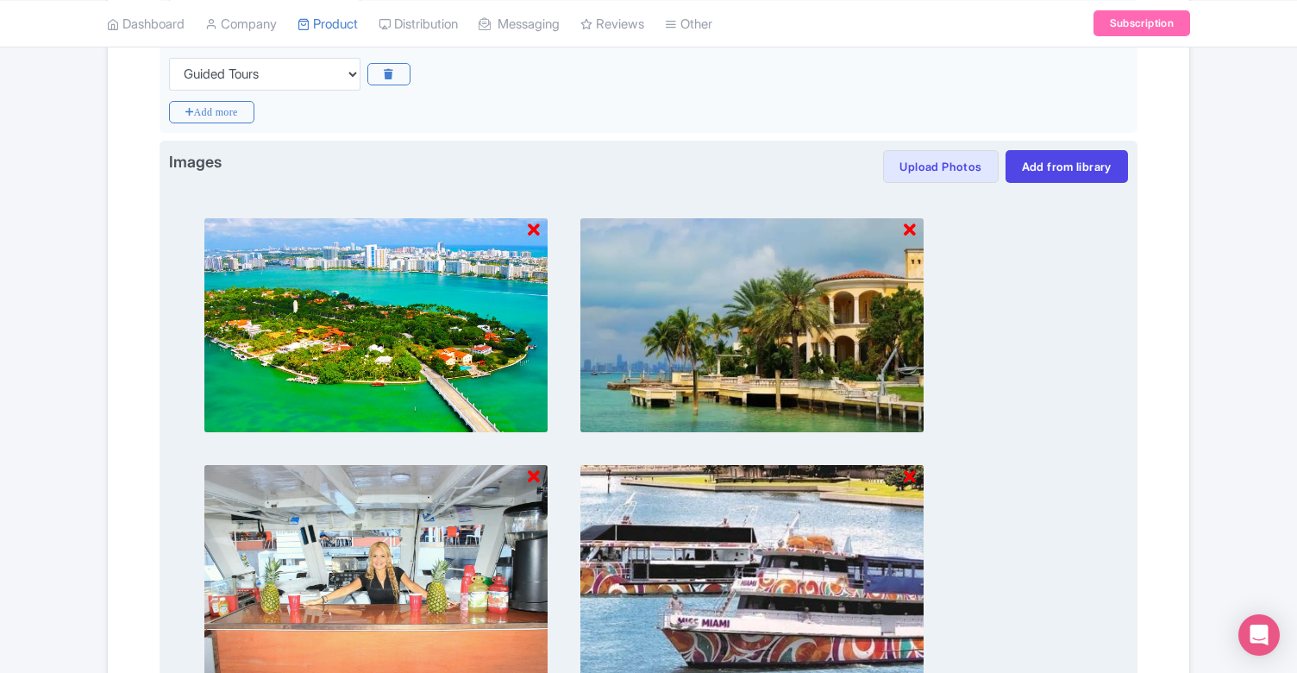
scroll to position [586, 0]
click at [948, 168] on button "Upload Photos" at bounding box center [940, 166] width 115 height 33
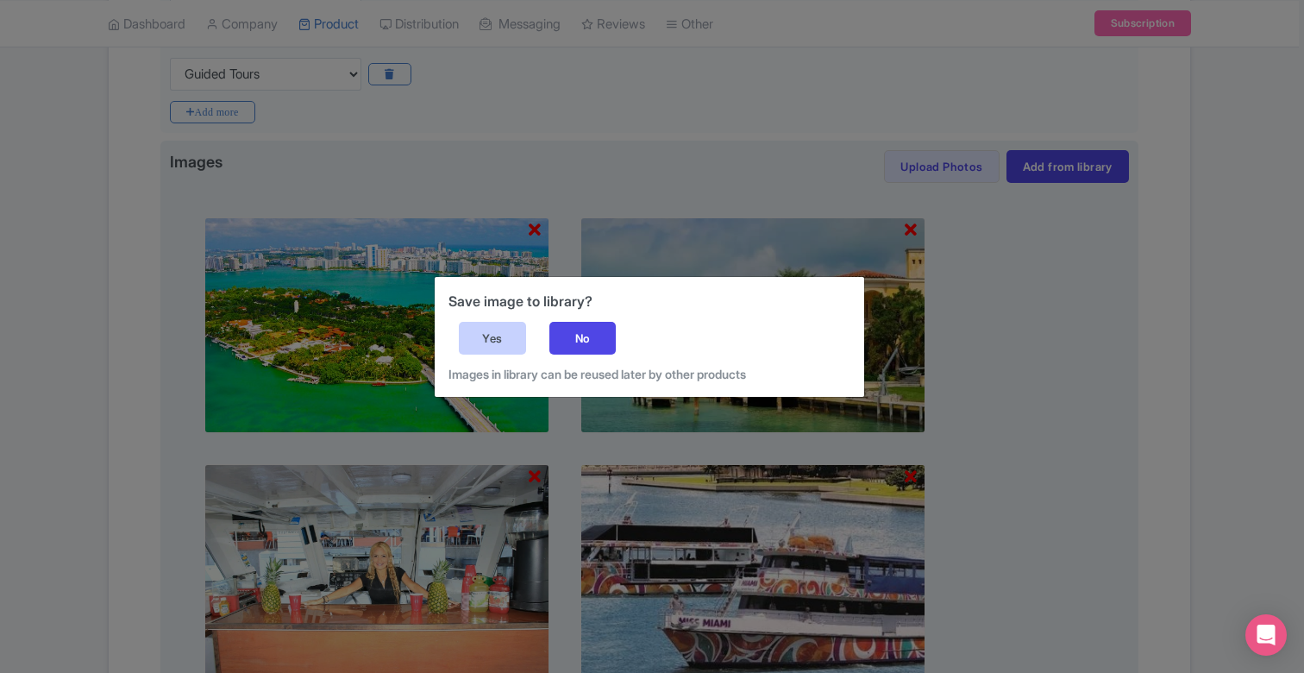
click at [490, 334] on div "Yes" at bounding box center [492, 338] width 67 height 33
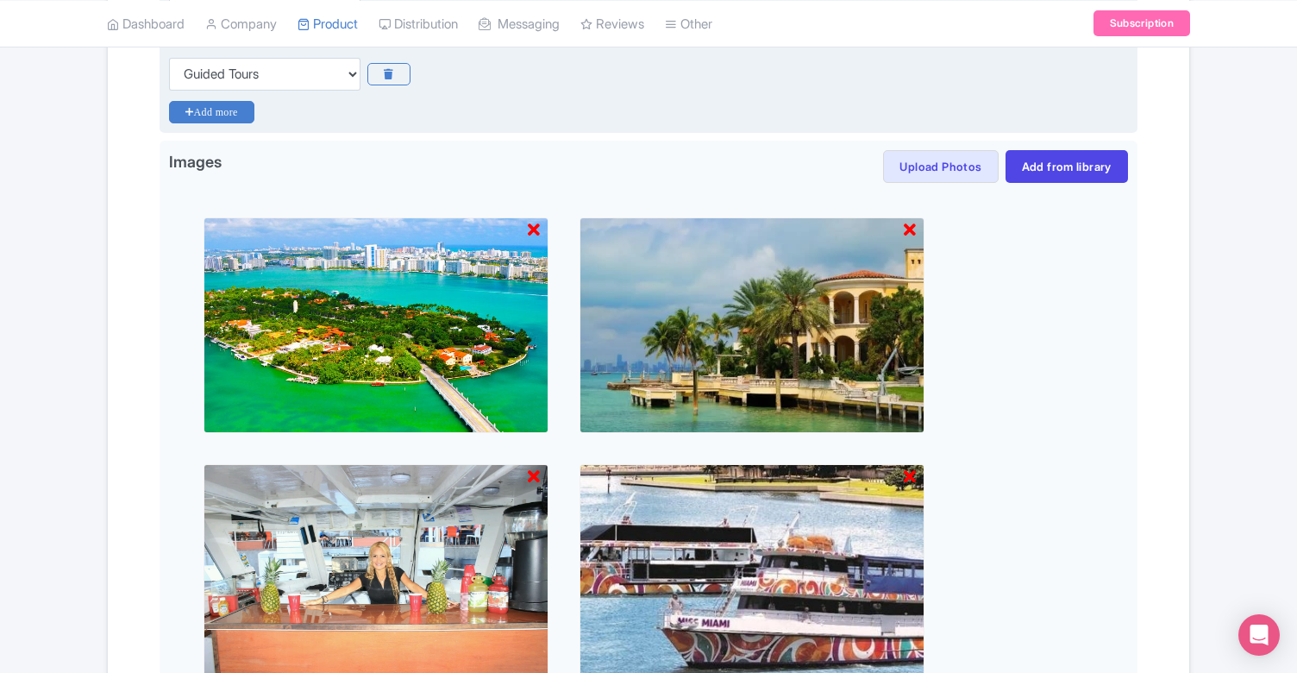
click at [229, 105] on icon "Add more" at bounding box center [211, 112] width 85 height 22
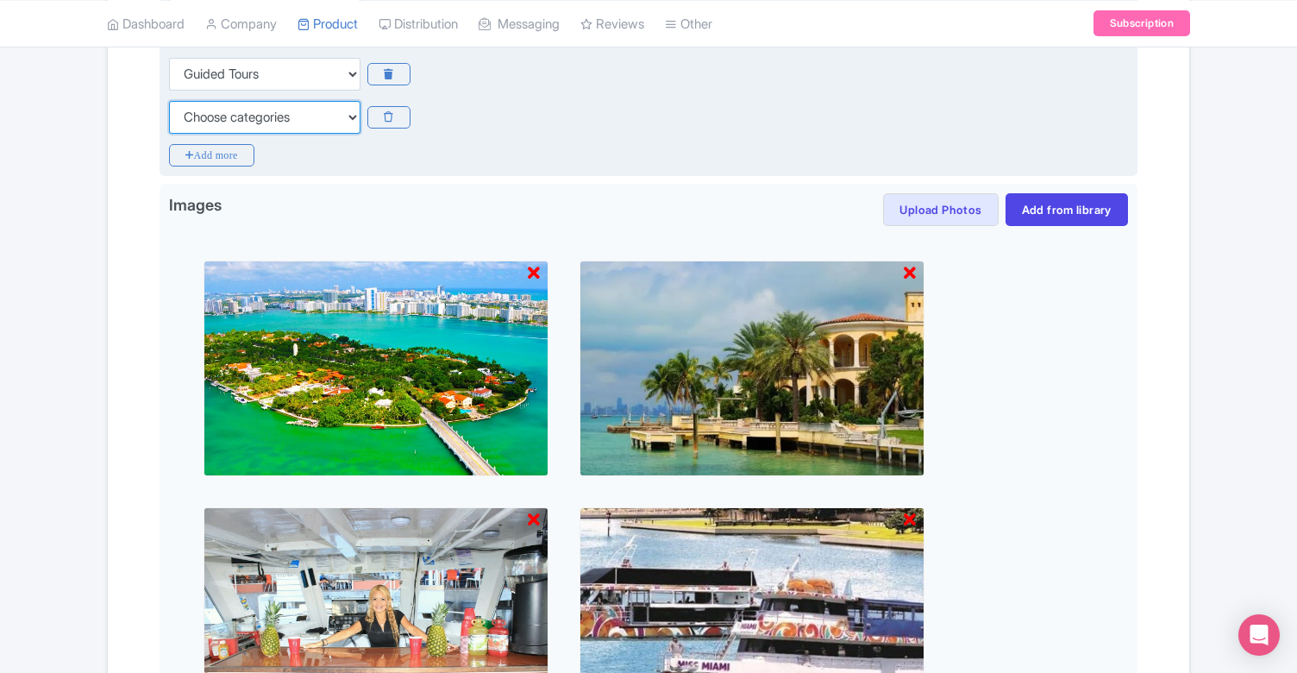
select select "boat-tours"
click at [226, 157] on icon "Add more" at bounding box center [211, 155] width 85 height 22
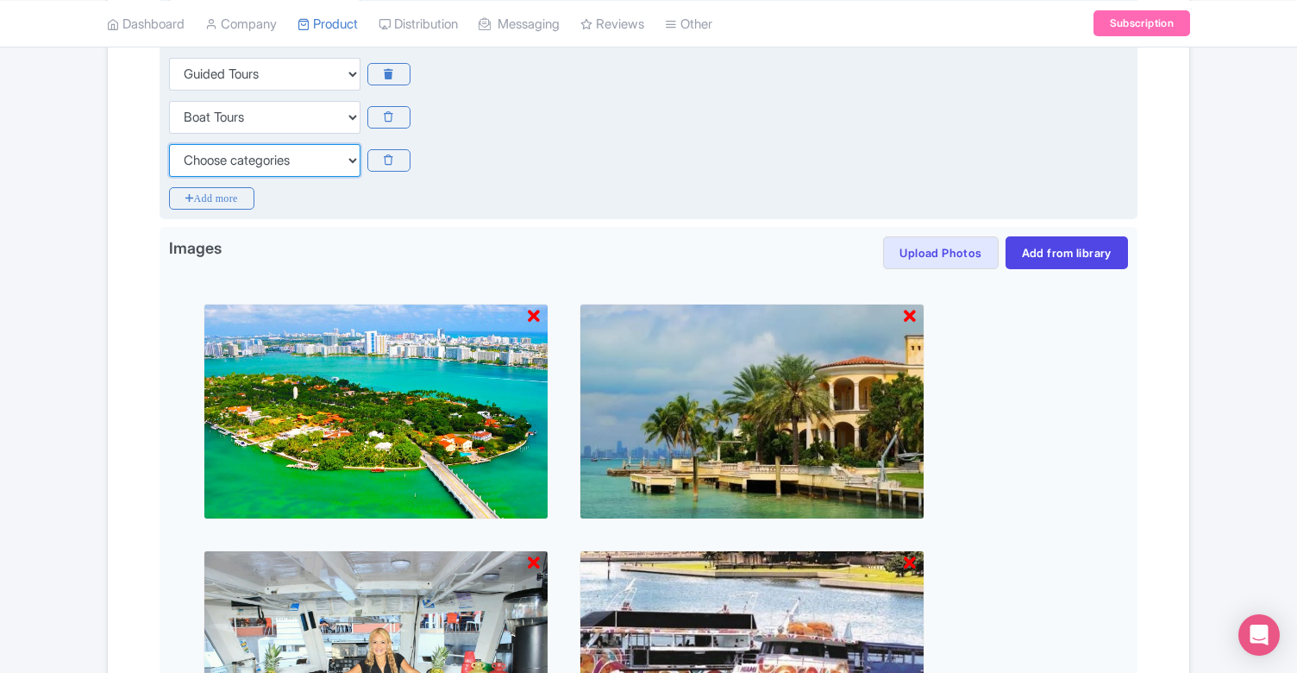
select select "family-friendly"
click at [230, 193] on icon "Add more" at bounding box center [211, 198] width 85 height 22
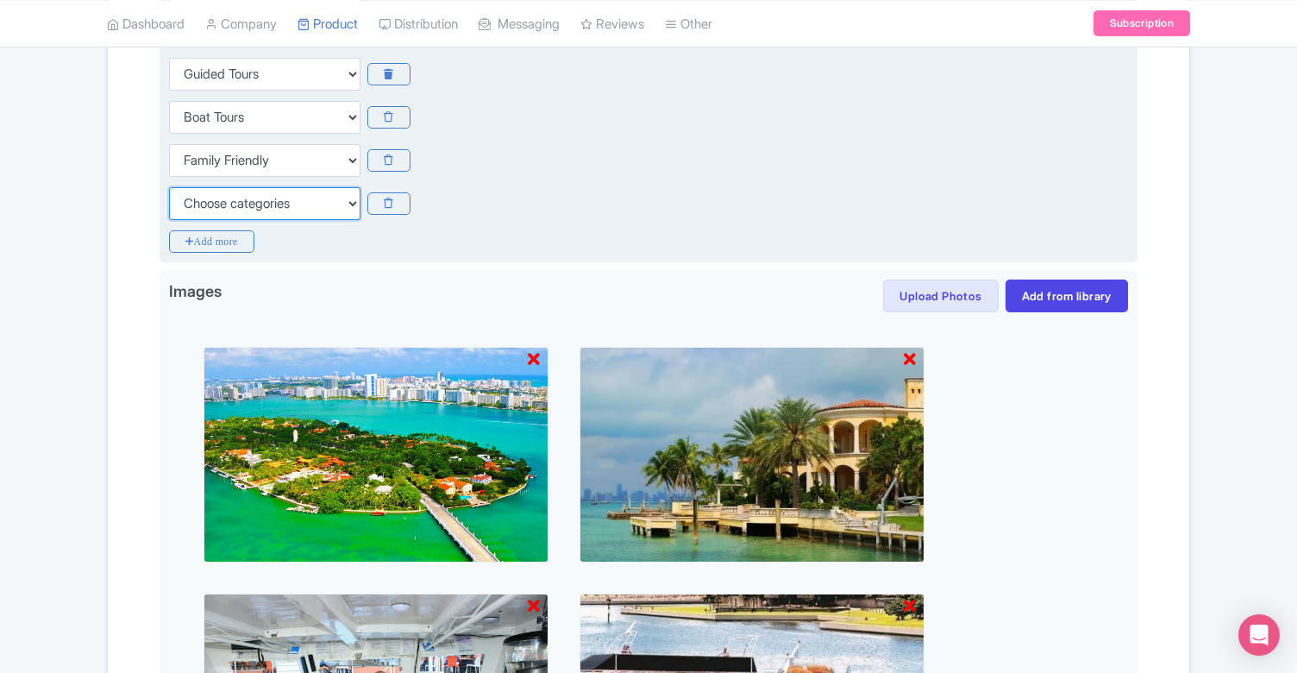
select select "day-trips"
click at [220, 244] on icon "Add more" at bounding box center [211, 241] width 85 height 22
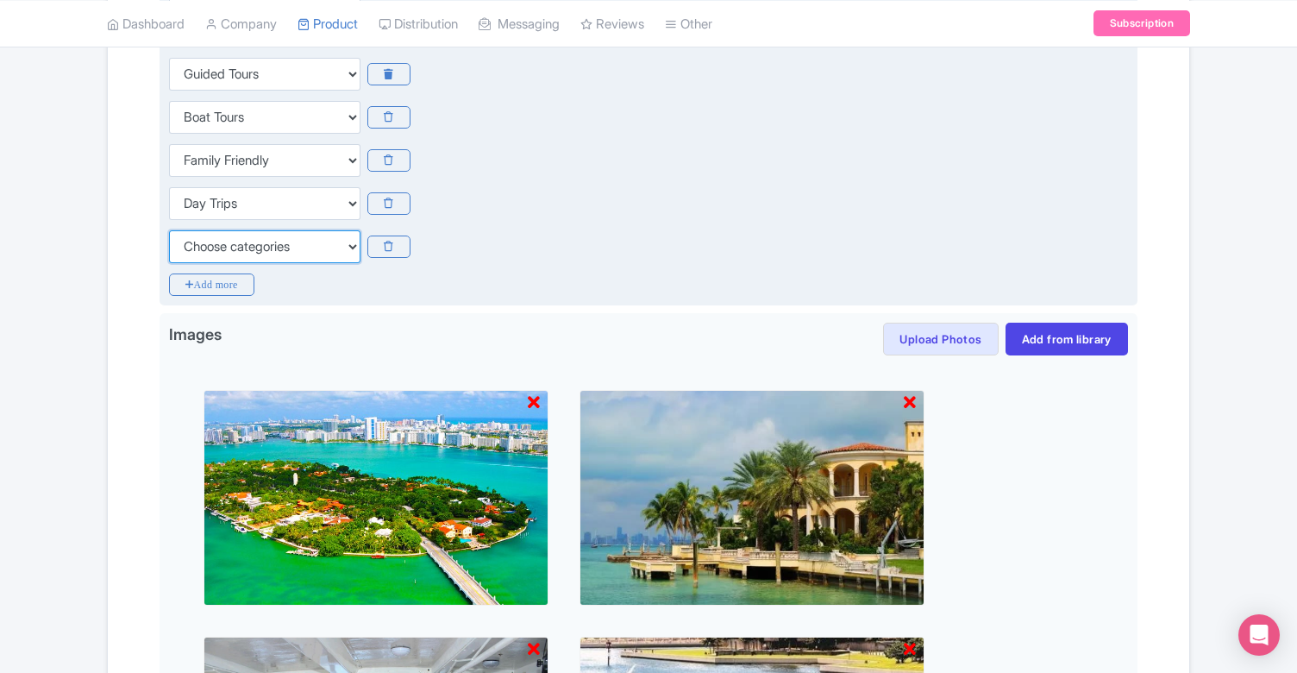
select select "guided-tours"
click at [209, 297] on div "Categories for Option: Miami Star Island Boat Tou Choose categories Adults Only…" at bounding box center [649, 95] width 978 height 421
click at [209, 288] on icon "Add more" at bounding box center [211, 284] width 85 height 22
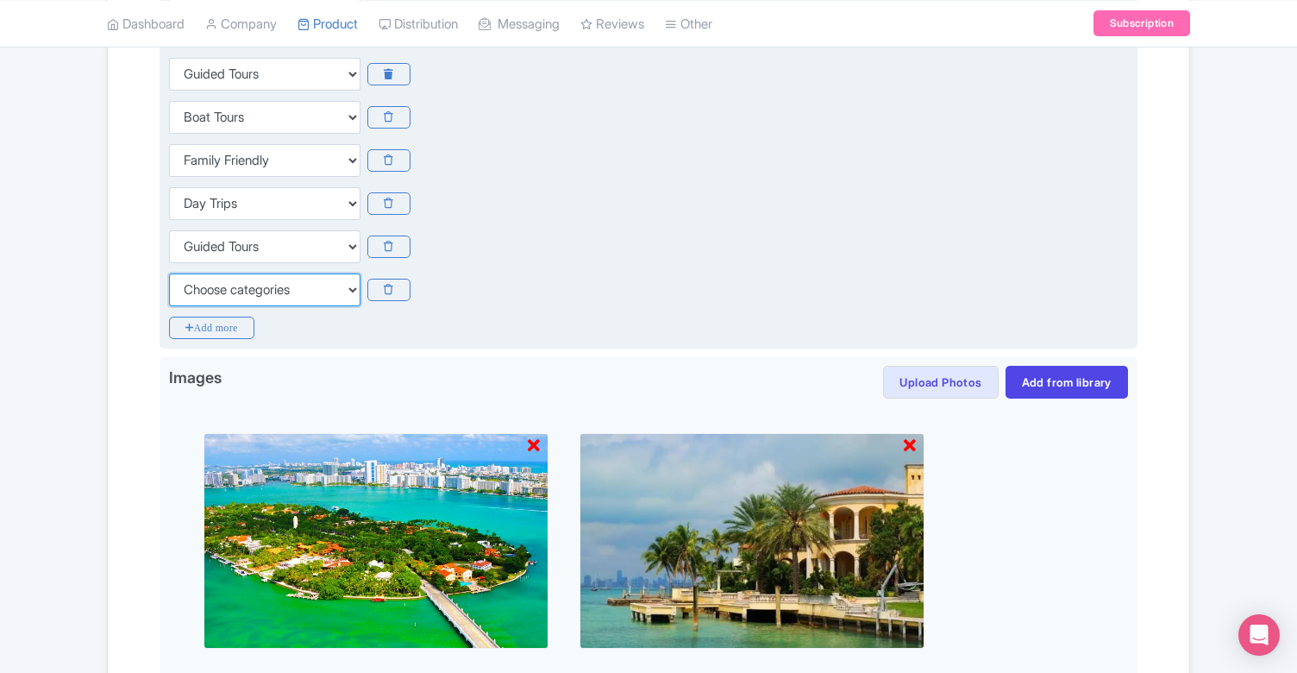
select select "outdoors"
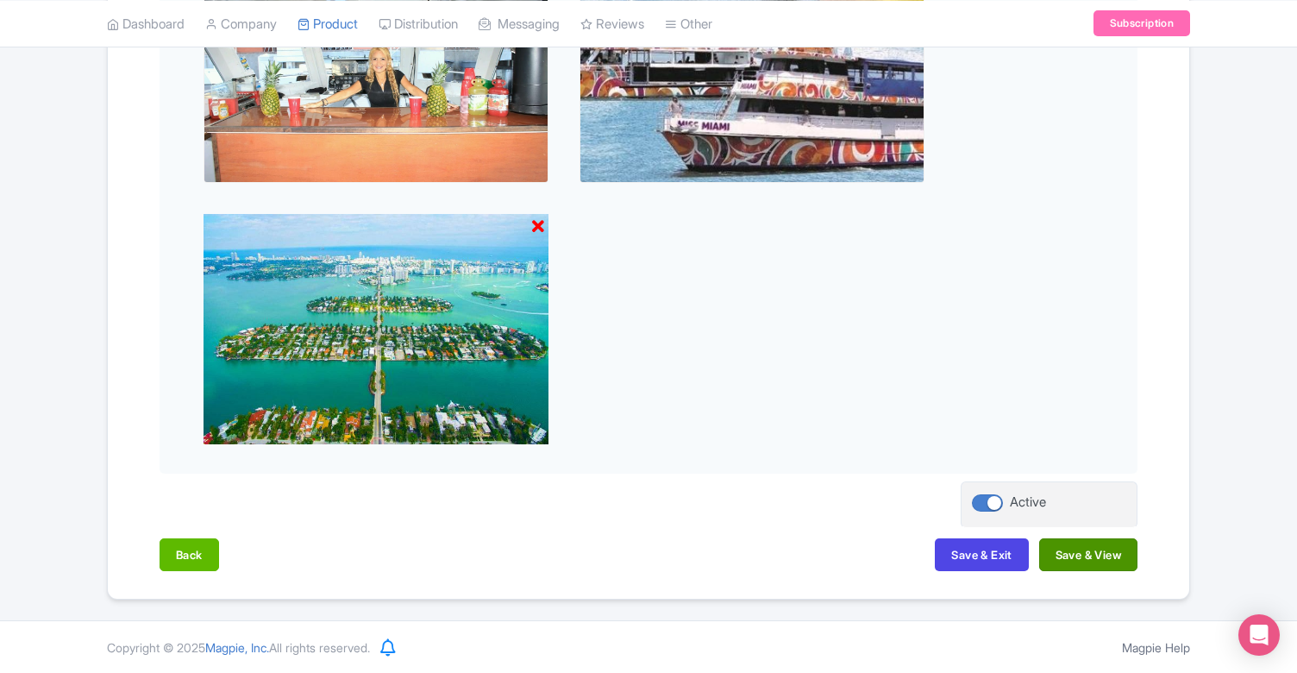
scroll to position [1297, 0]
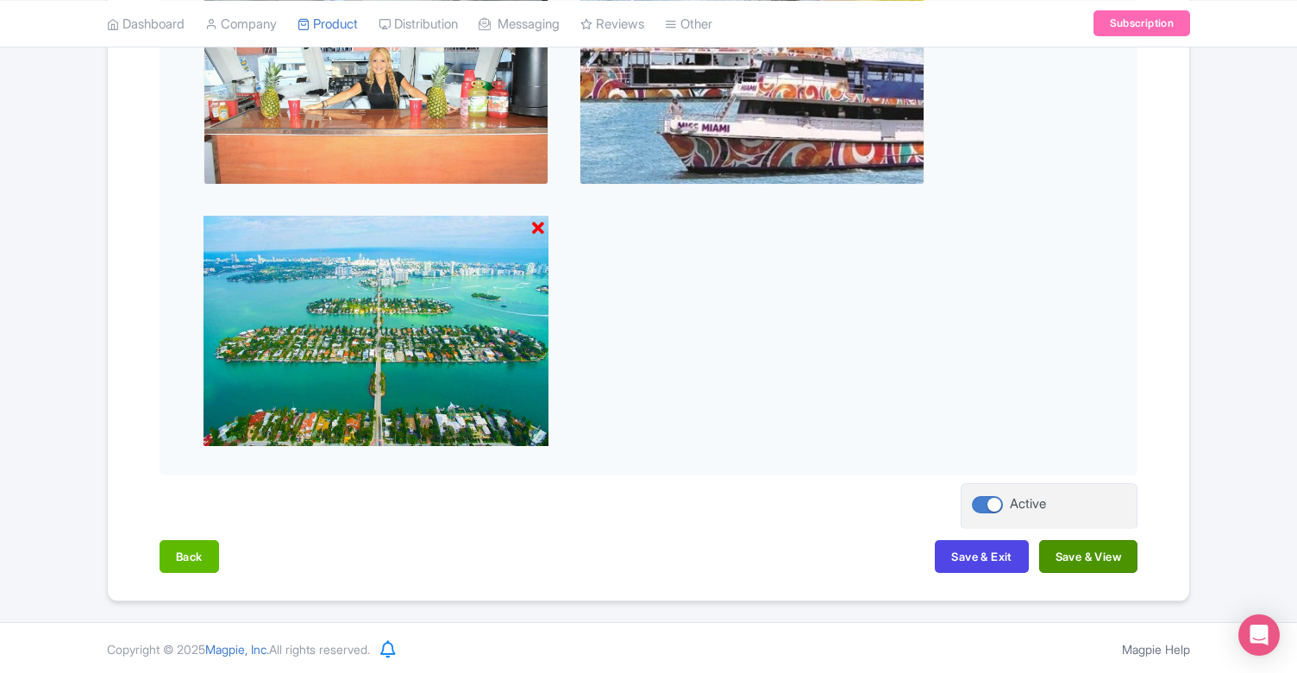
click at [1097, 554] on button "Save & View" at bounding box center [1089, 556] width 98 height 33
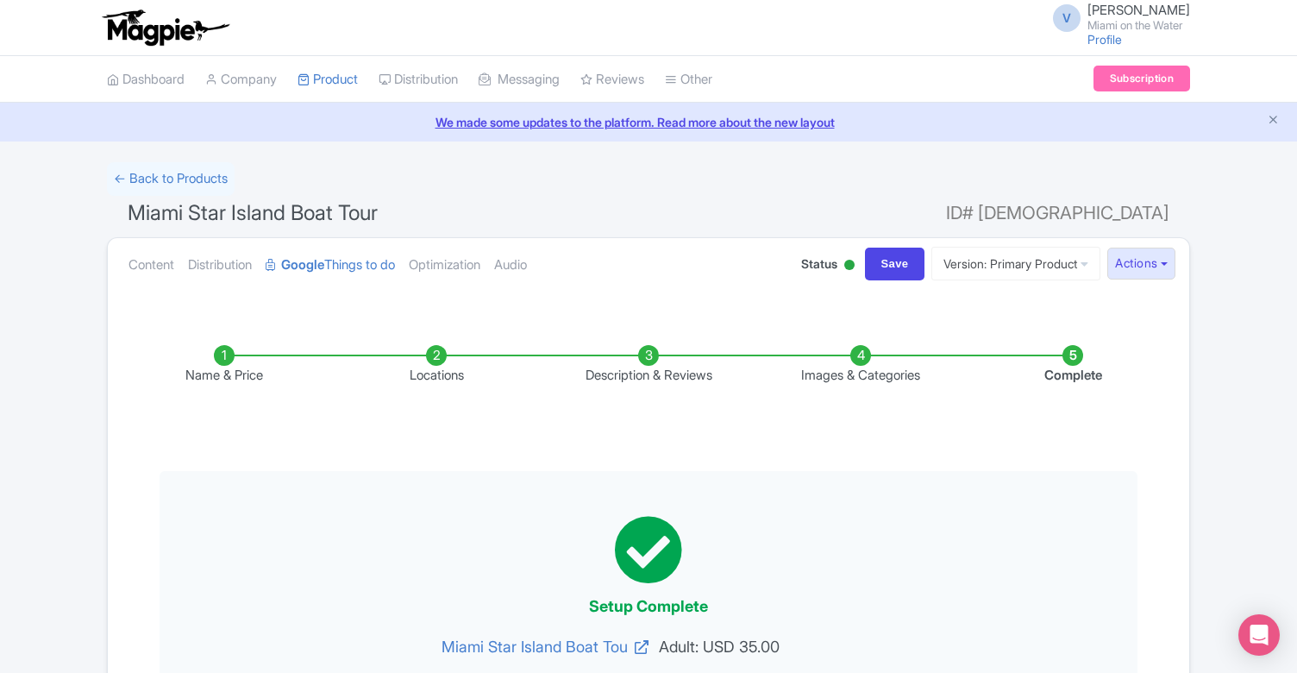
scroll to position [0, 0]
click at [470, 273] on link "Optimization" at bounding box center [445, 265] width 72 height 54
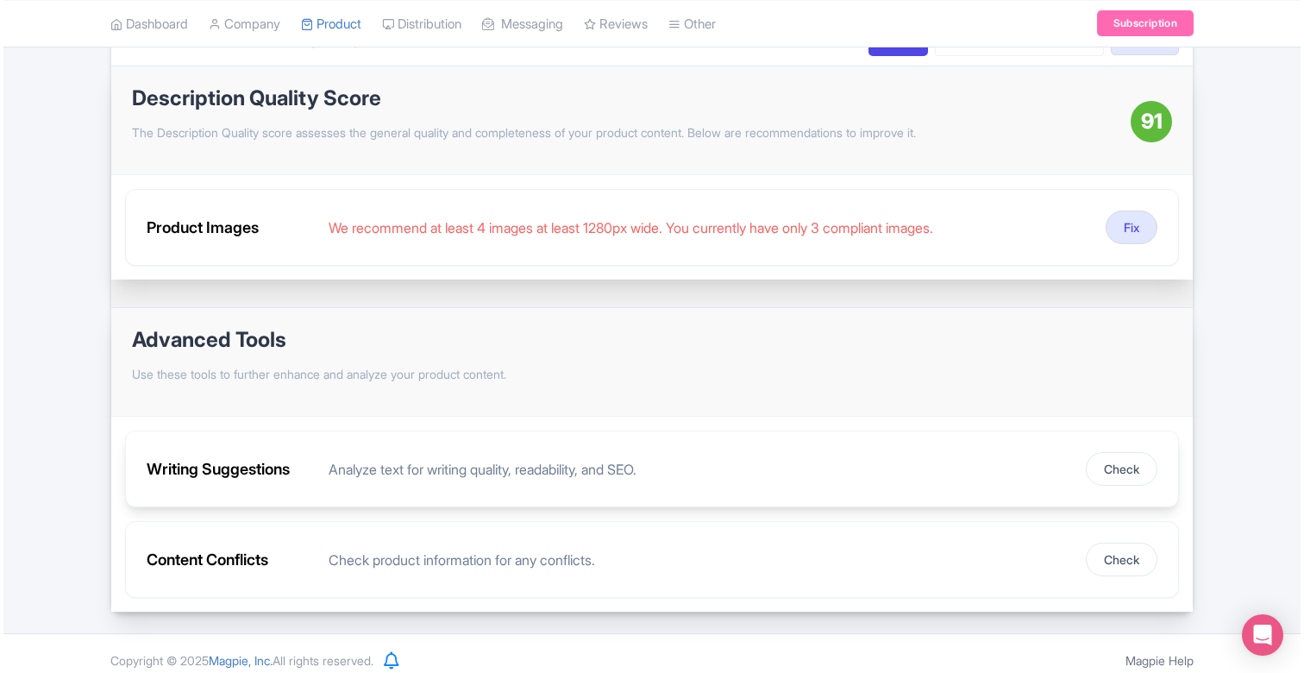
scroll to position [223, 0]
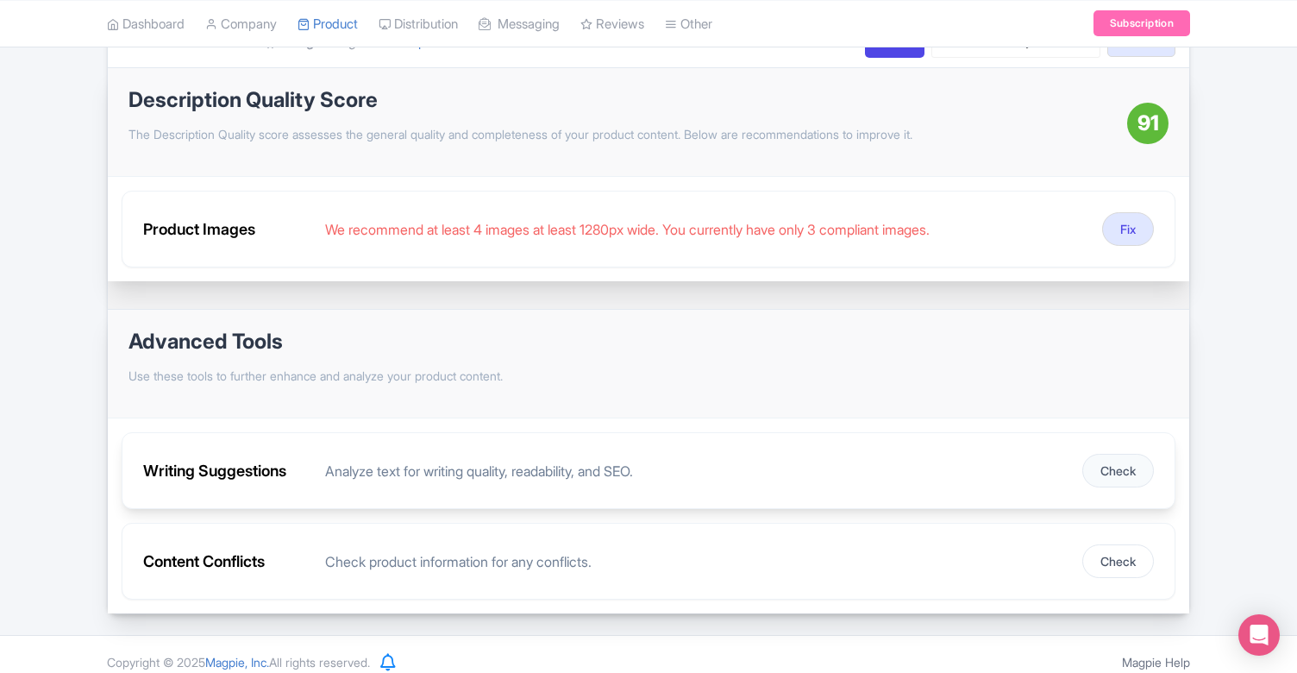
click at [1126, 471] on button "Check" at bounding box center [1119, 471] width 72 height 34
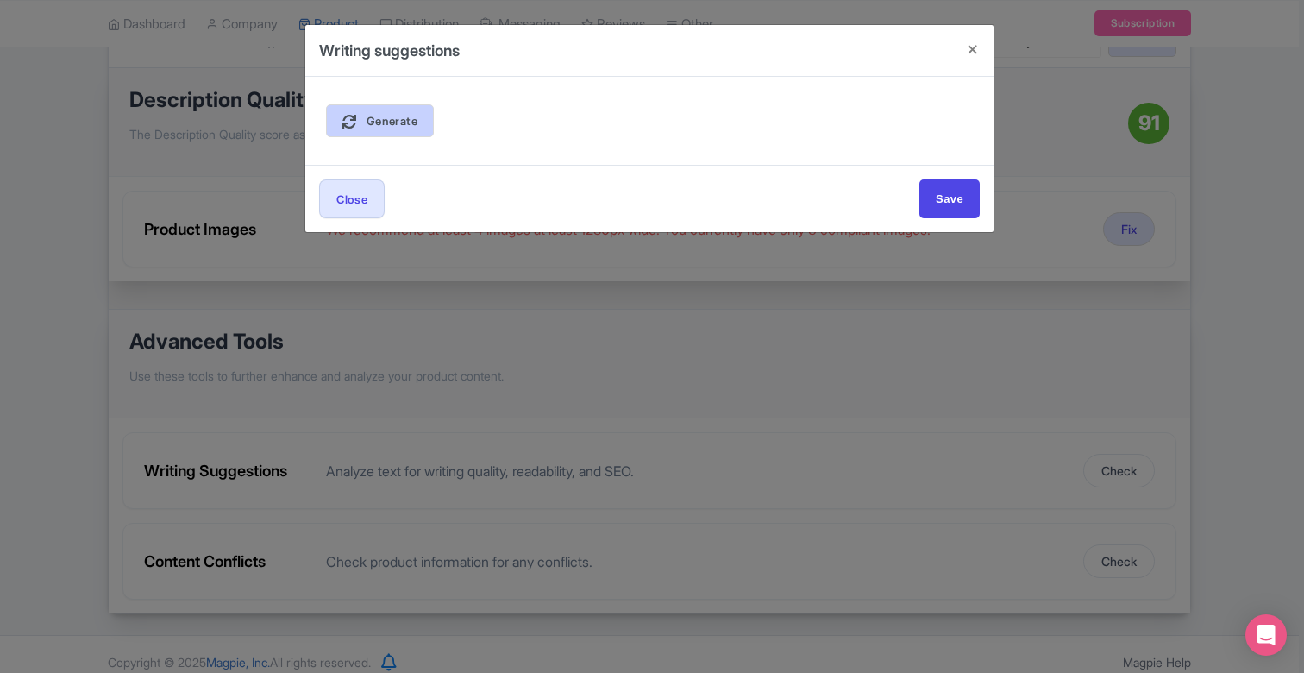
click at [386, 126] on span "Generate" at bounding box center [392, 121] width 51 height 14
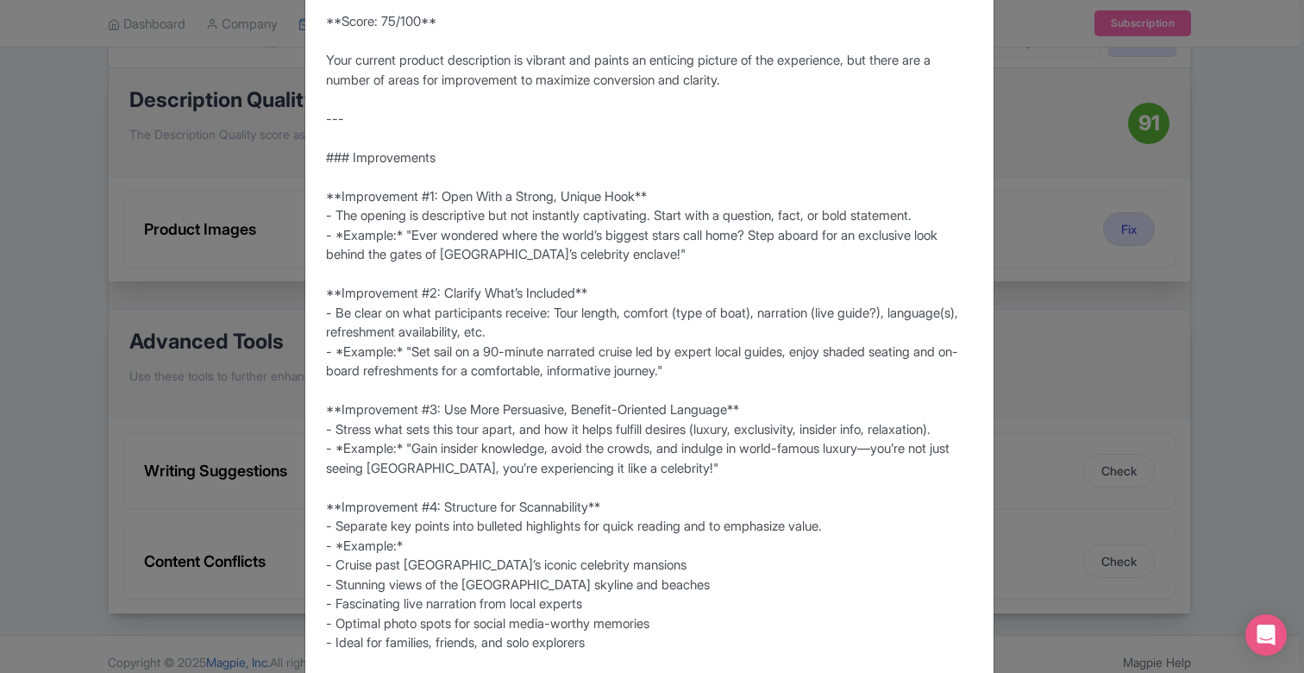
scroll to position [141, 0]
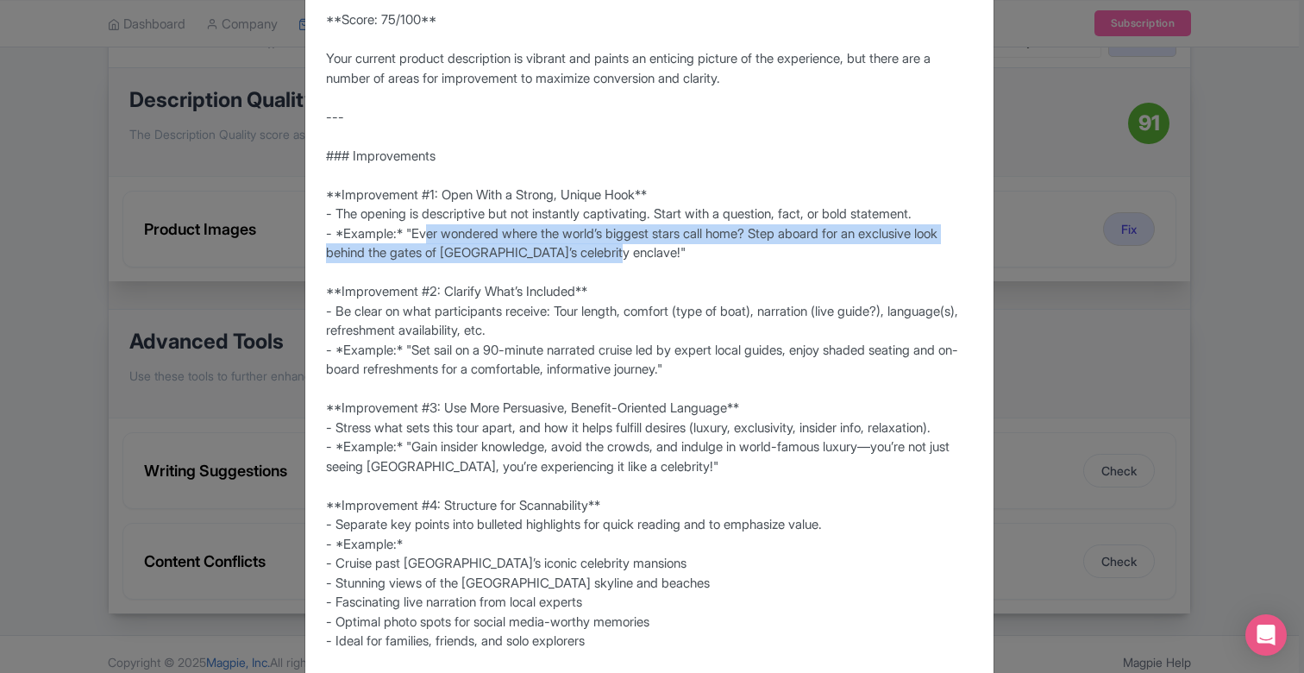
drag, startPoint x: 632, startPoint y: 249, endPoint x: 411, endPoint y: 230, distance: 221.7
click at [411, 230] on div "**Score: 75/100** Your current product description is vibrant and paints an ent…" at bounding box center [649, 660] width 647 height 1301
copy div "Ever wondered where the world’s biggest stars call home? Step aboard for an exc…"
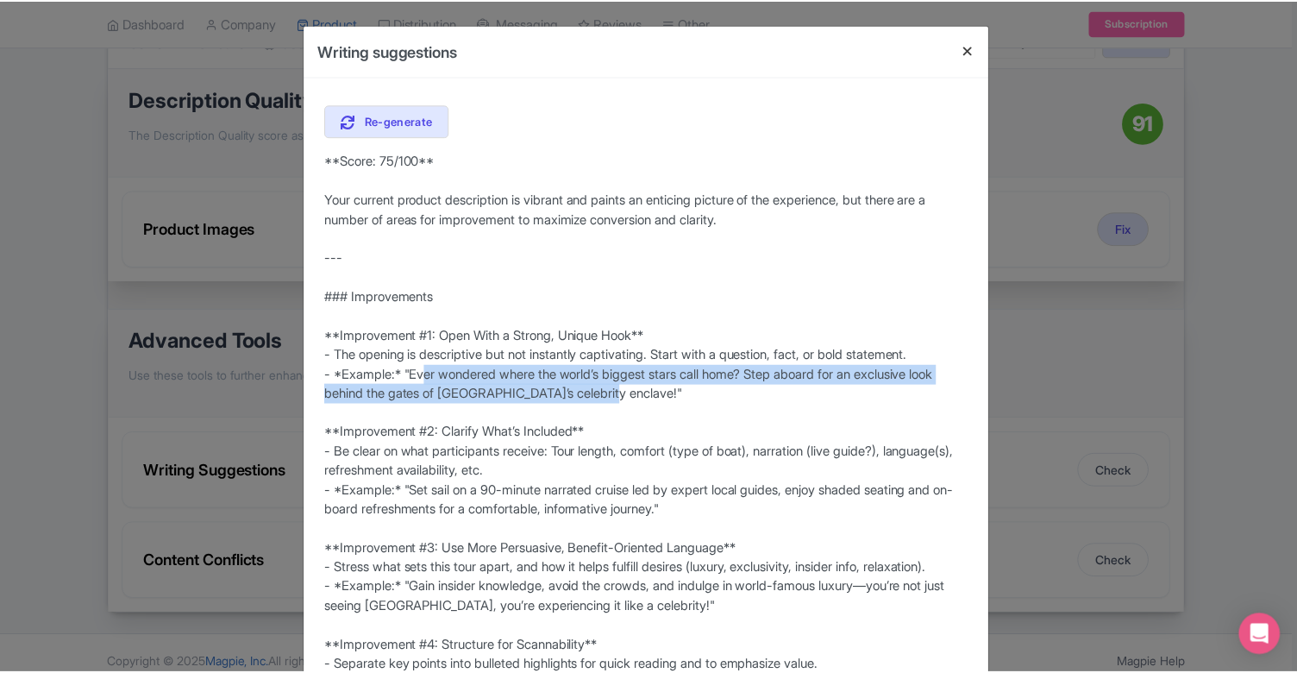
scroll to position [0, 0]
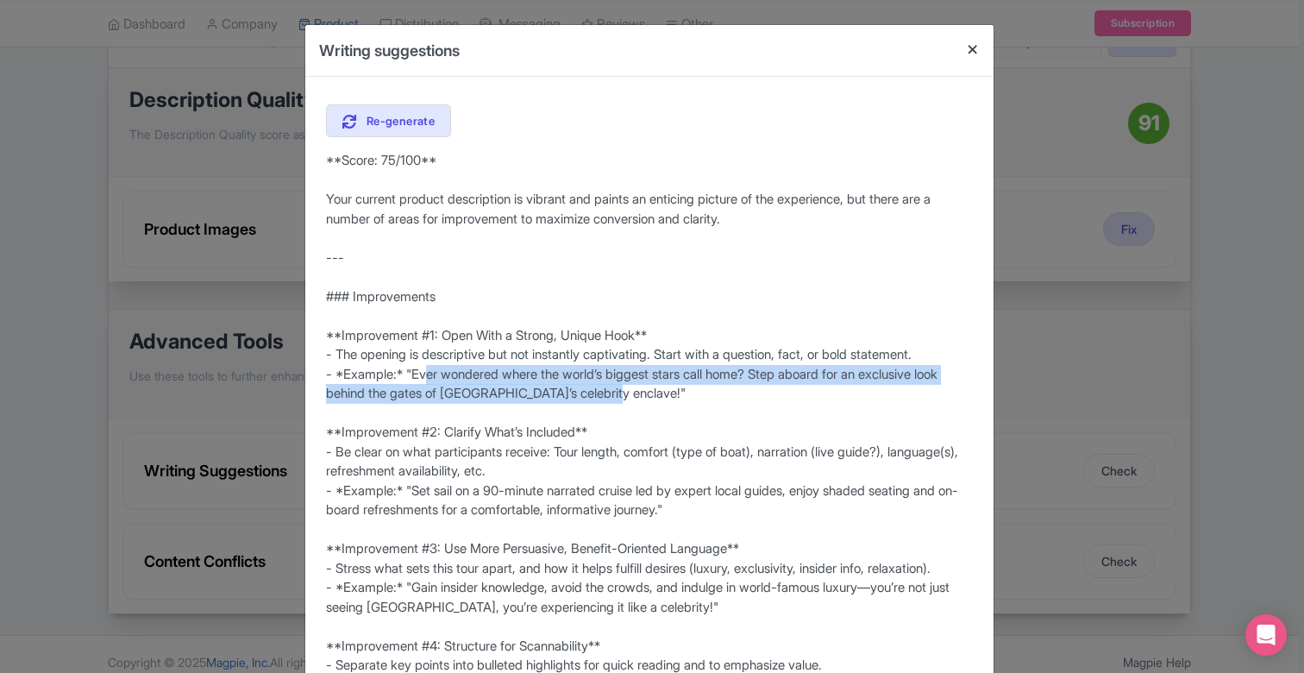
click at [974, 46] on button "Close" at bounding box center [972, 49] width 41 height 49
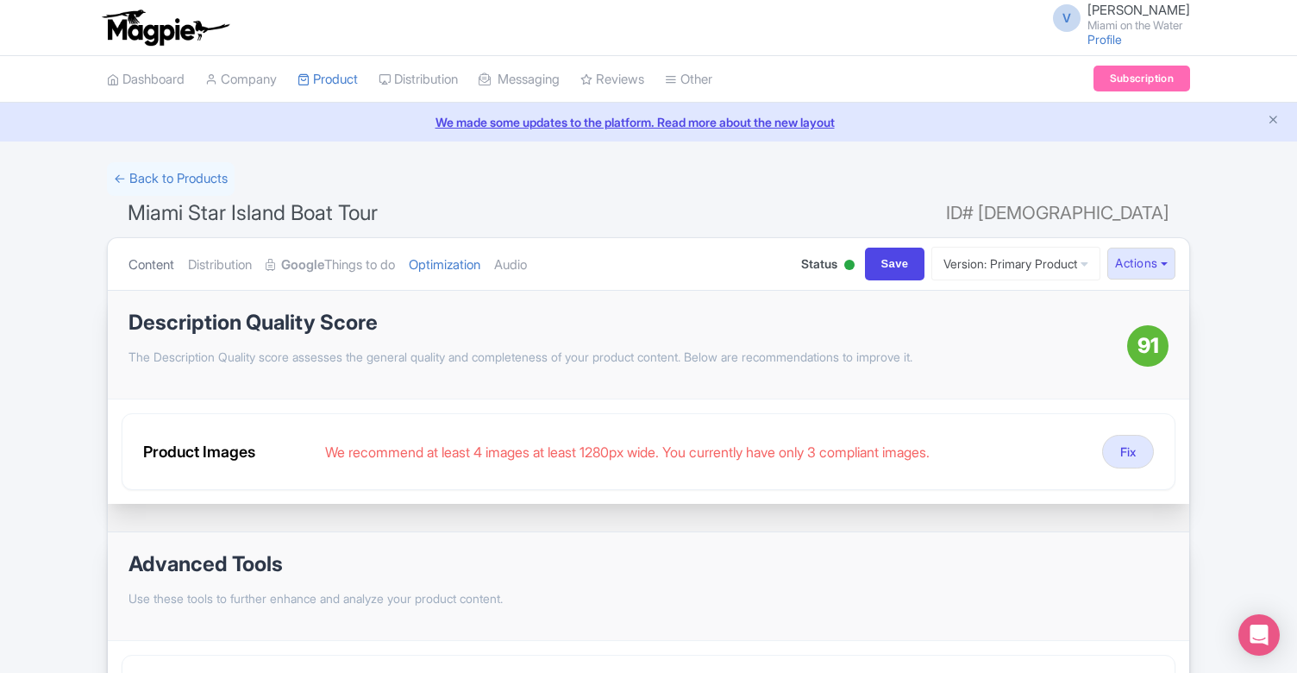
click at [143, 262] on link "Content" at bounding box center [152, 265] width 46 height 54
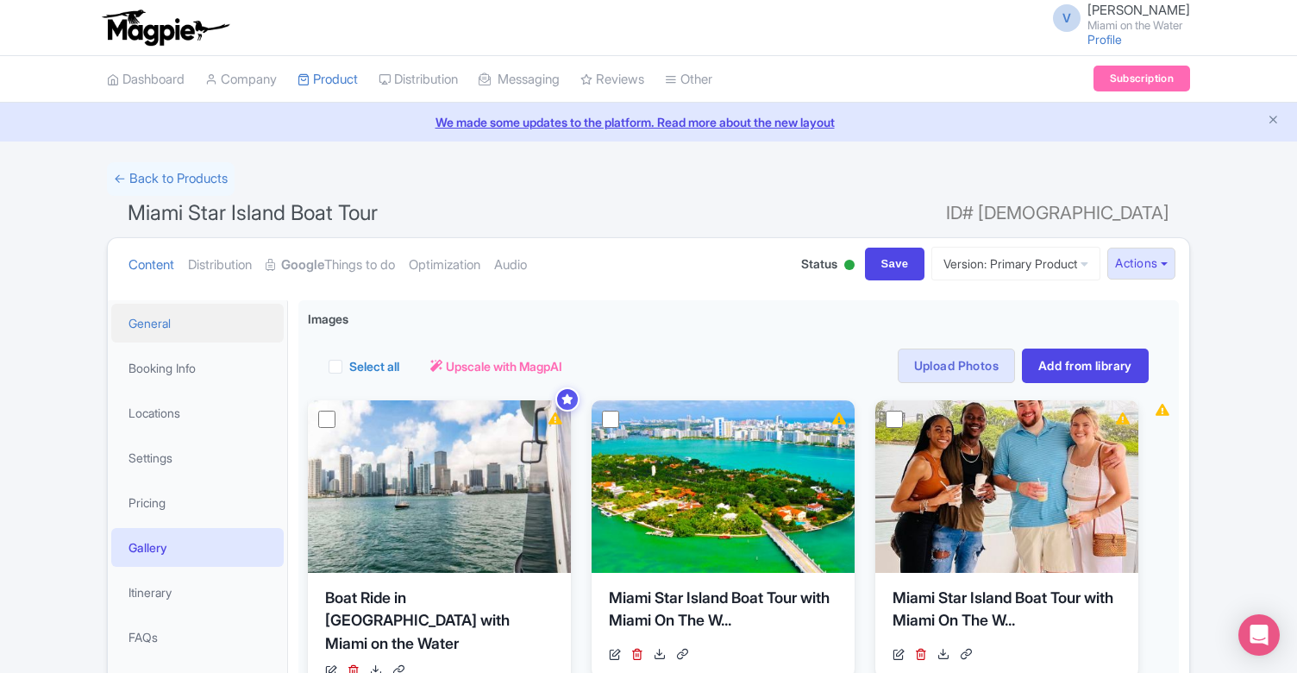
click at [214, 313] on link "General" at bounding box center [197, 323] width 173 height 39
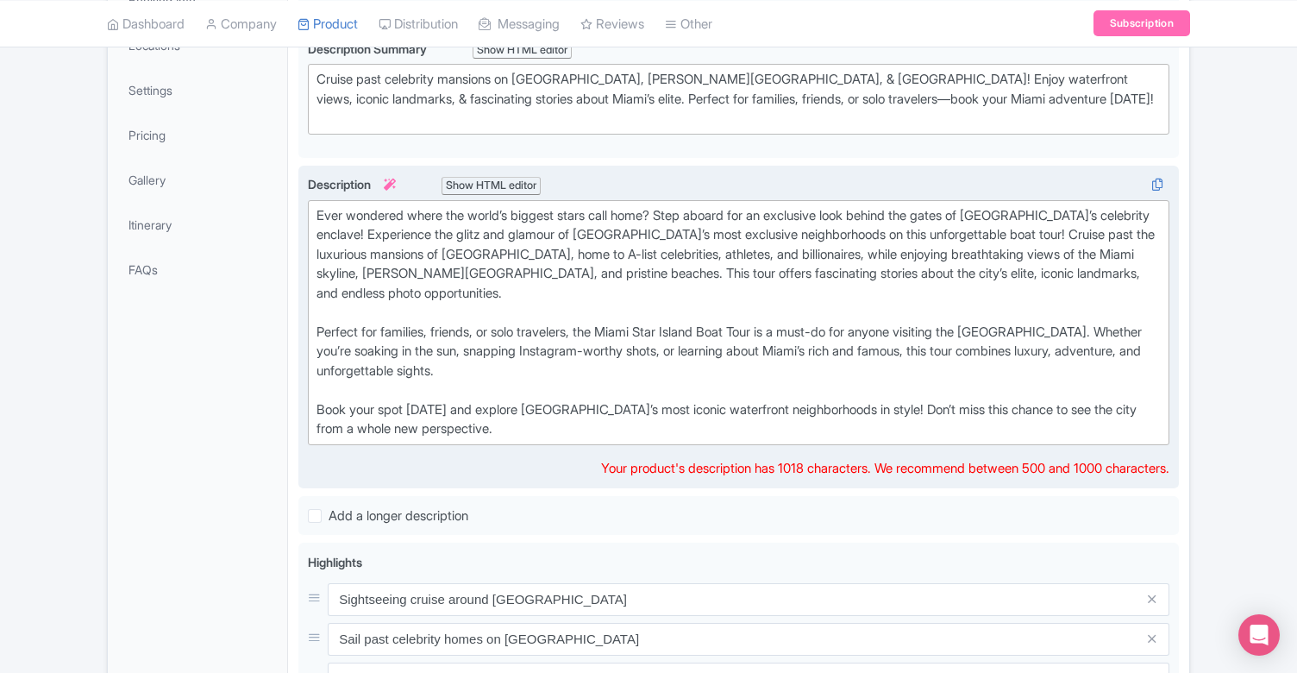
scroll to position [369, 0]
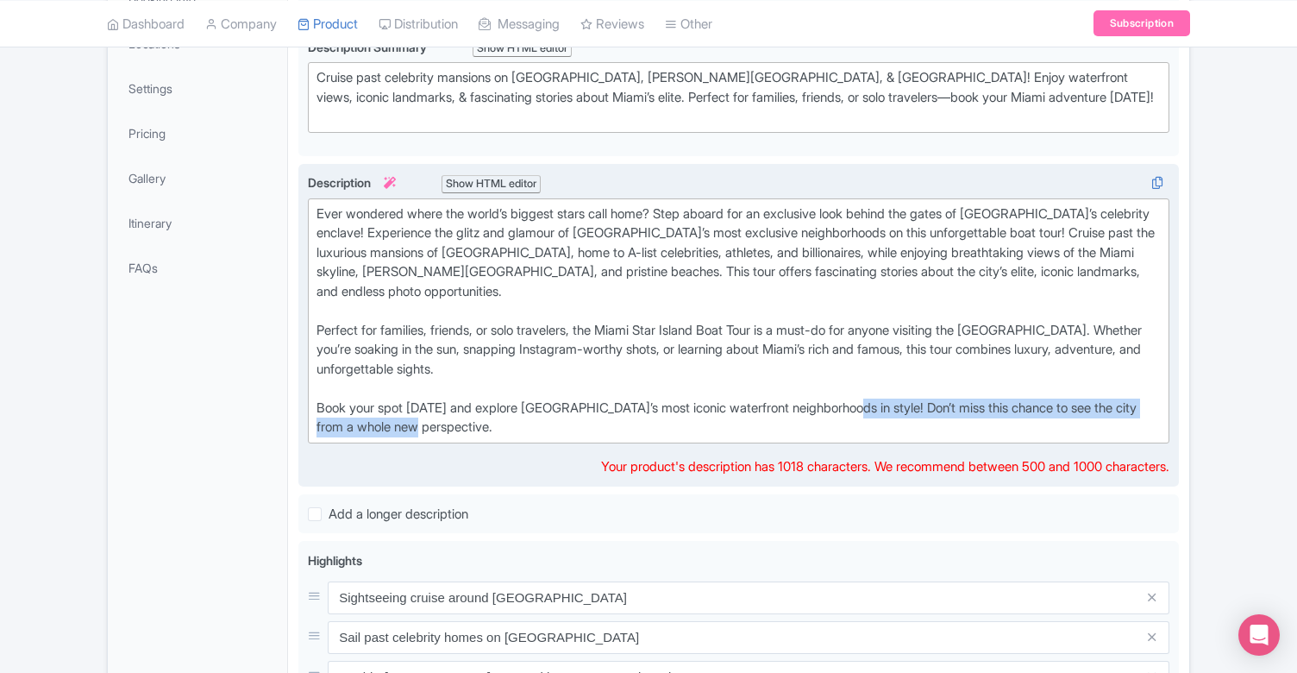
drag, startPoint x: 591, startPoint y: 398, endPoint x: 864, endPoint y: 381, distance: 273.1
click at [864, 381] on div "Ever wondered where the world’s biggest stars call home? Step aboard for an exc…" at bounding box center [739, 320] width 845 height 233
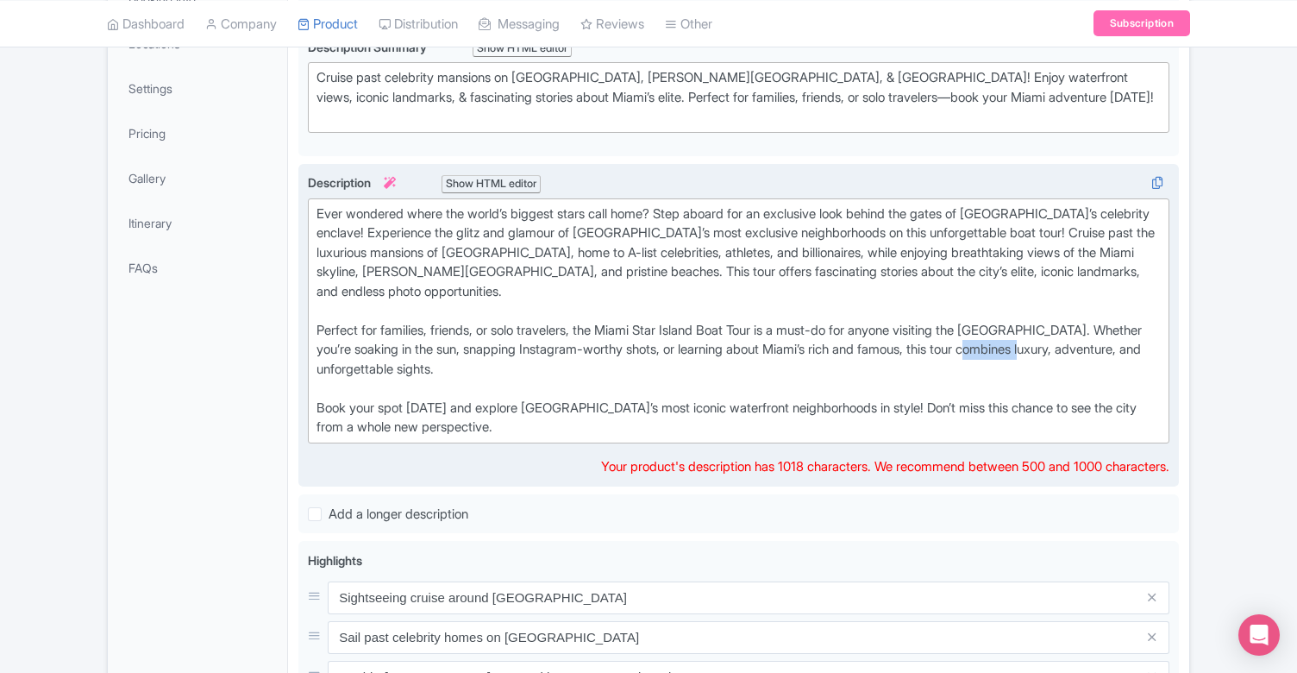
drag, startPoint x: 1116, startPoint y: 327, endPoint x: 1064, endPoint y: 329, distance: 52.7
click at [1064, 329] on div "Ever wondered where the world’s biggest stars call home? Step aboard for an exc…" at bounding box center [739, 320] width 845 height 233
drag, startPoint x: 595, startPoint y: 307, endPoint x: 490, endPoint y: 308, distance: 105.2
click at [490, 308] on div "Ever wondered where the world’s biggest stars call home? Step aboard for an exc…" at bounding box center [739, 320] width 845 height 233
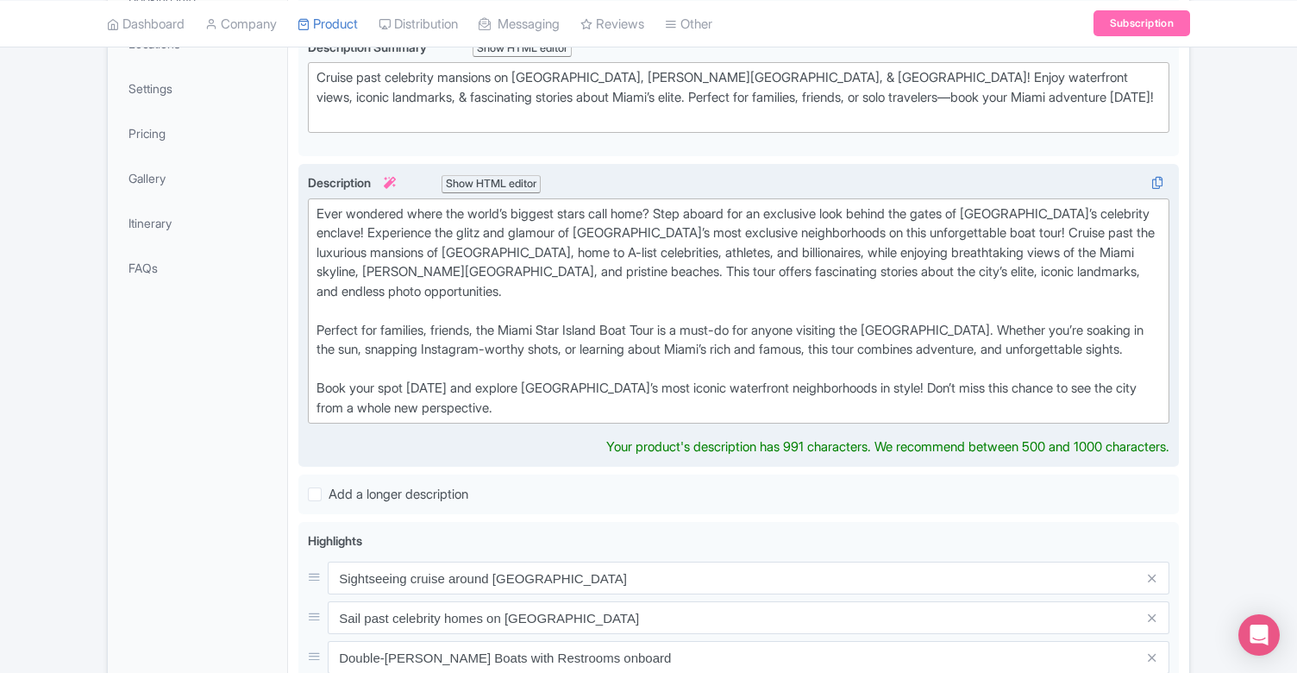
click at [438, 306] on div "Ever wondered where the world’s biggest stars call home? Step aboard for an exc…" at bounding box center [739, 311] width 845 height 214
click at [505, 305] on div "Ever wondered where the world’s biggest stars call home? Step aboard for an exc…" at bounding box center [739, 311] width 845 height 214
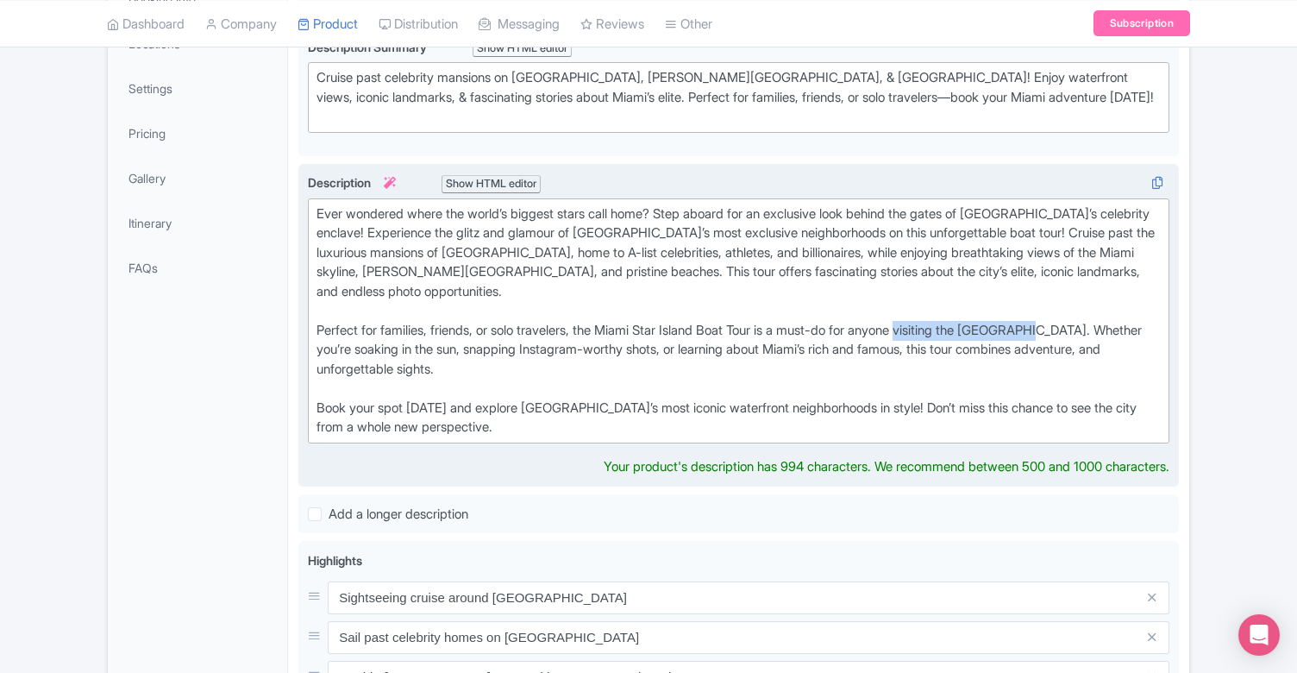
drag, startPoint x: 935, startPoint y: 306, endPoint x: 1071, endPoint y: 305, distance: 136.3
click at [1071, 305] on div "Ever wondered where the world’s biggest stars call home? Step aboard for an exc…" at bounding box center [739, 320] width 845 height 233
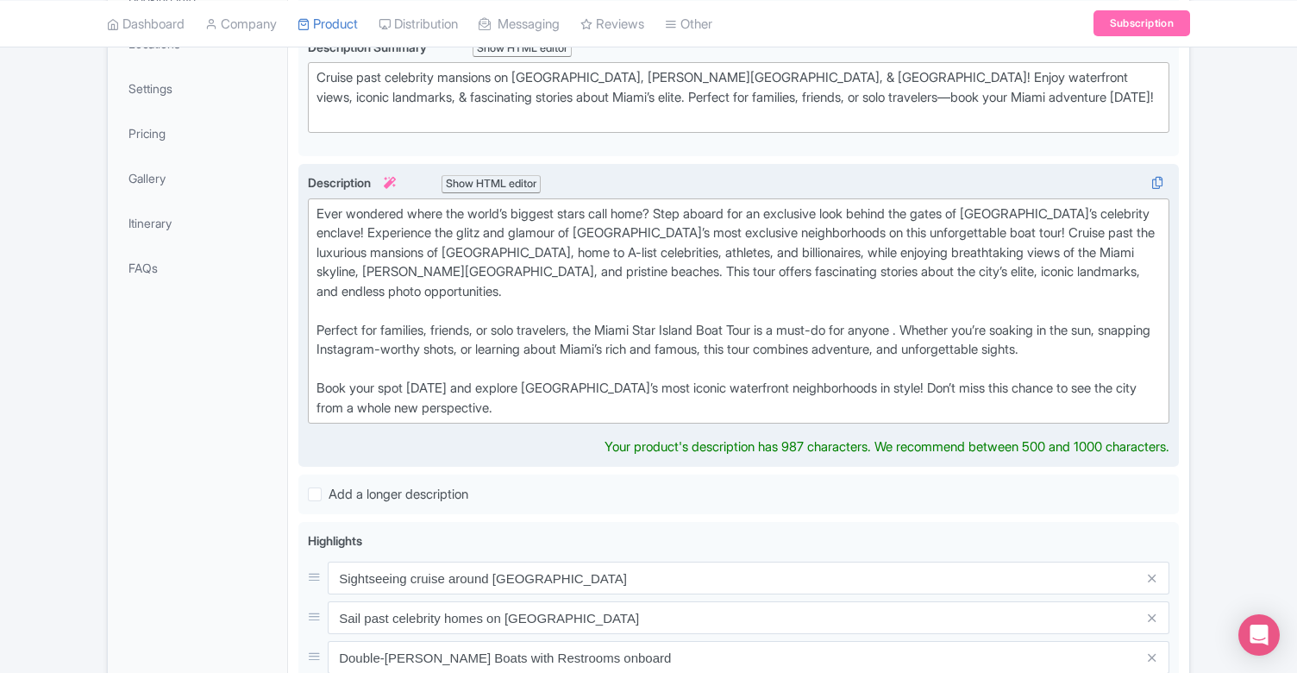
type trix-editor "<div>Ever wondered where the world’s biggest stars call home? Step aboard for a…"
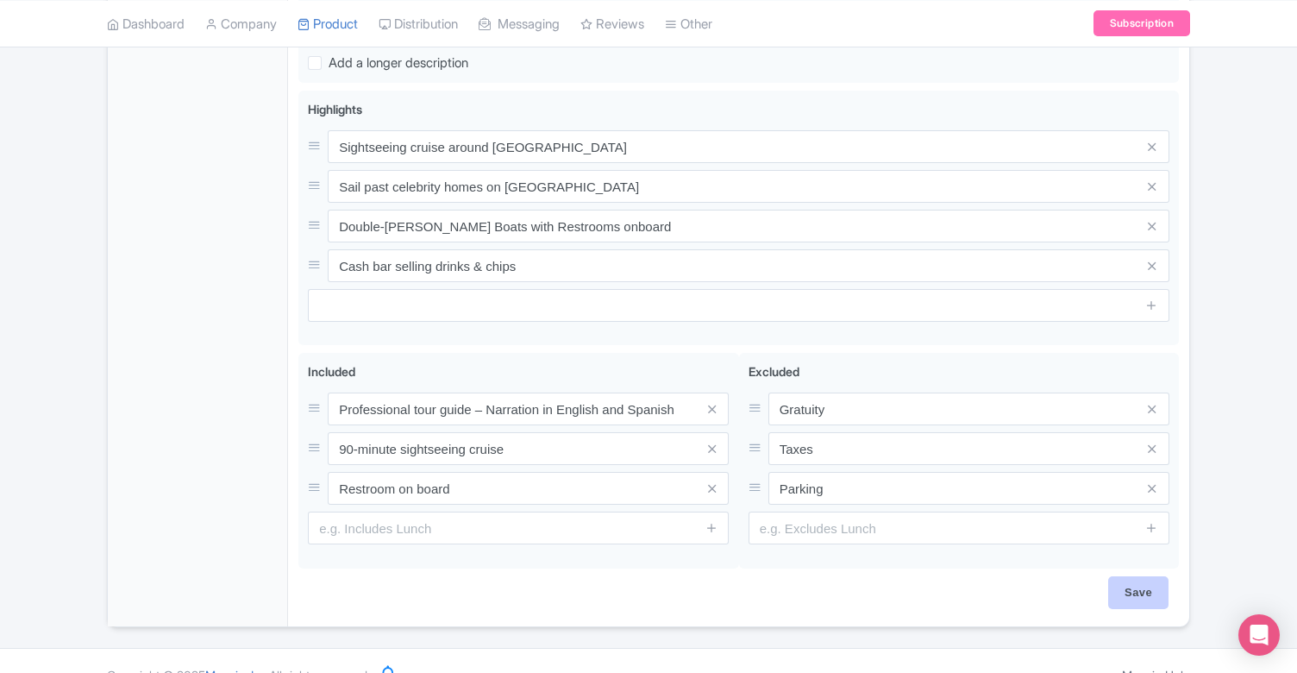
scroll to position [782, 0]
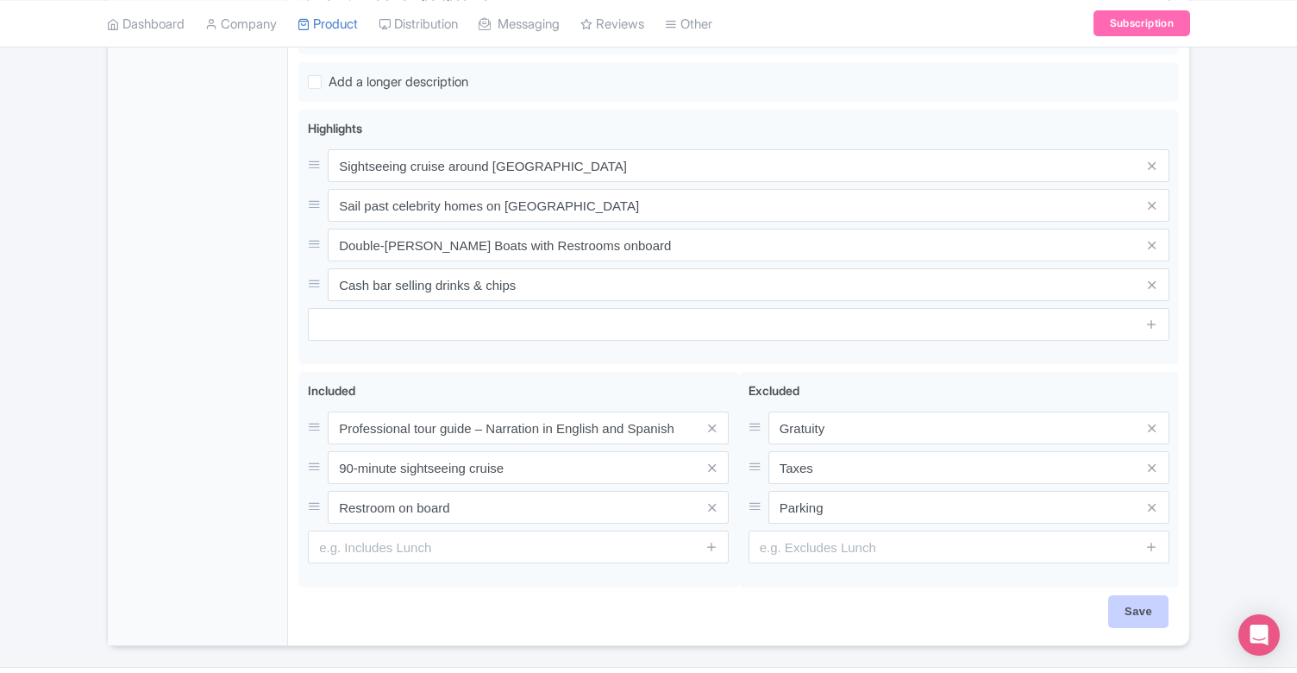
click at [1132, 595] on input "Save" at bounding box center [1139, 611] width 60 height 33
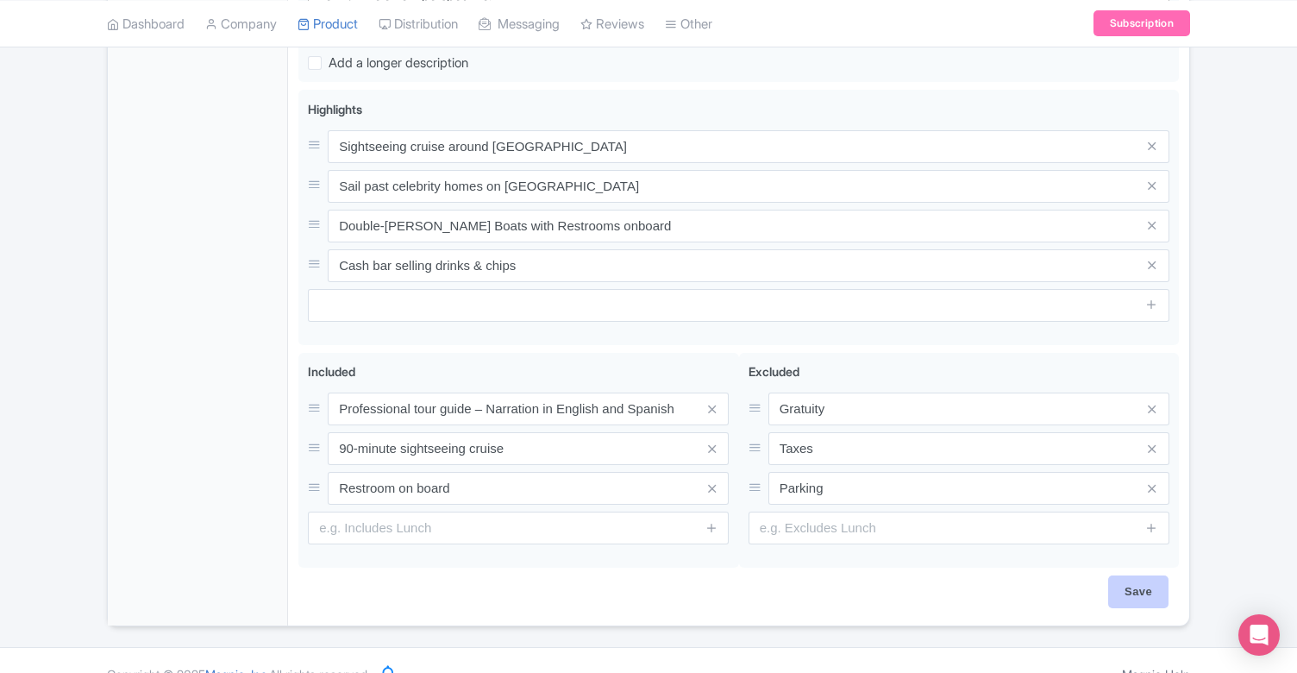
type input "Saving..."
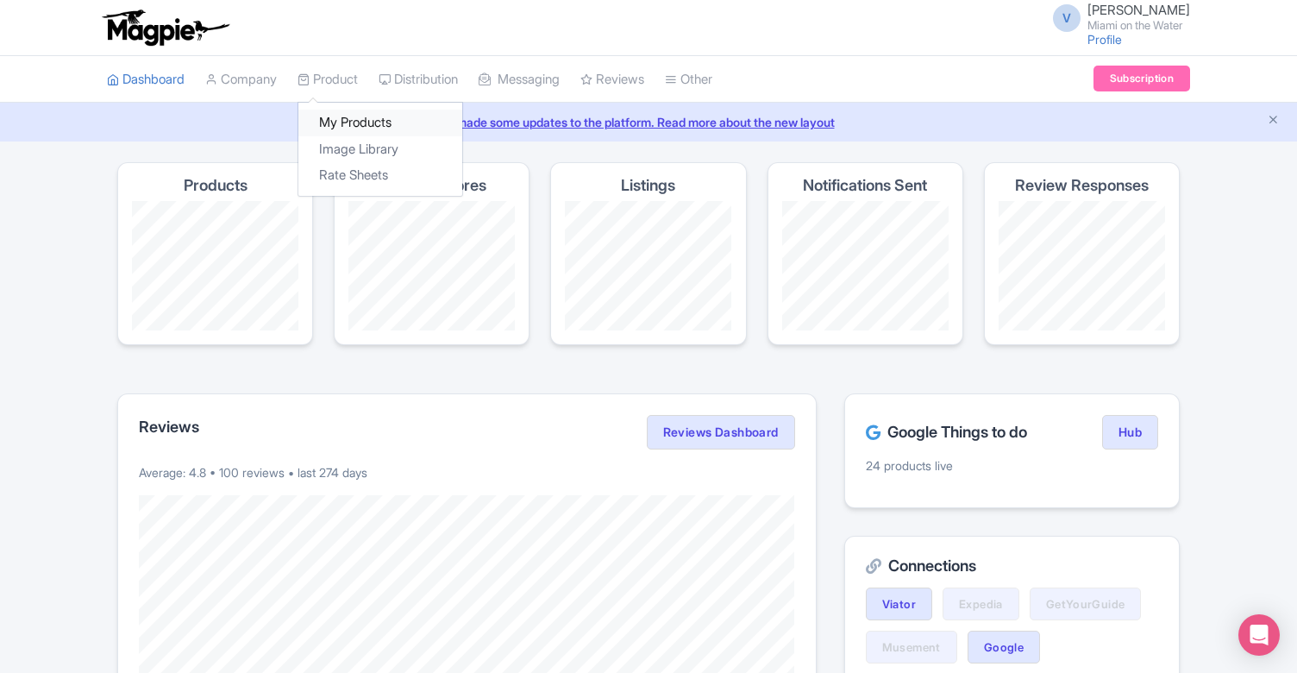
click at [349, 120] on link "My Products" at bounding box center [380, 123] width 164 height 27
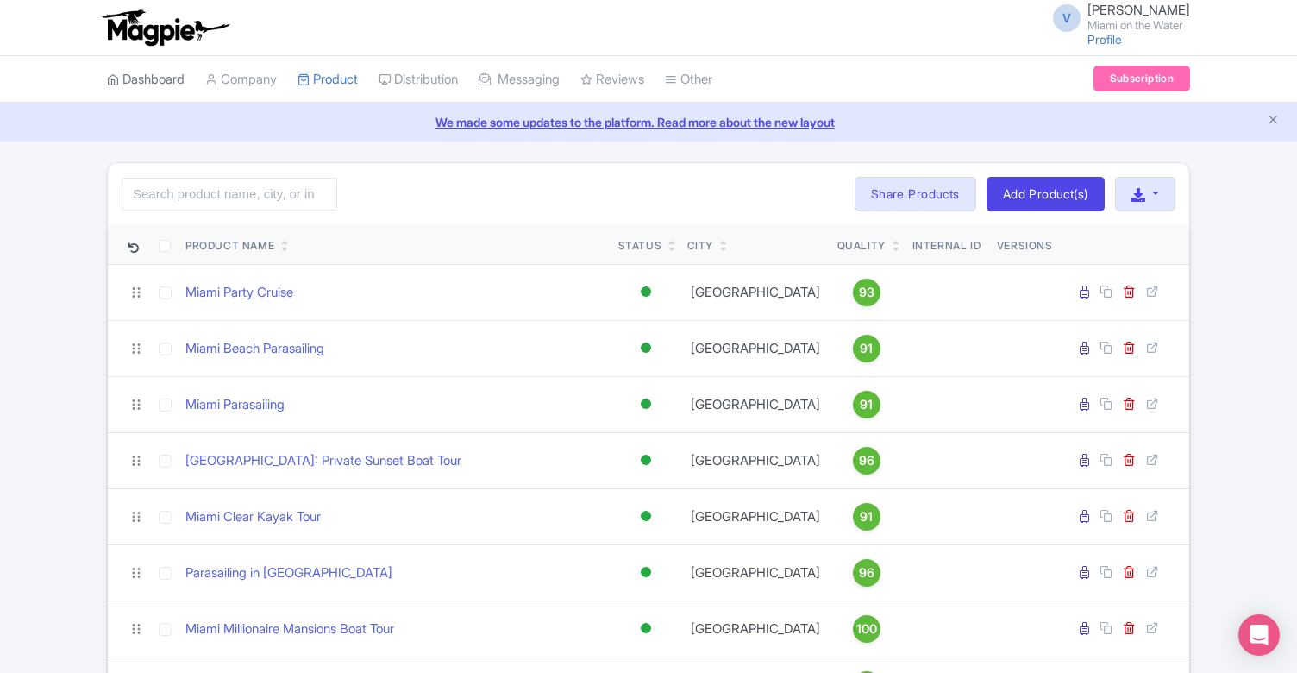
click at [175, 81] on link "Dashboard" at bounding box center [146, 79] width 78 height 47
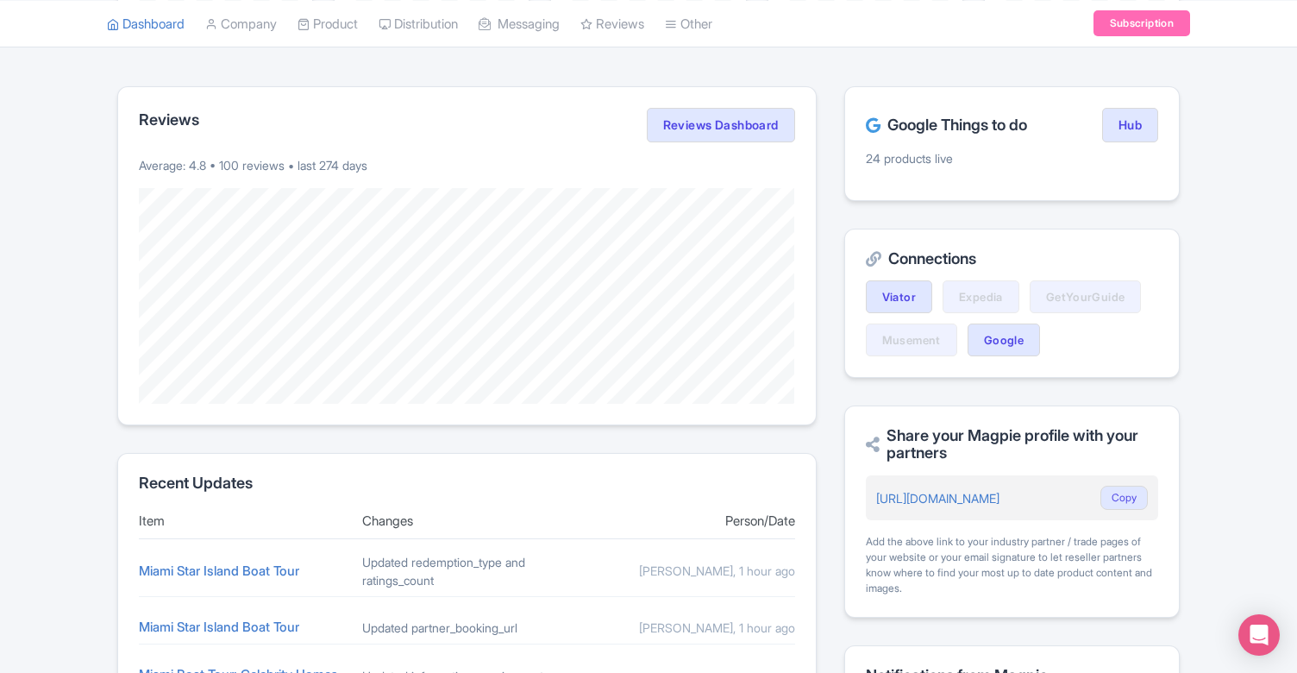
scroll to position [307, 0]
click at [768, 121] on link "Reviews Dashboard" at bounding box center [721, 125] width 148 height 35
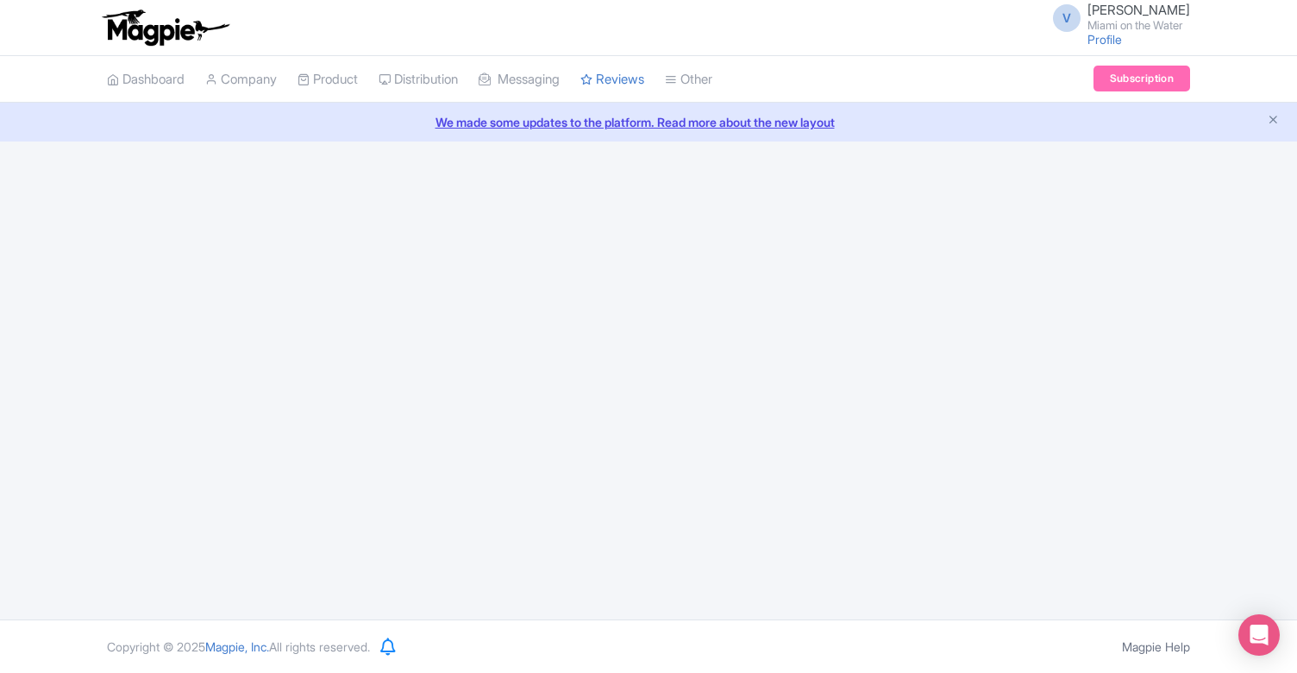
click at [630, 124] on link "We made some updates to the platform. Read more about the new layout" at bounding box center [648, 122] width 1277 height 18
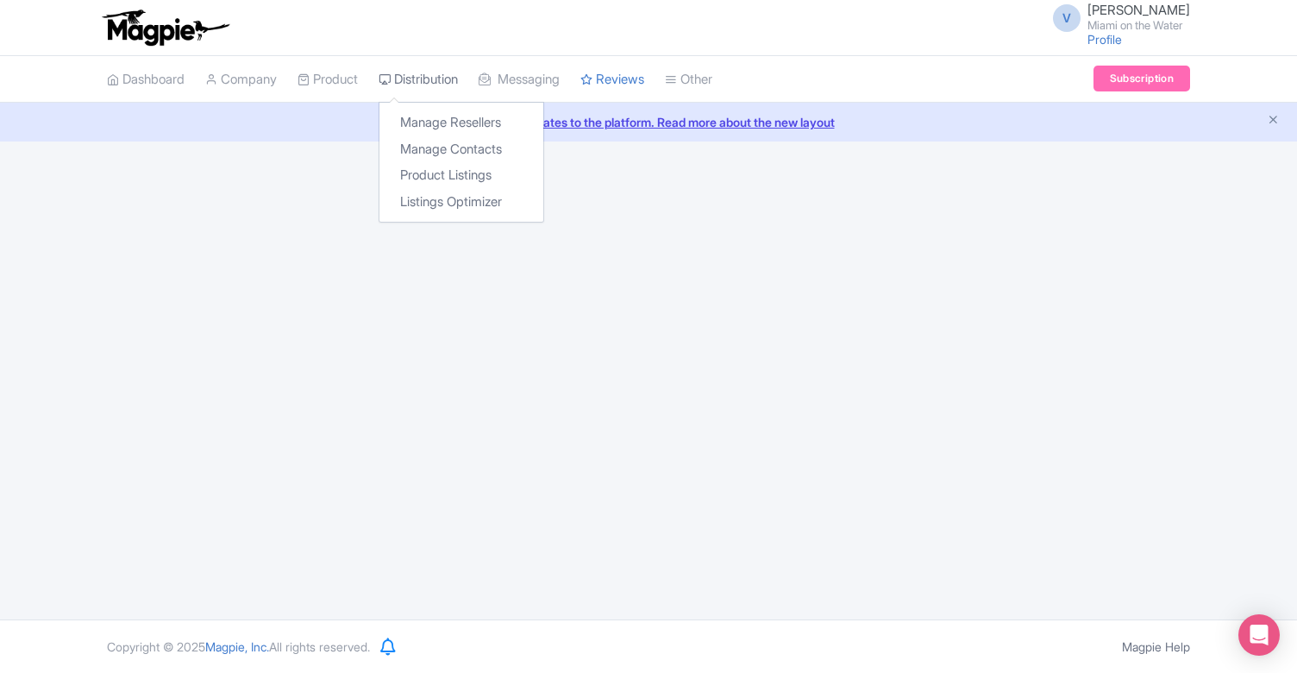
click at [424, 82] on link "Distribution" at bounding box center [418, 79] width 79 height 47
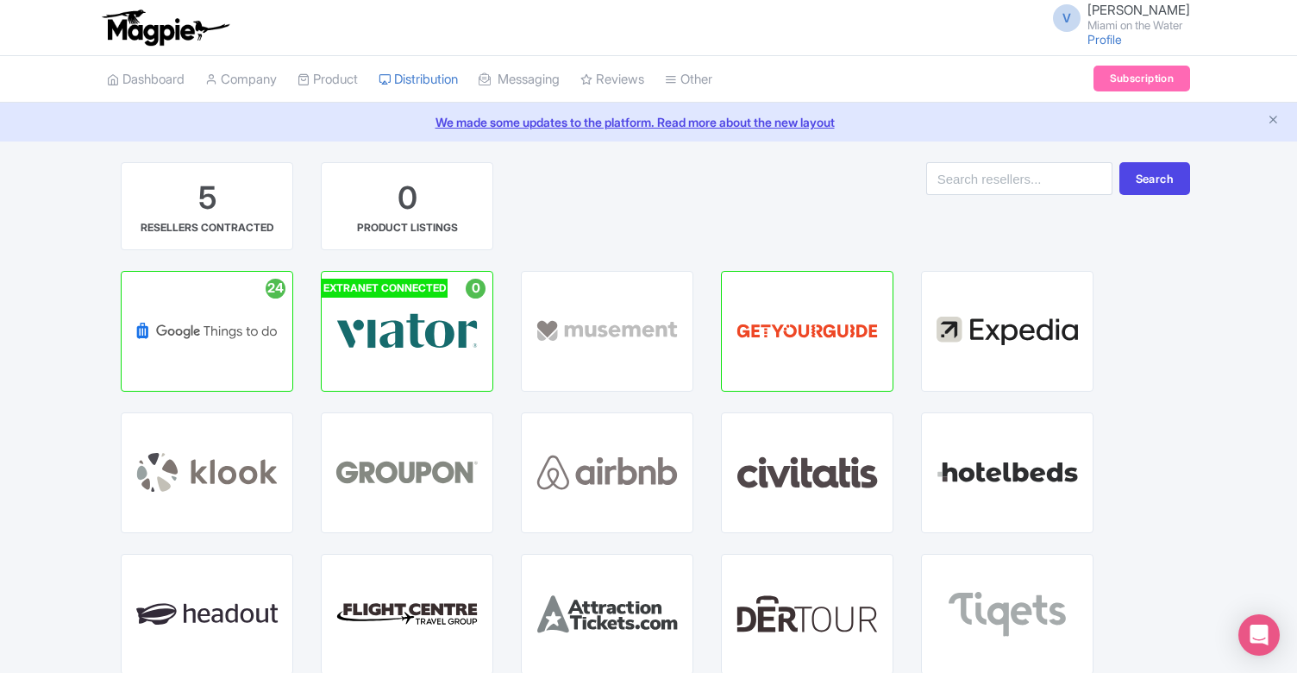
click at [599, 198] on div "5 RESELLERS CONTRACTED 0 PRODUCT LISTINGS" at bounding box center [432, 216] width 650 height 109
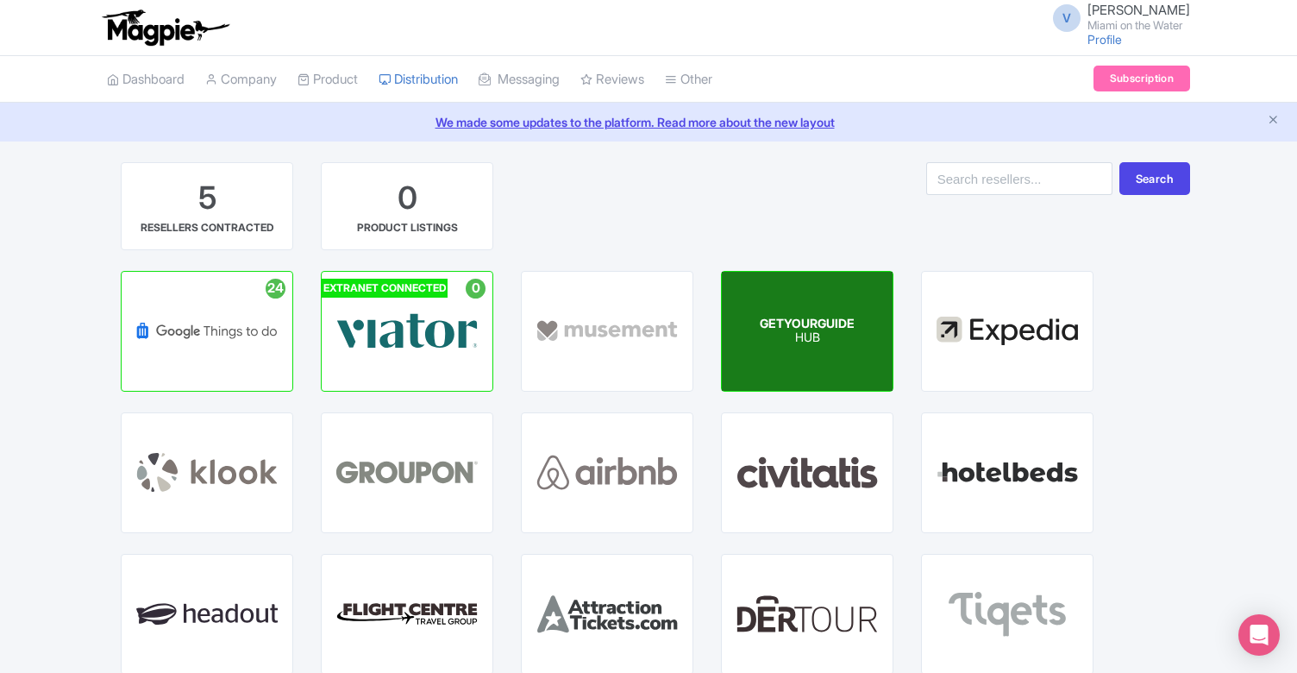
click at [818, 331] on p "HUB" at bounding box center [807, 338] width 95 height 15
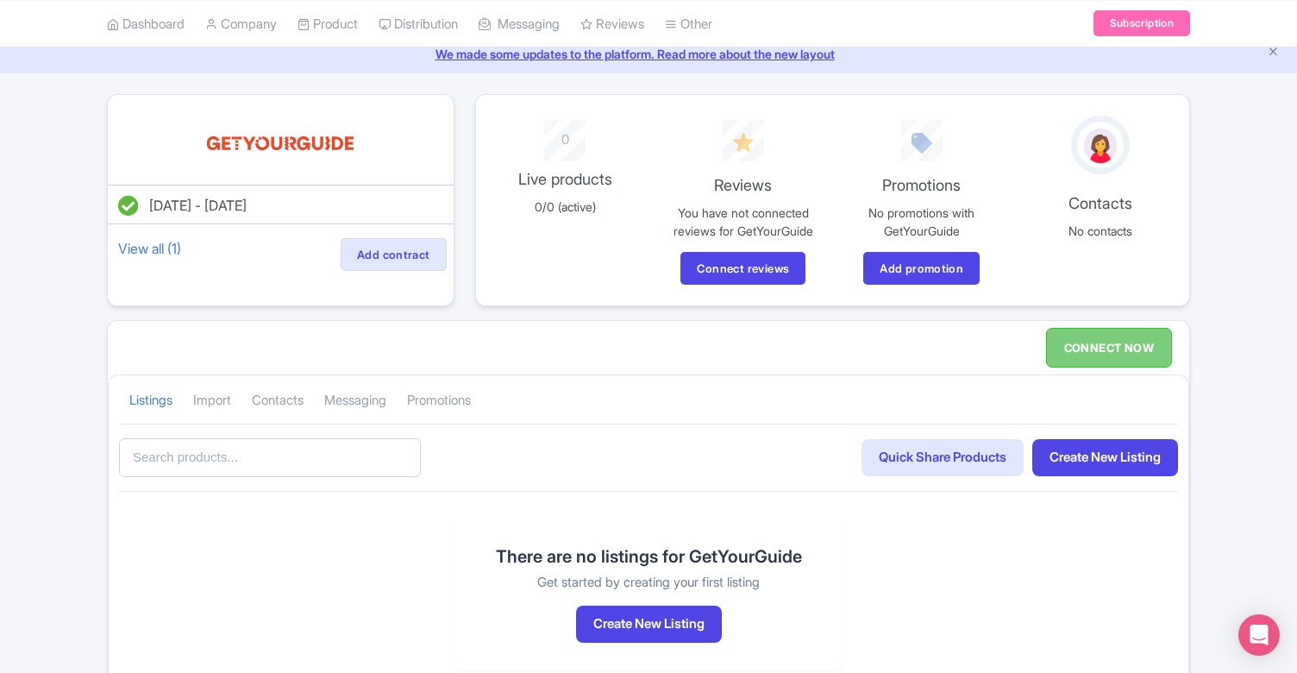
scroll to position [70, 0]
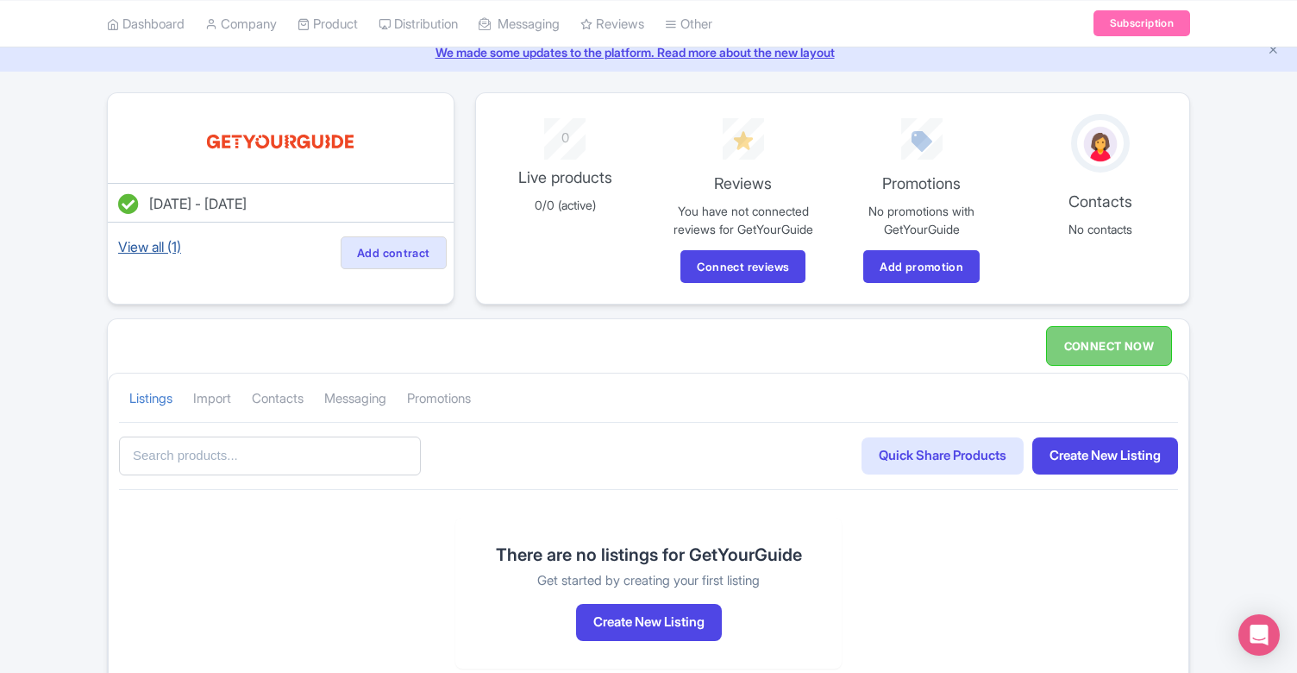
click at [134, 242] on link "View all (1)" at bounding box center [150, 247] width 70 height 24
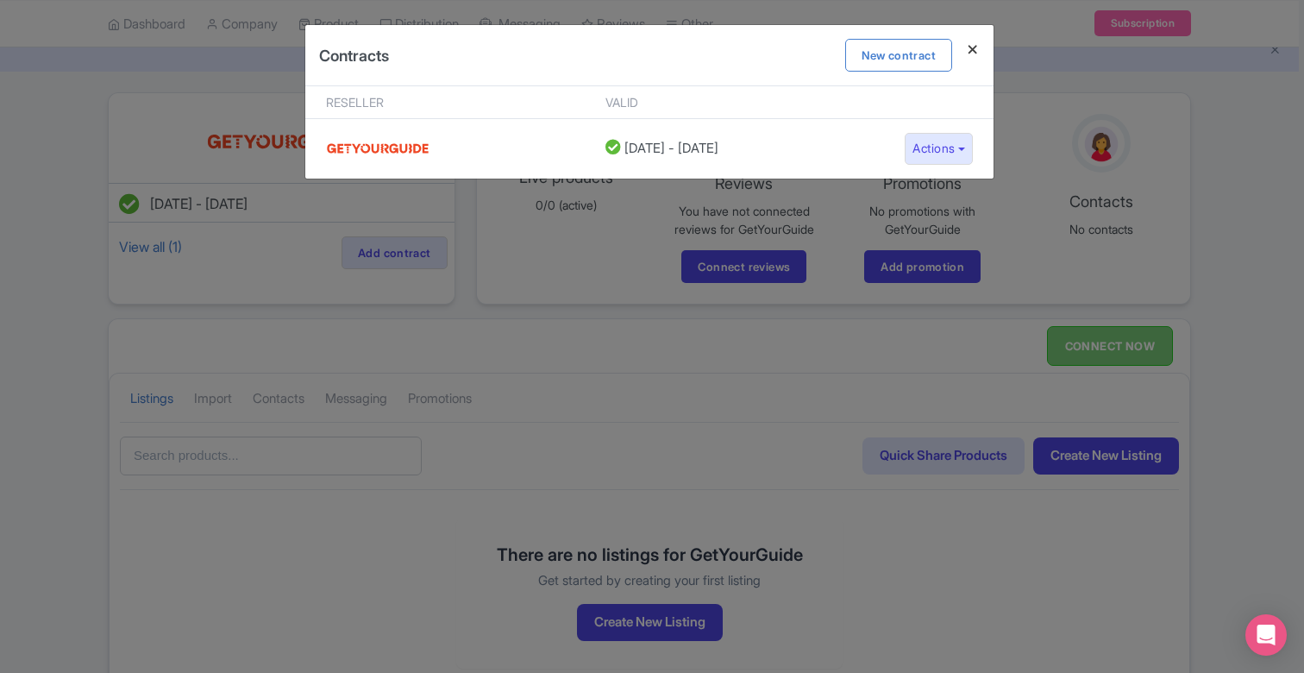
click at [973, 48] on h4 at bounding box center [972, 49] width 41 height 49
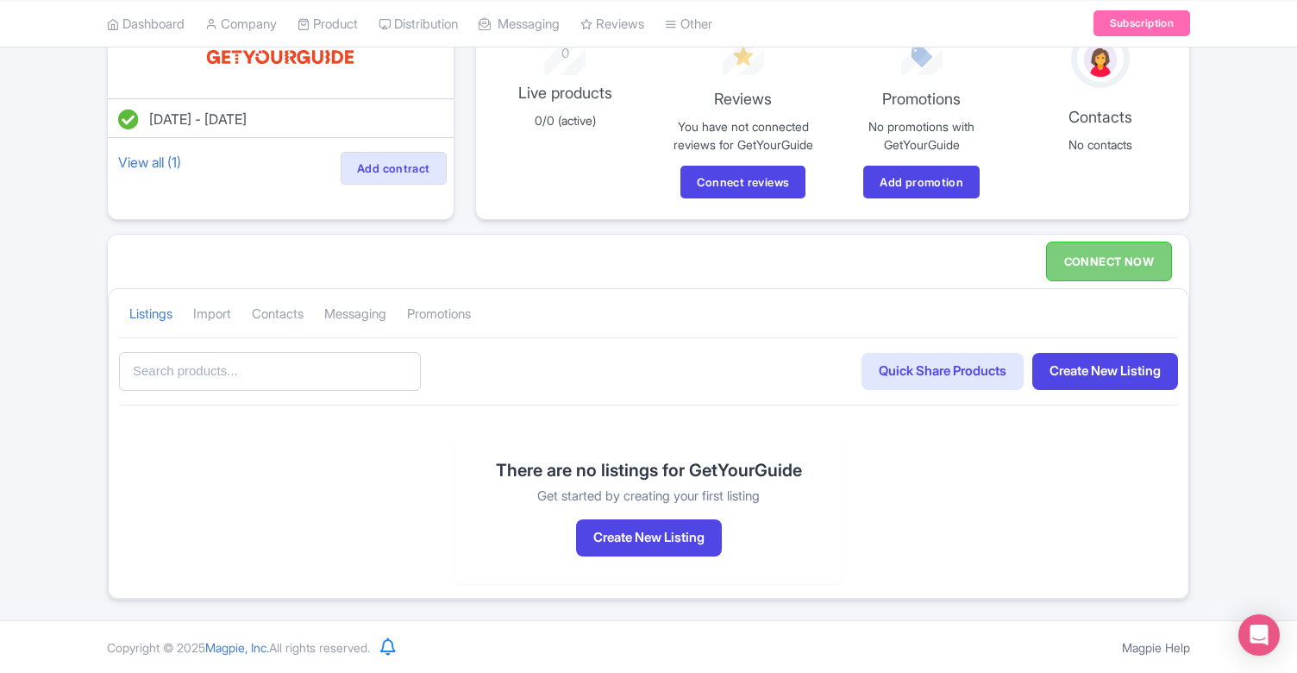
scroll to position [154, 0]
click at [223, 316] on link "Import" at bounding box center [212, 315] width 38 height 47
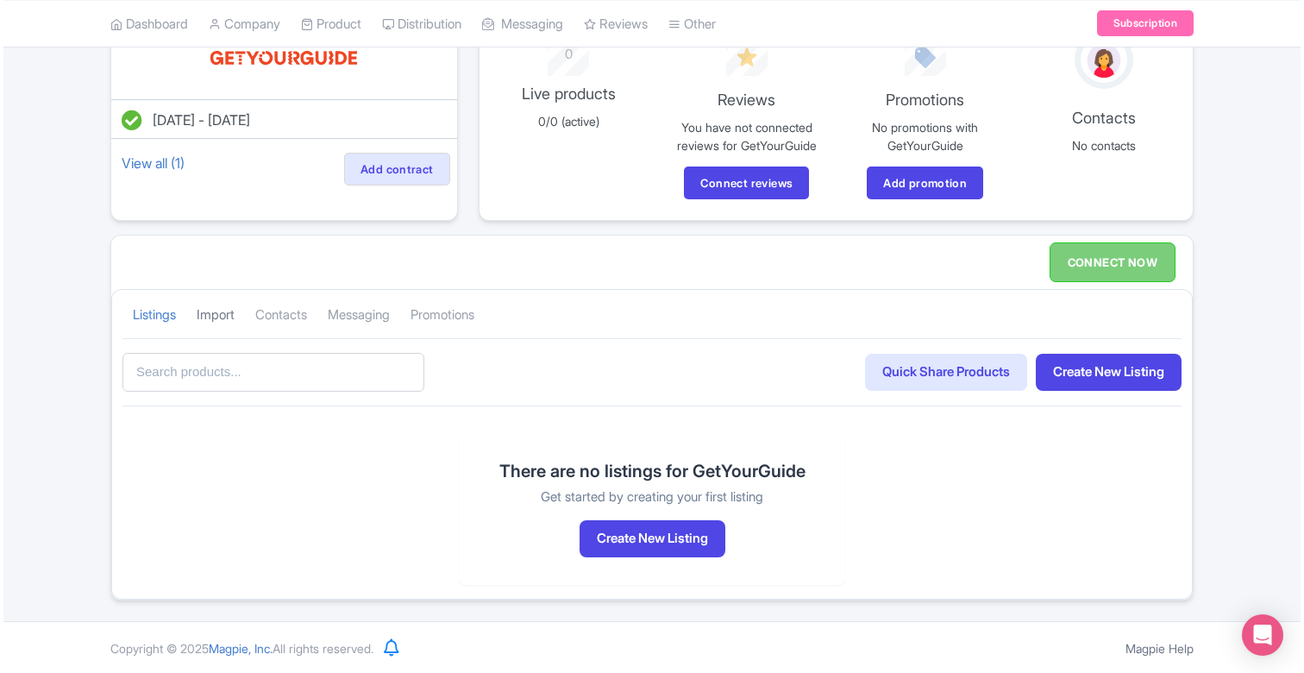
scroll to position [153, 0]
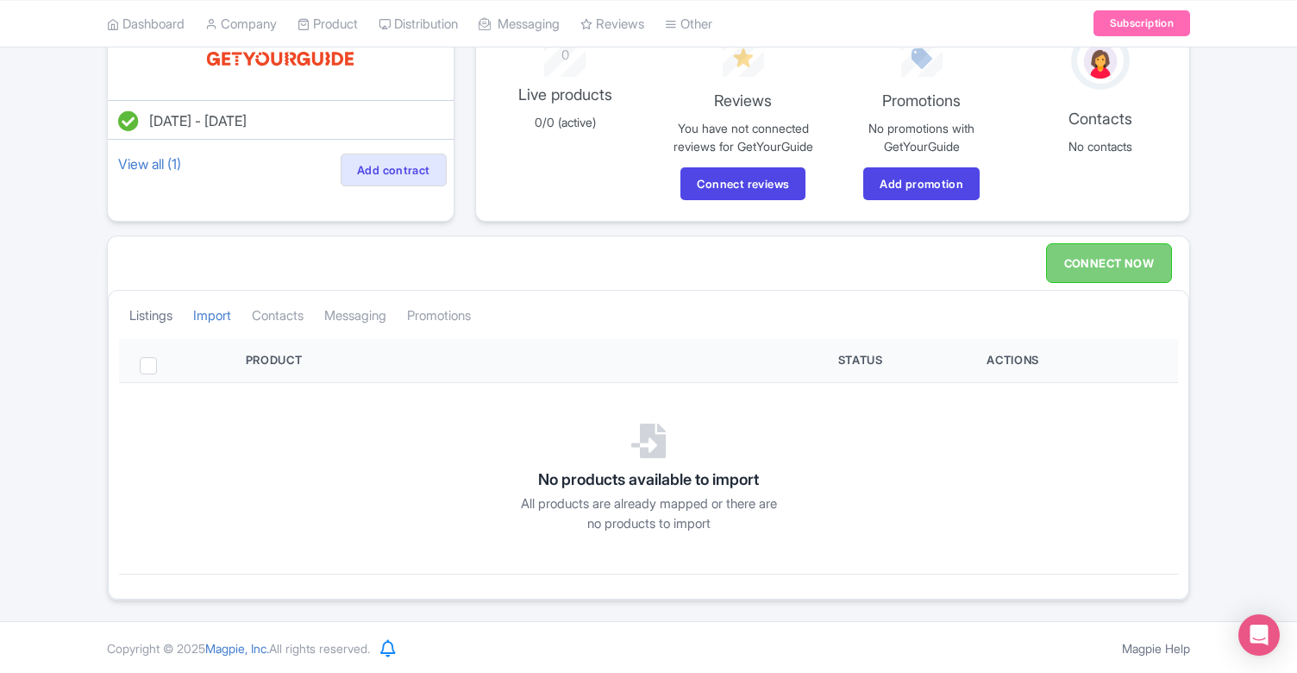
click at [150, 313] on link "Listings" at bounding box center [150, 315] width 43 height 47
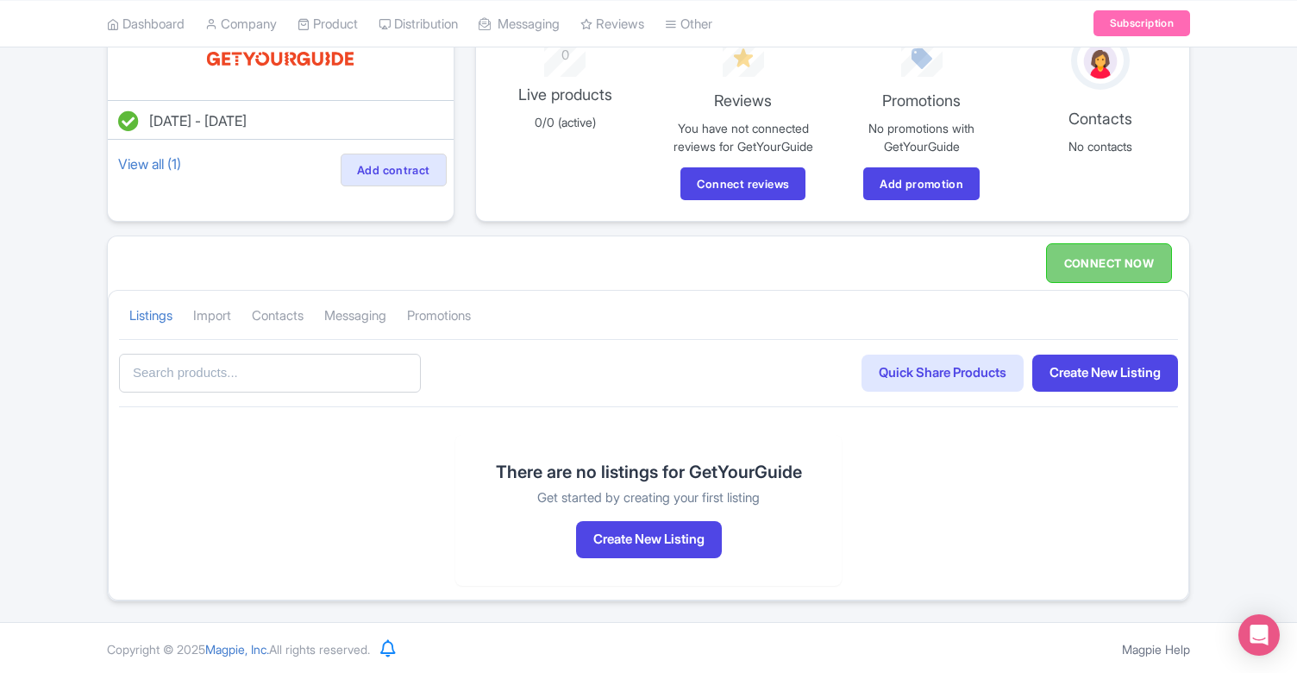
click at [289, 381] on input "text" at bounding box center [270, 373] width 302 height 39
type input "m"
click at [677, 539] on button "Create New Listing" at bounding box center [649, 538] width 146 height 37
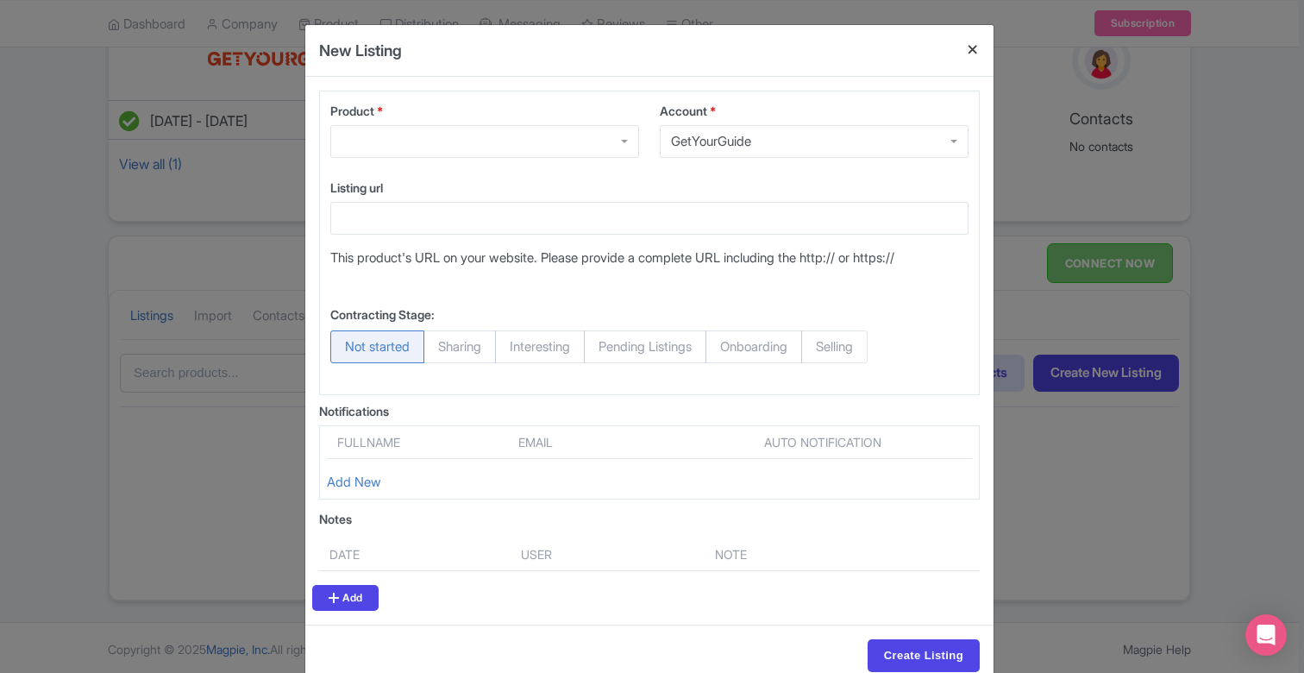
click at [970, 47] on button "Close" at bounding box center [972, 49] width 41 height 49
